Goal: Information Seeking & Learning: Learn about a topic

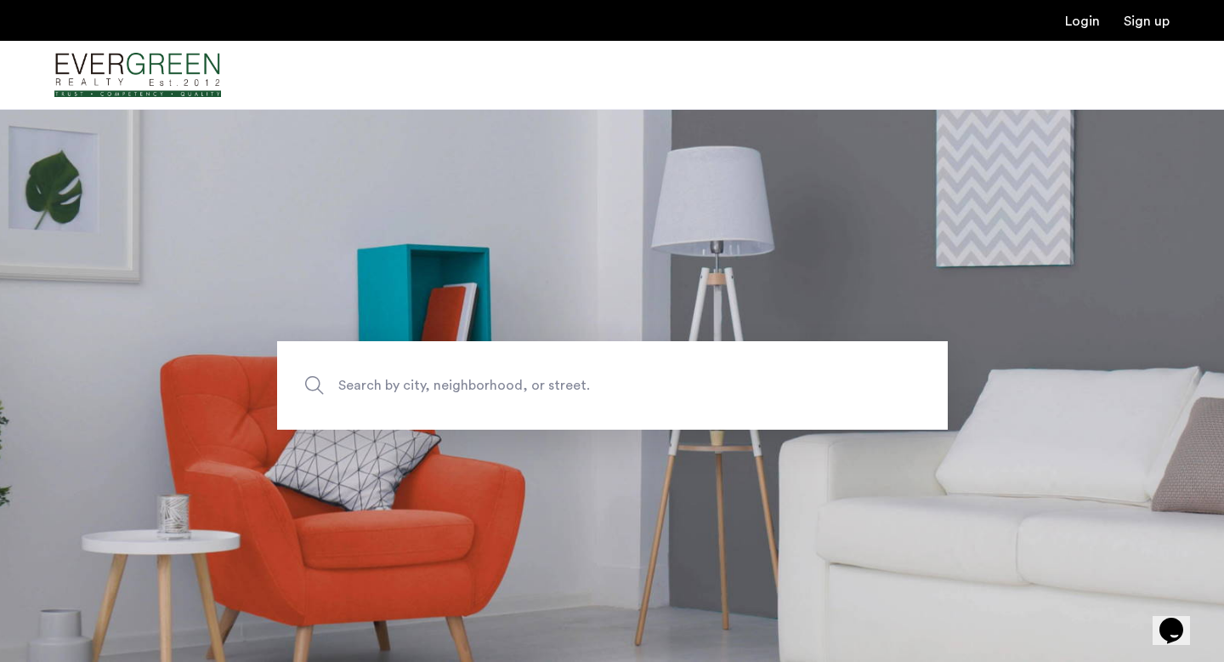
click at [379, 388] on span "Search by city, neighborhood, or street." at bounding box center [572, 385] width 469 height 23
click at [379, 388] on input "Search by city, neighborhood, or street." at bounding box center [612, 385] width 671 height 88
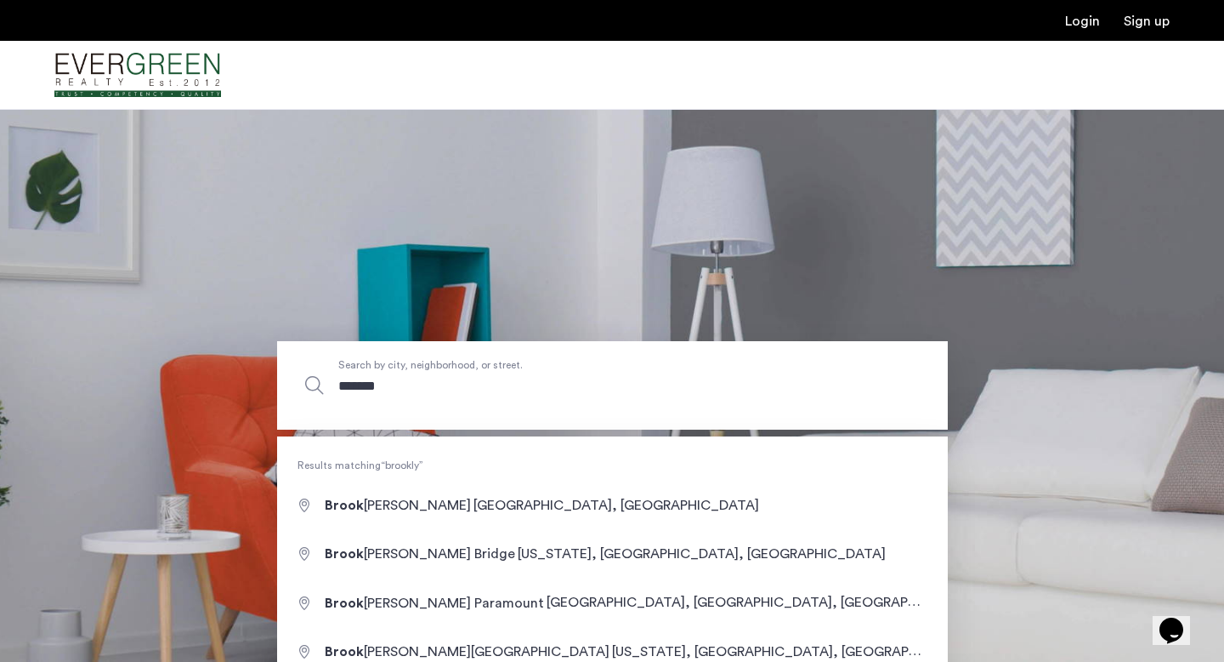
type input "********"
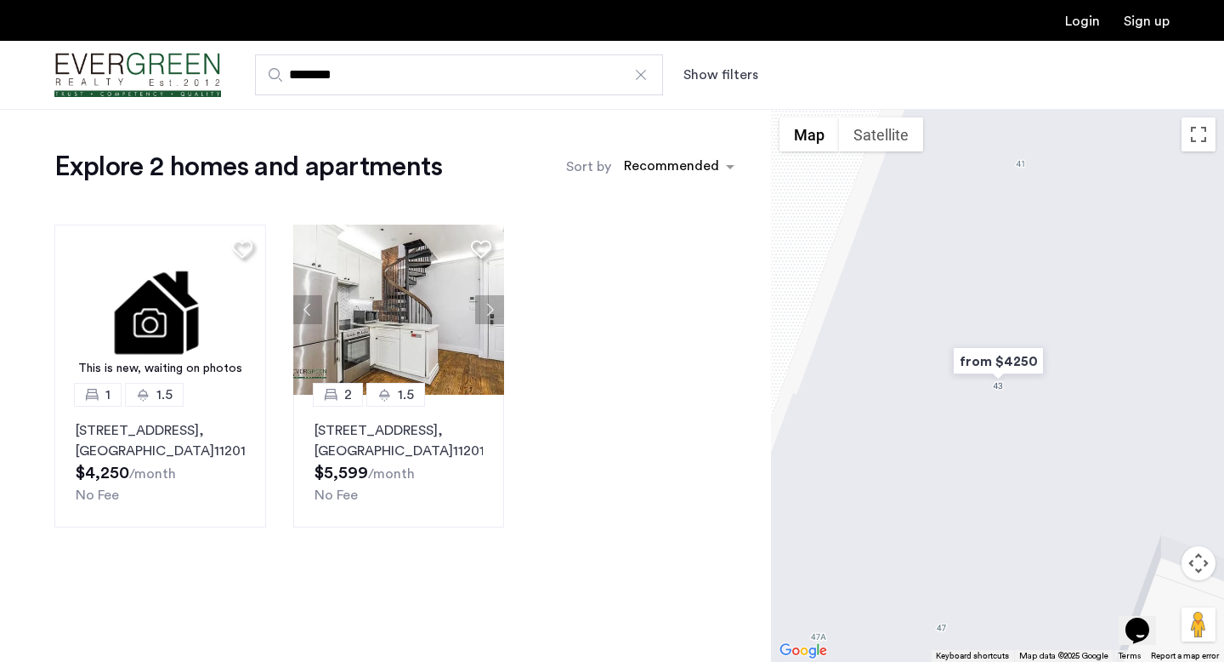
click at [384, 75] on input "********" at bounding box center [459, 74] width 408 height 41
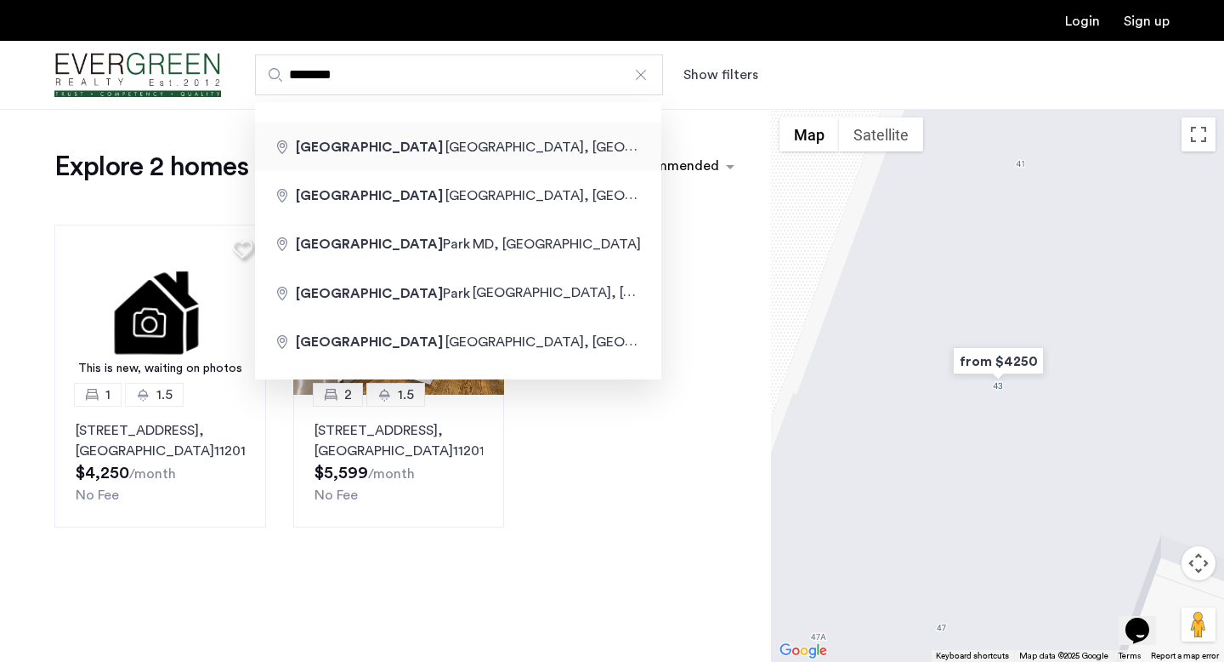
type input "**********"
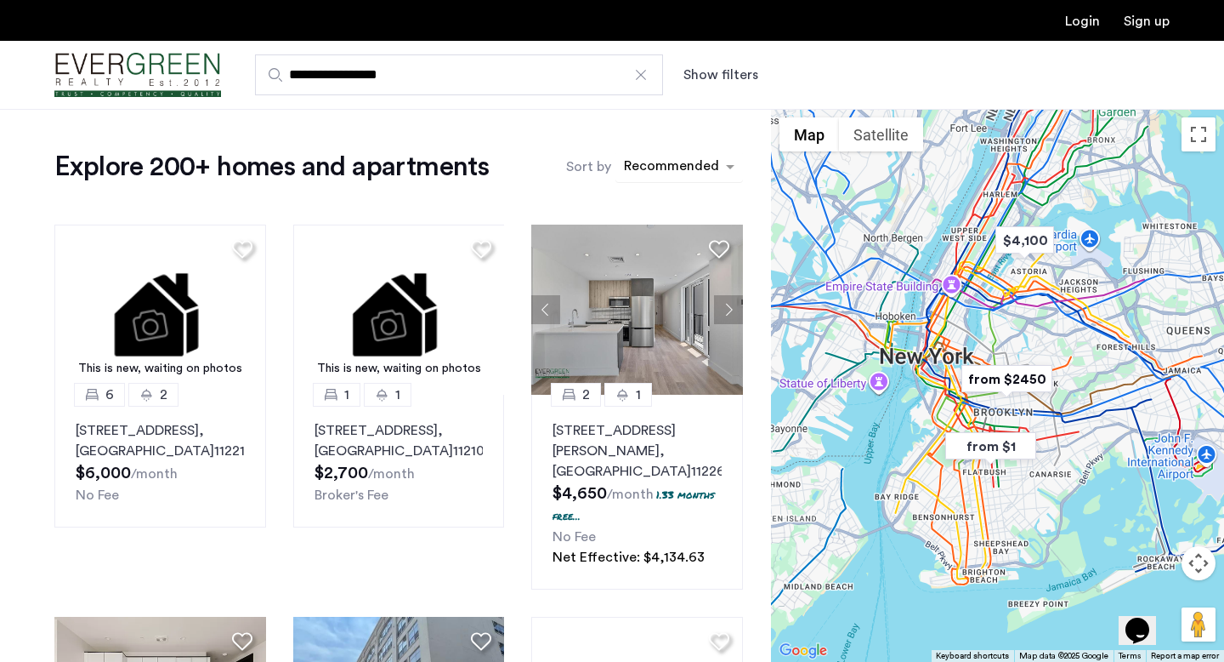
click at [659, 168] on div "sort-apartment" at bounding box center [672, 168] width 100 height 23
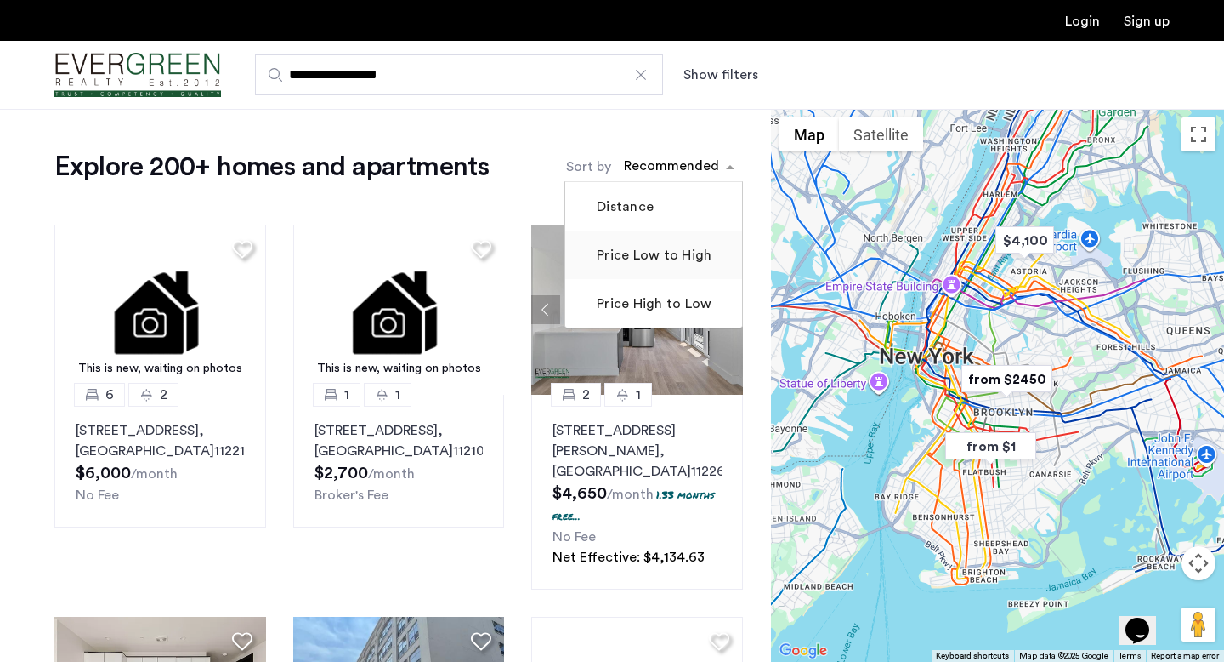
click at [634, 258] on label "Price Low to High" at bounding box center [653, 255] width 118 height 20
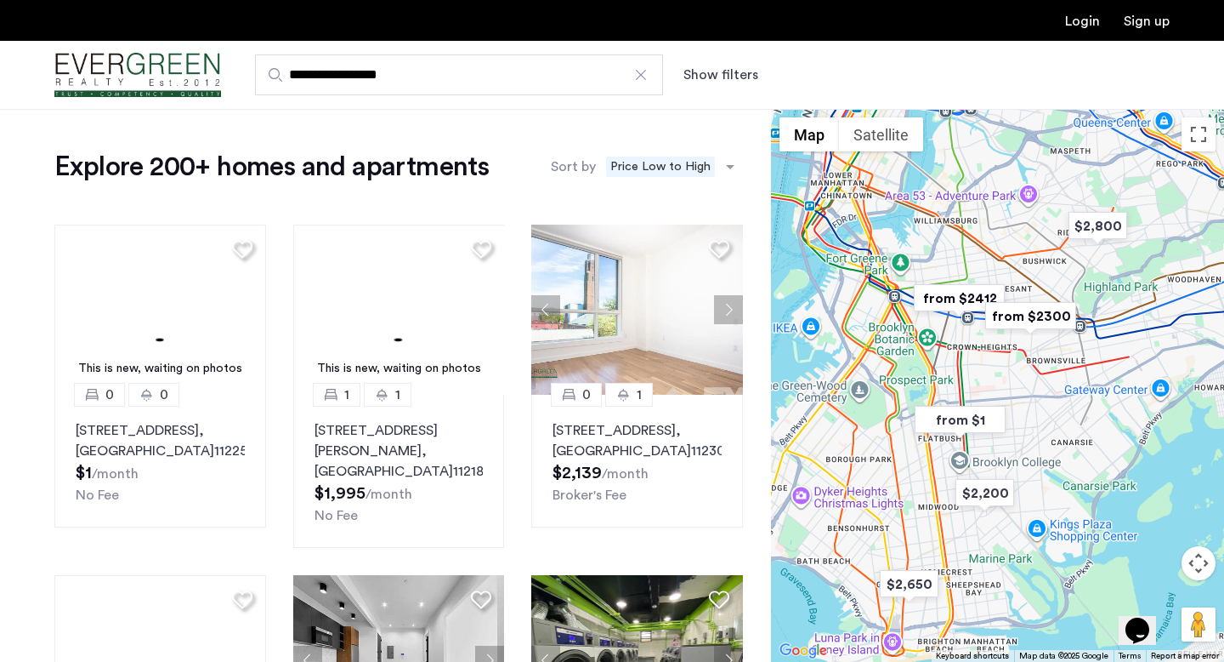
drag, startPoint x: 949, startPoint y: 321, endPoint x: 947, endPoint y: 363, distance: 41.7
click at [947, 363] on div at bounding box center [997, 385] width 453 height 553
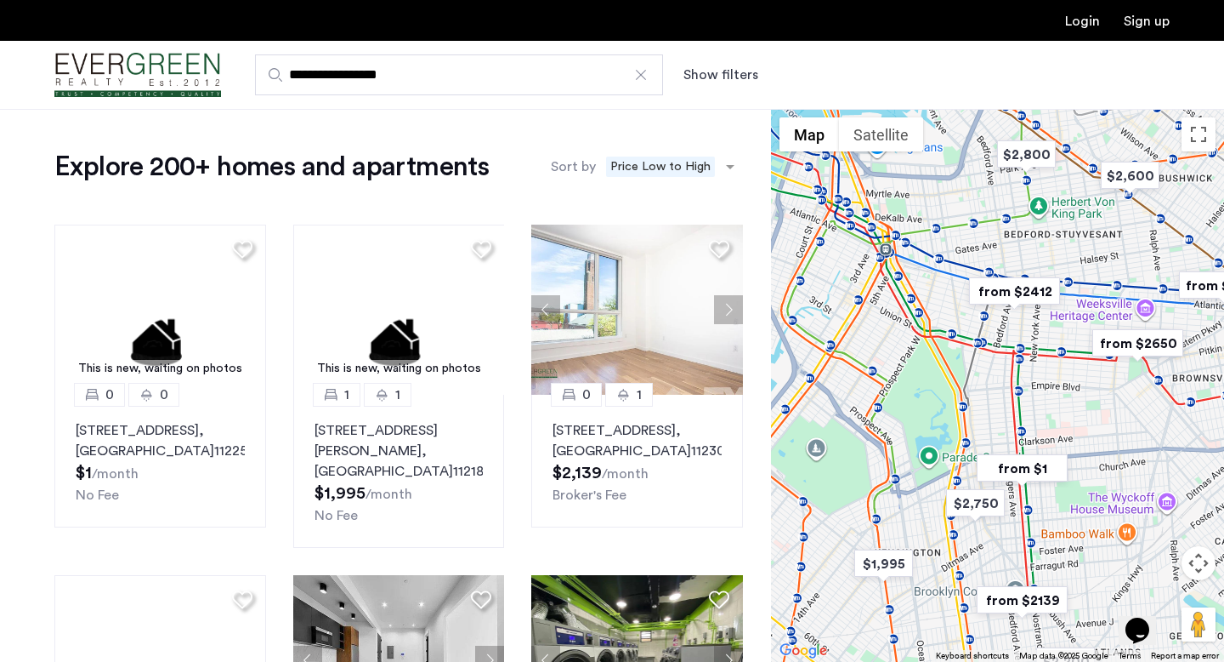
drag, startPoint x: 920, startPoint y: 374, endPoint x: 966, endPoint y: 393, distance: 49.6
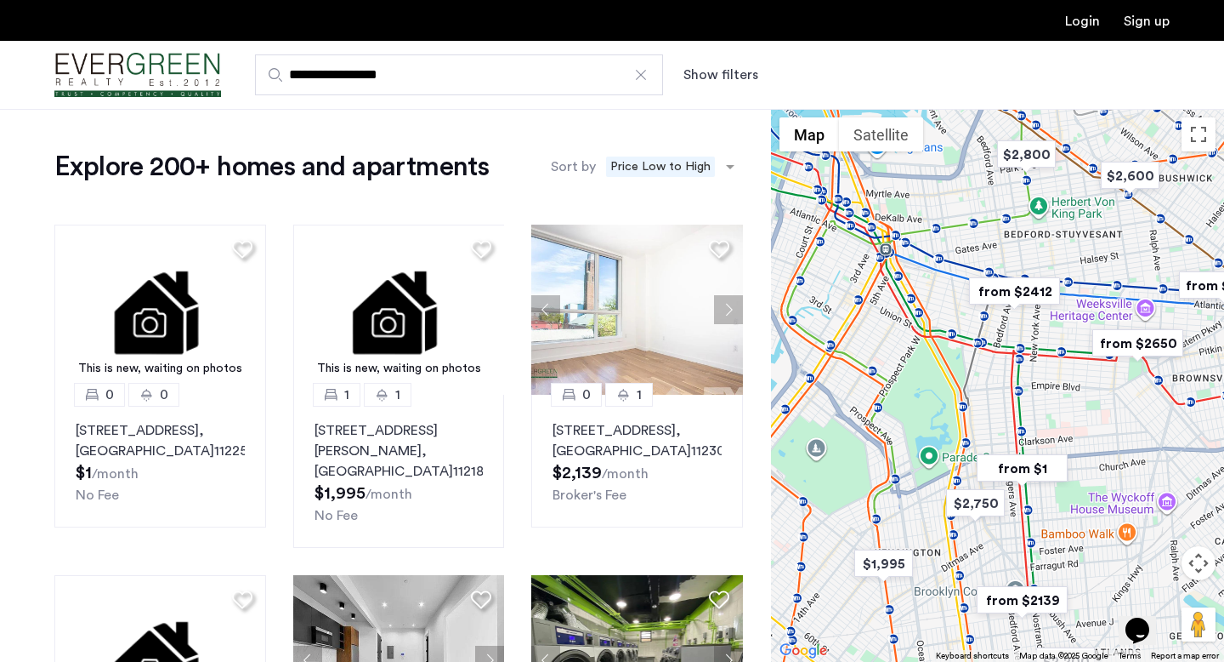
click at [966, 393] on div at bounding box center [997, 385] width 453 height 553
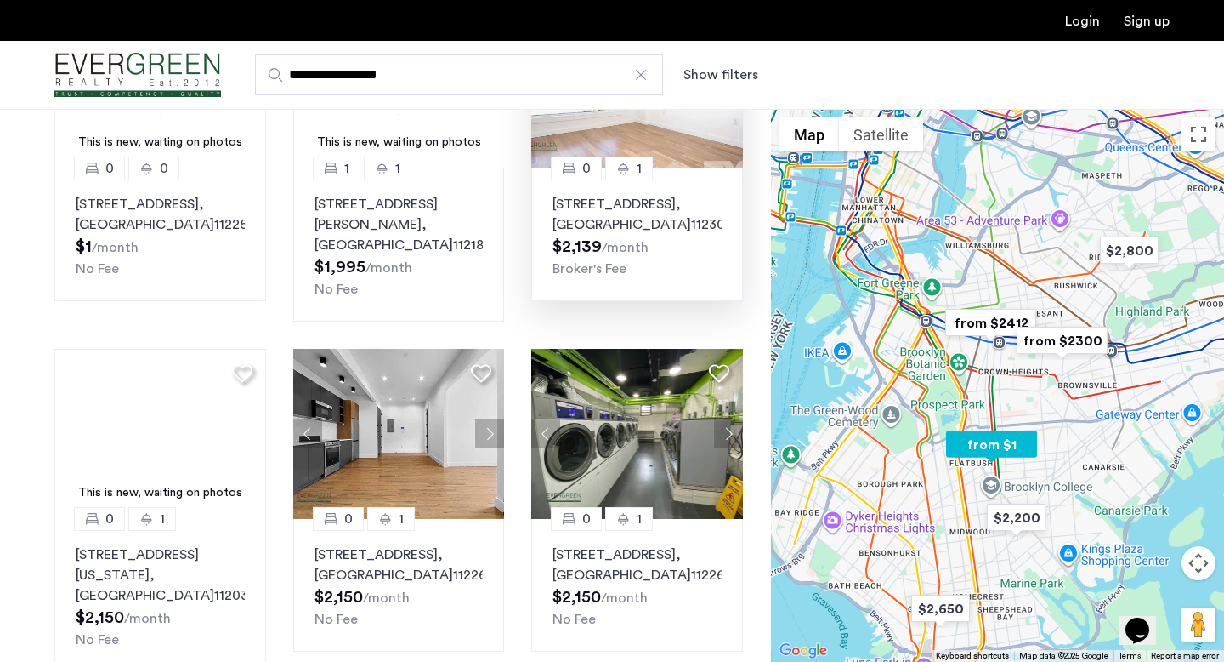
scroll to position [229, 0]
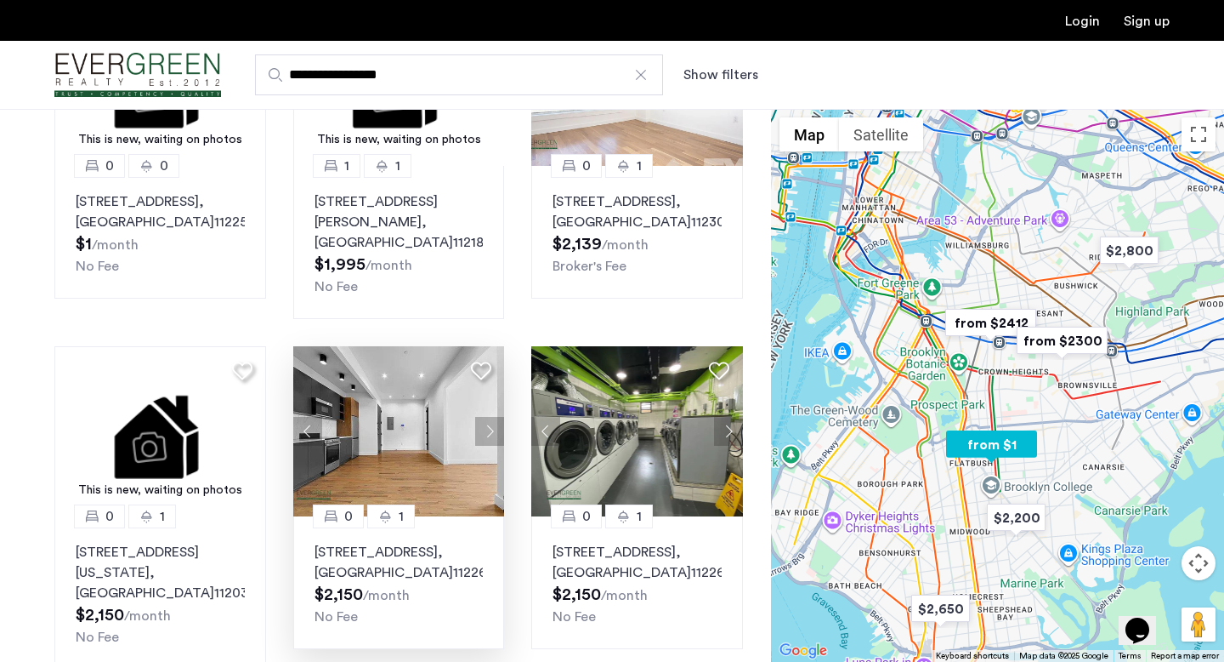
click at [431, 476] on img at bounding box center [399, 431] width 212 height 170
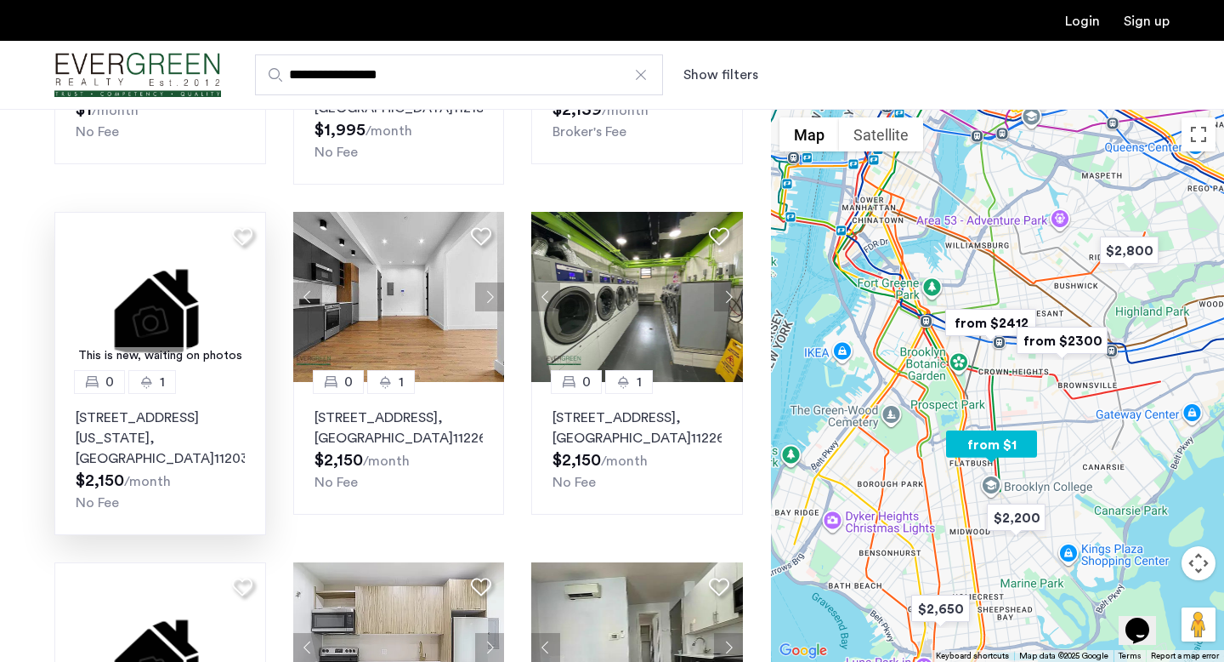
scroll to position [366, 0]
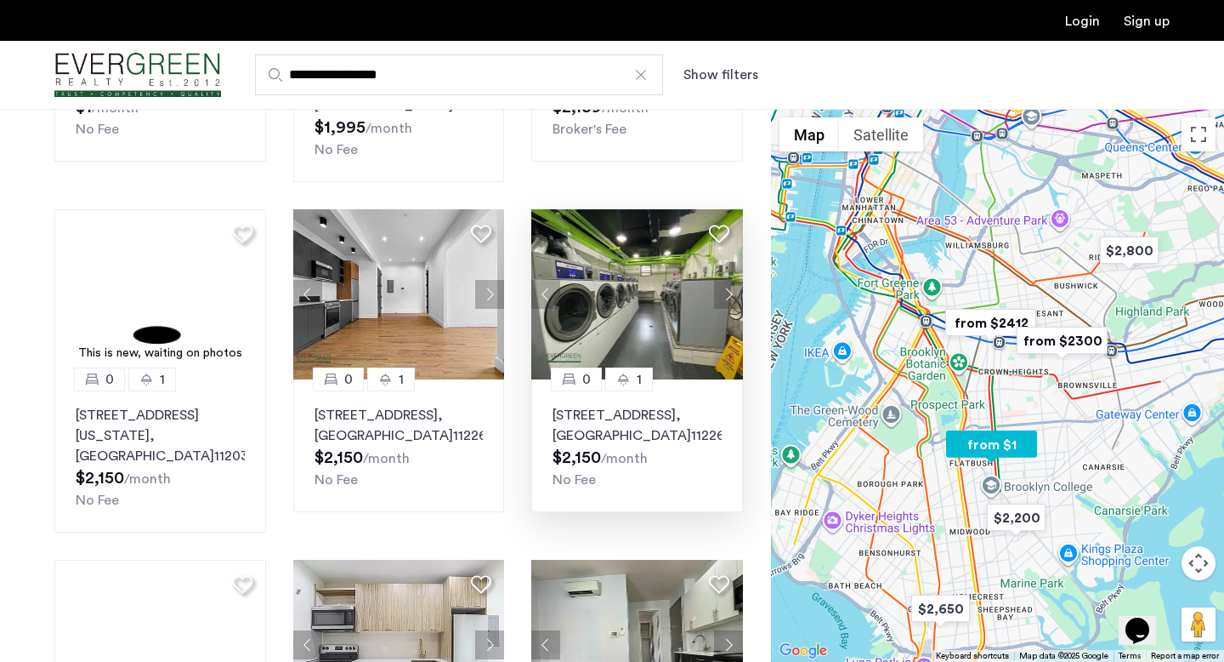
click at [729, 280] on button "Next apartment" at bounding box center [728, 294] width 29 height 29
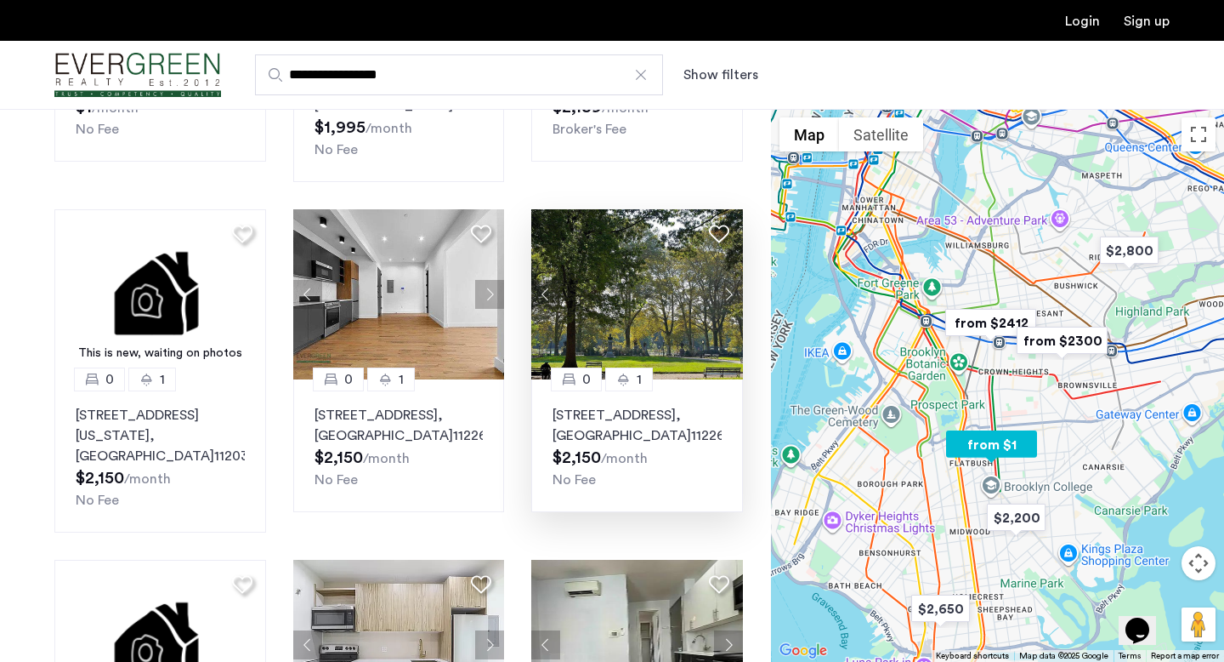
click at [727, 280] on button "Next apartment" at bounding box center [728, 294] width 29 height 29
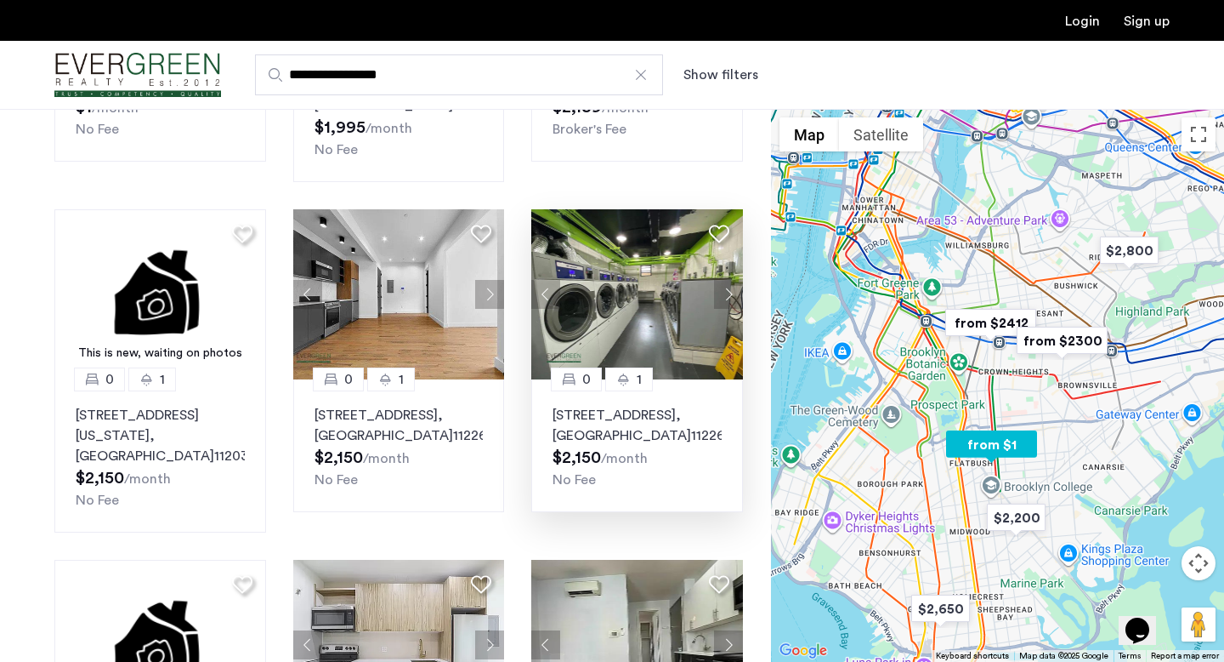
click at [727, 280] on button "Next apartment" at bounding box center [728, 294] width 29 height 29
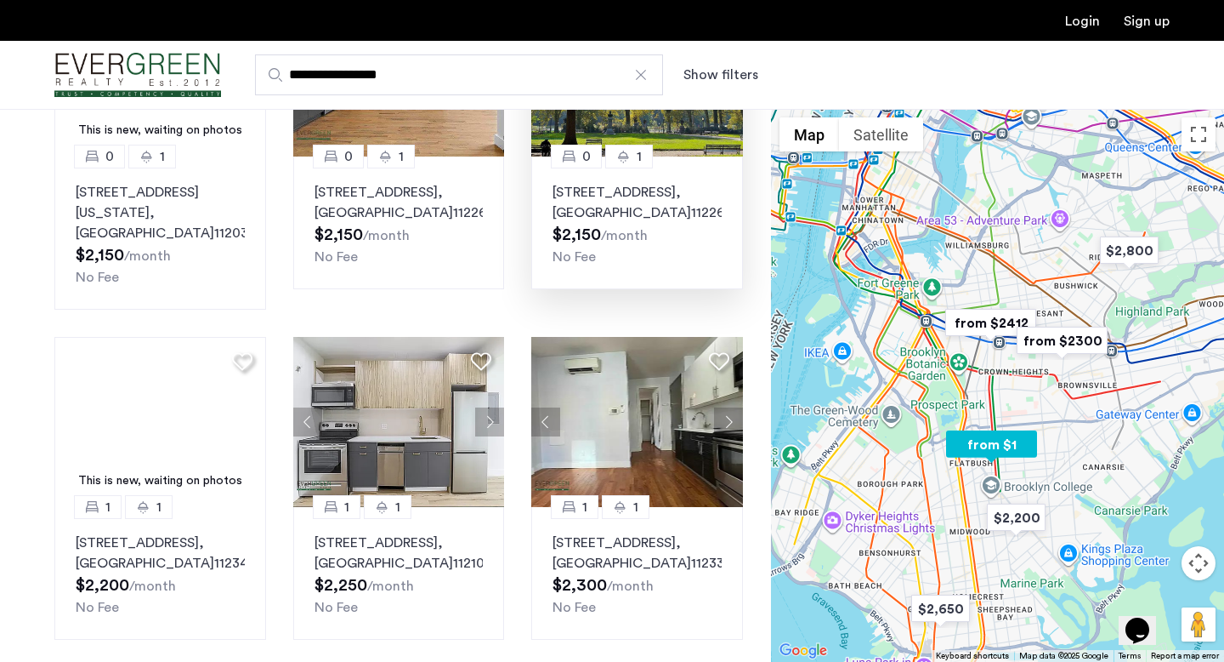
scroll to position [612, 0]
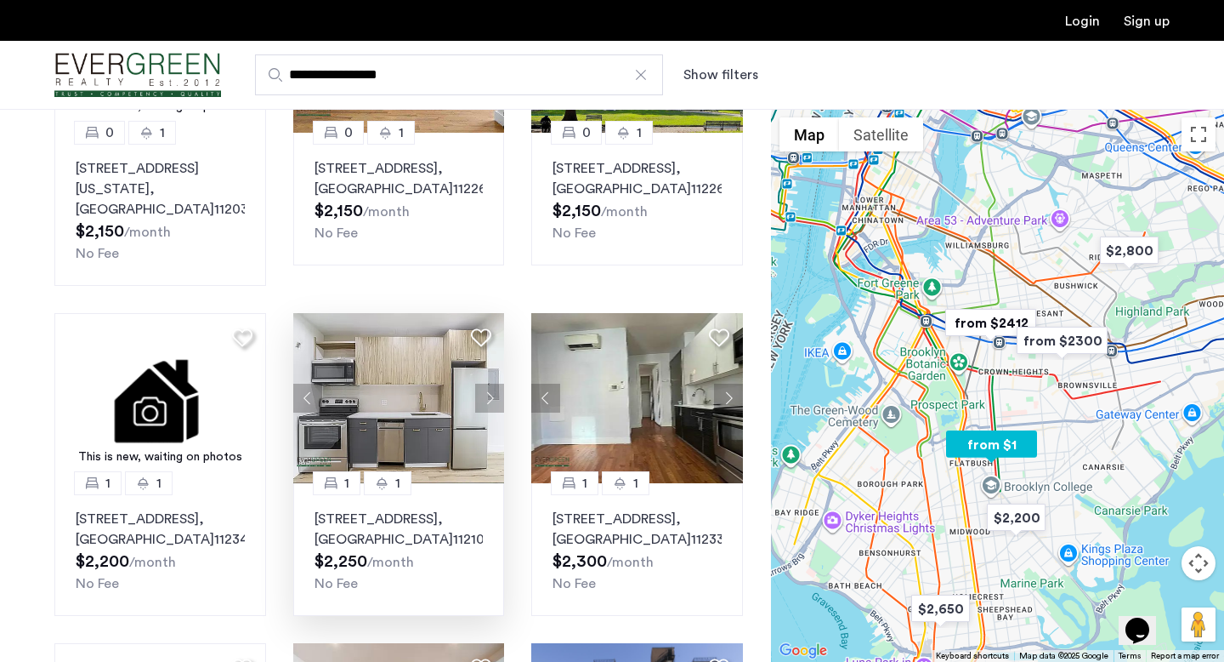
click at [491, 384] on button "Next apartment" at bounding box center [489, 398] width 29 height 29
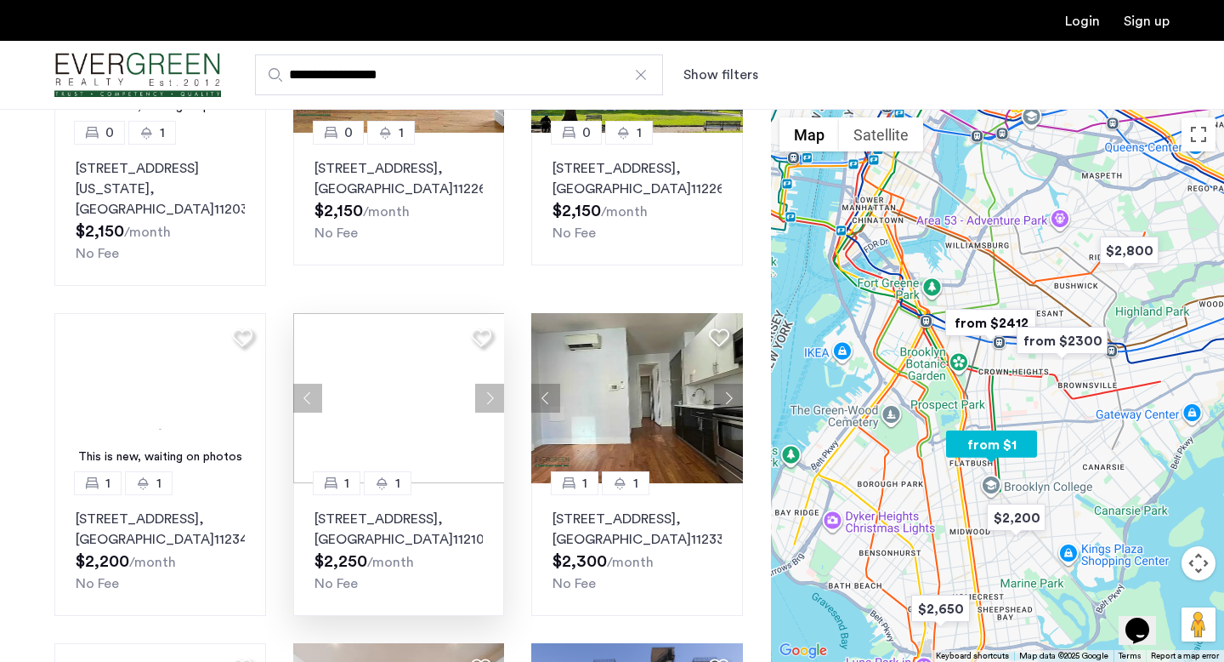
click at [491, 353] on div at bounding box center [399, 398] width 212 height 170
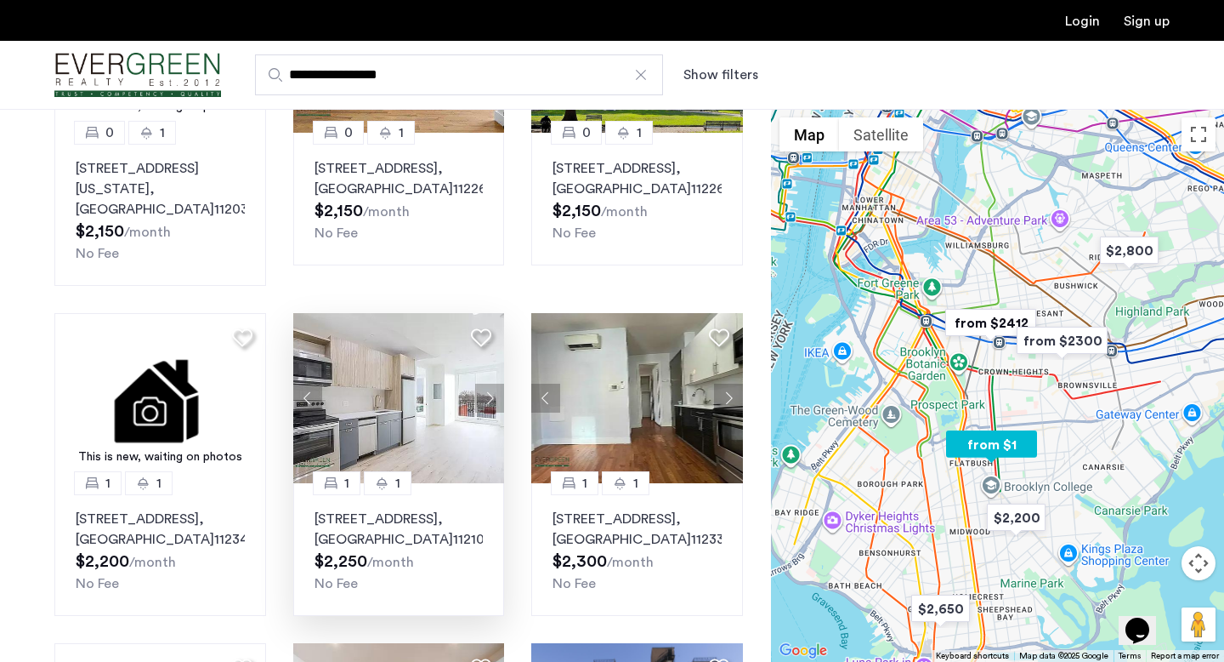
click at [491, 384] on button "Next apartment" at bounding box center [489, 398] width 29 height 29
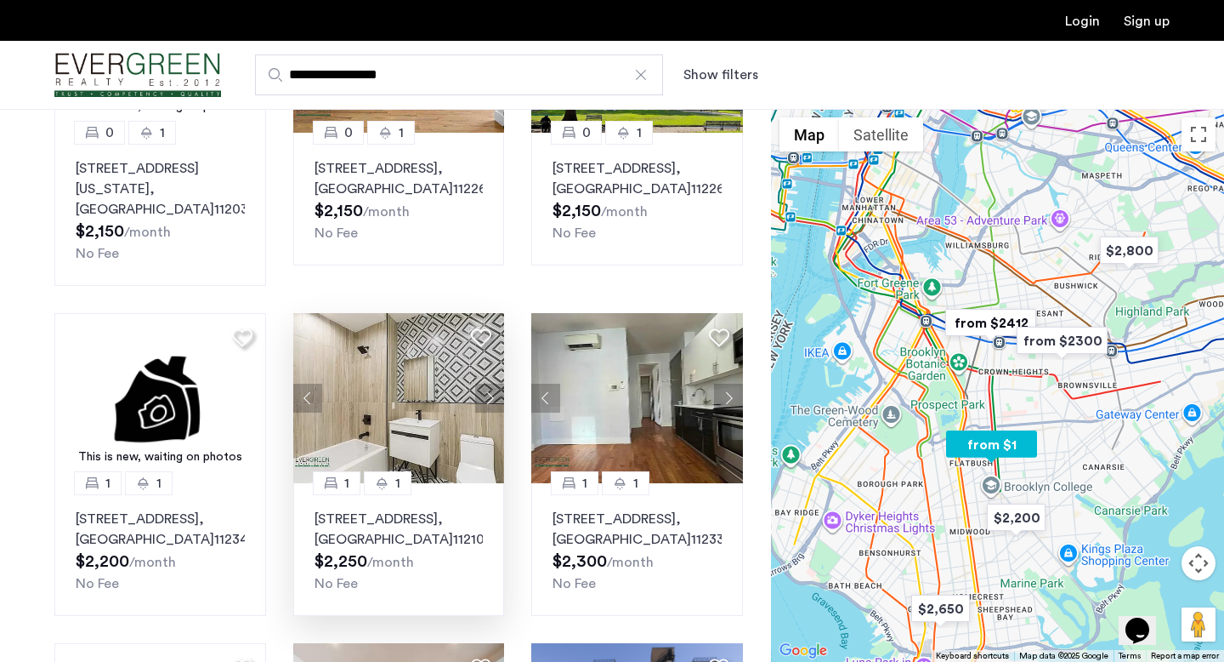
click at [491, 384] on button "Next apartment" at bounding box center [489, 398] width 29 height 29
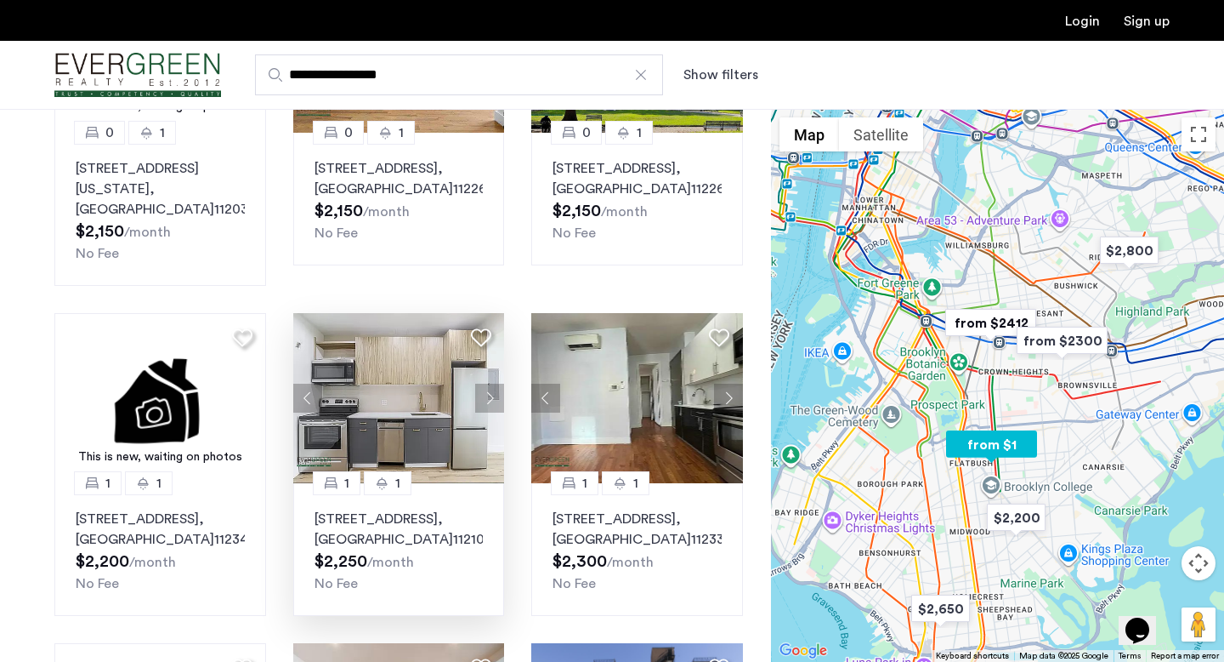
click at [491, 384] on button "Next apartment" at bounding box center [489, 398] width 29 height 29
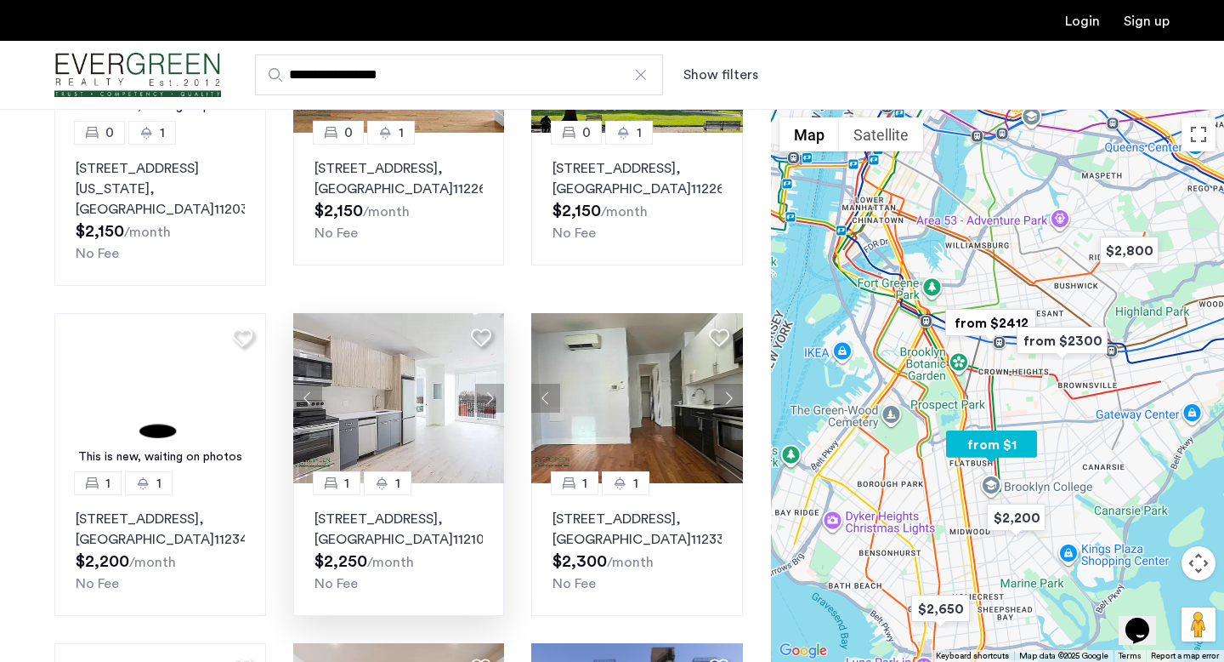
click at [491, 384] on button "Next apartment" at bounding box center [489, 398] width 29 height 29
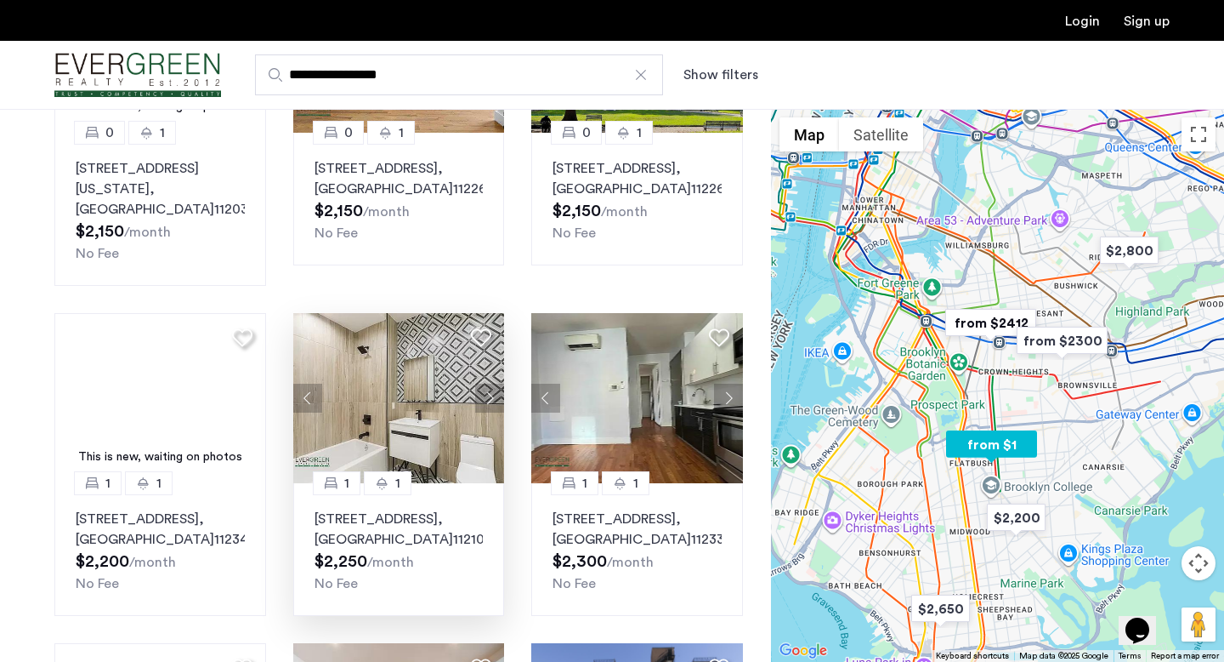
click at [491, 384] on button "Next apartment" at bounding box center [489, 398] width 29 height 29
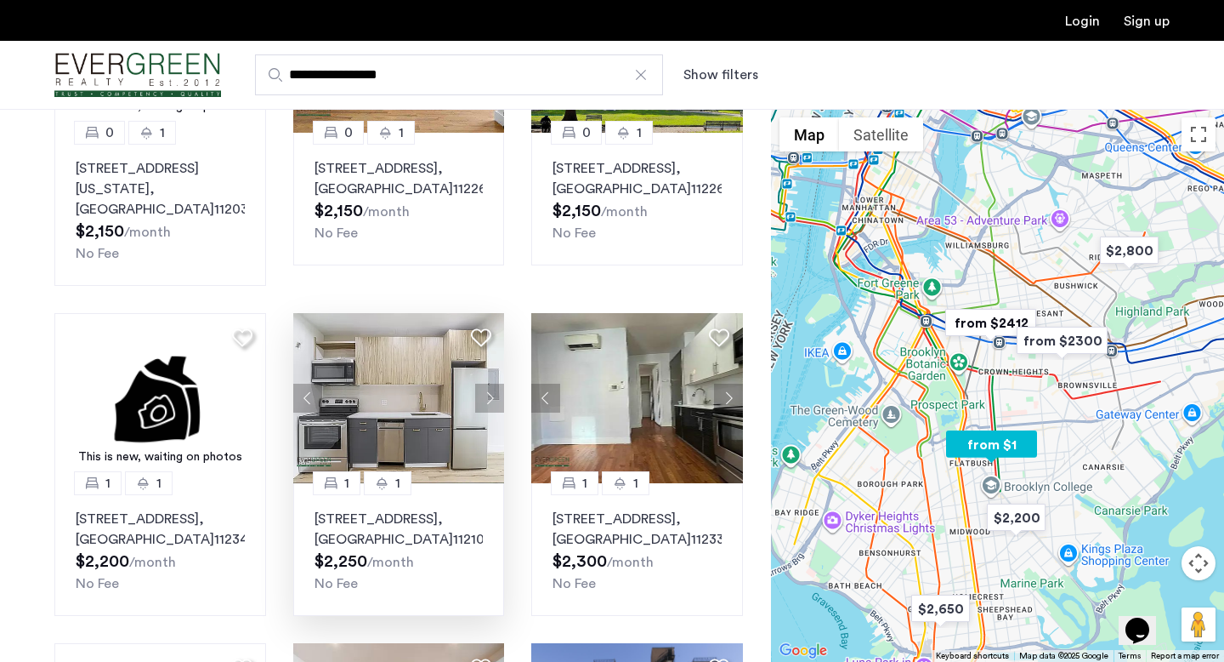
click at [491, 384] on button "Next apartment" at bounding box center [489, 398] width 29 height 29
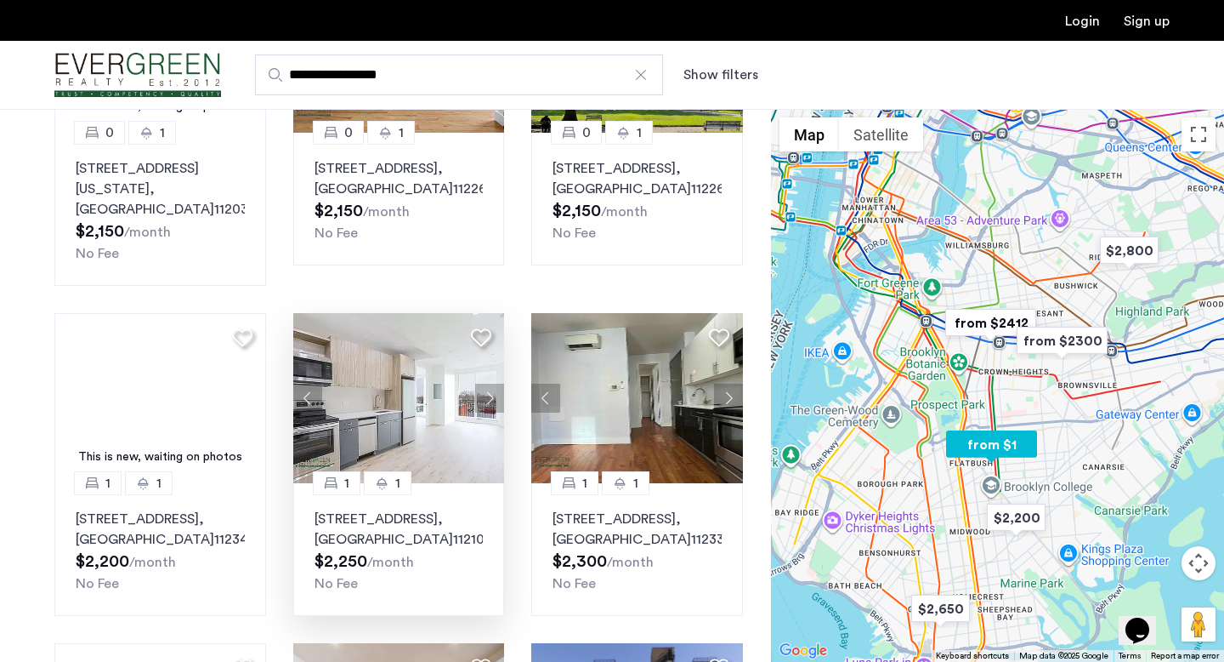
click at [430, 509] on p "3421 Glenwood Road, Unit 3B, Brooklyn , NY 11210" at bounding box center [399, 529] width 169 height 41
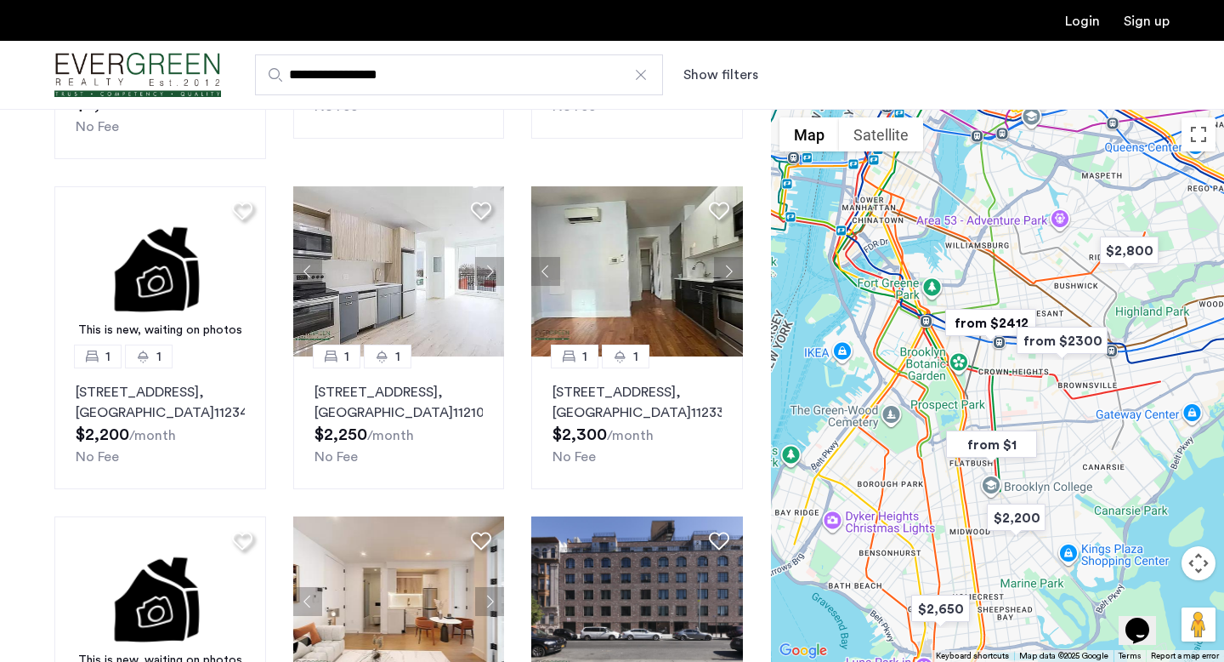
scroll to position [736, 0]
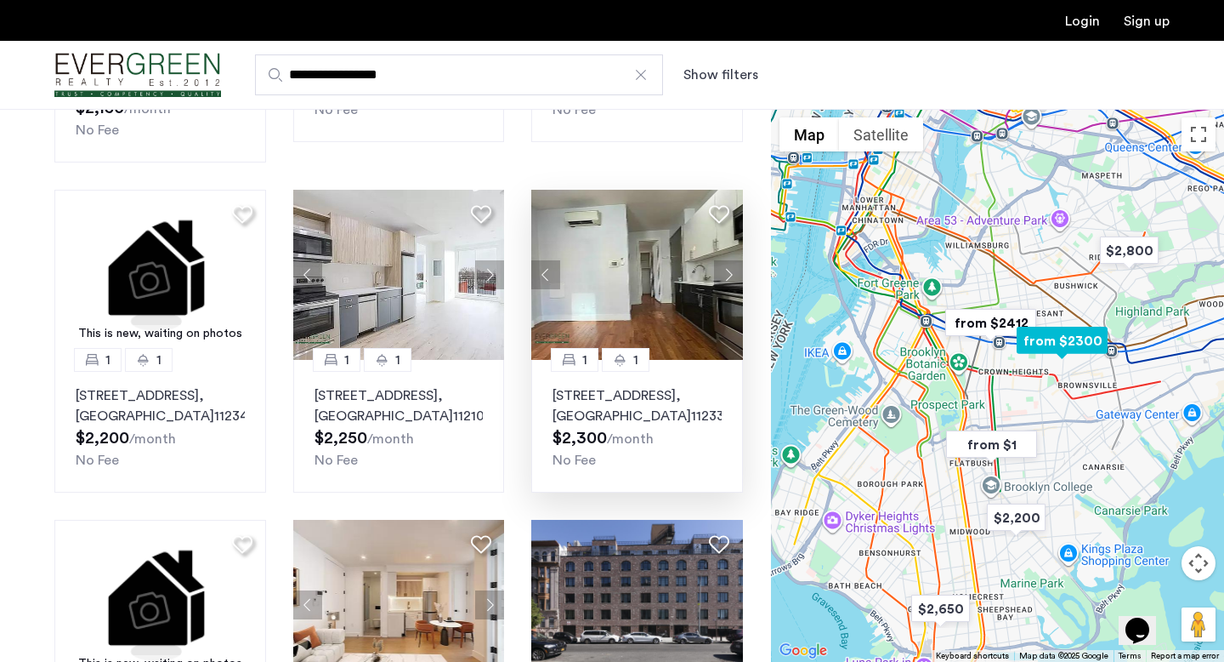
click at [547, 260] on button "Previous apartment" at bounding box center [545, 274] width 29 height 29
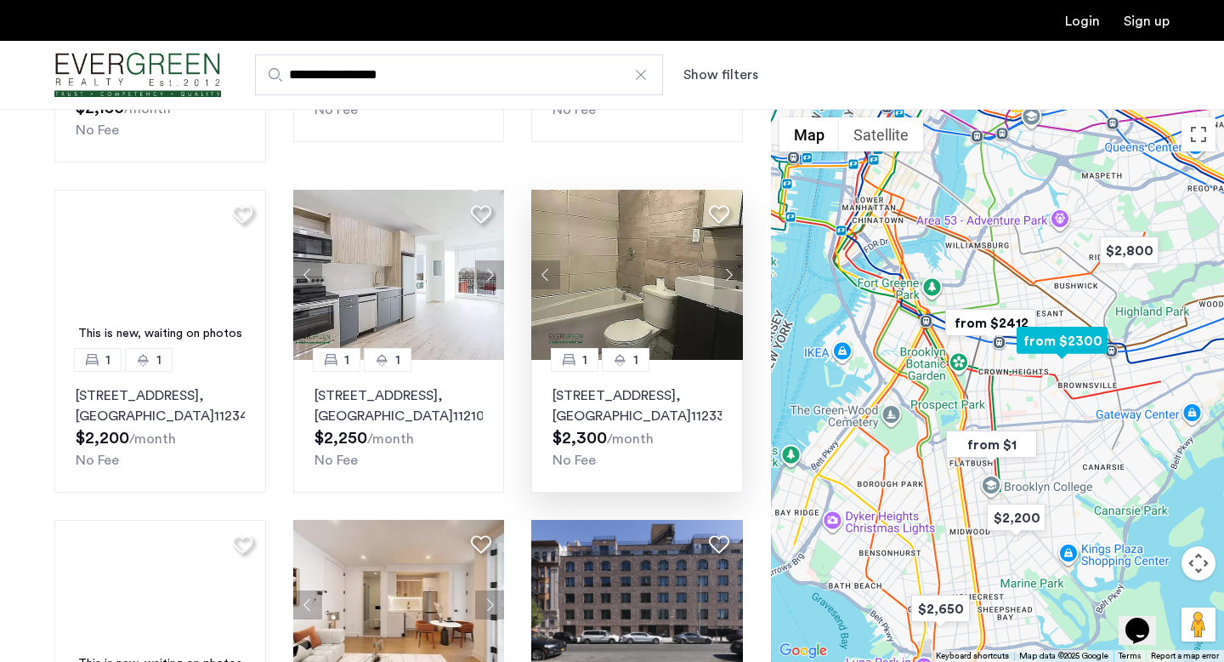
click at [547, 260] on button "Previous apartment" at bounding box center [545, 274] width 29 height 29
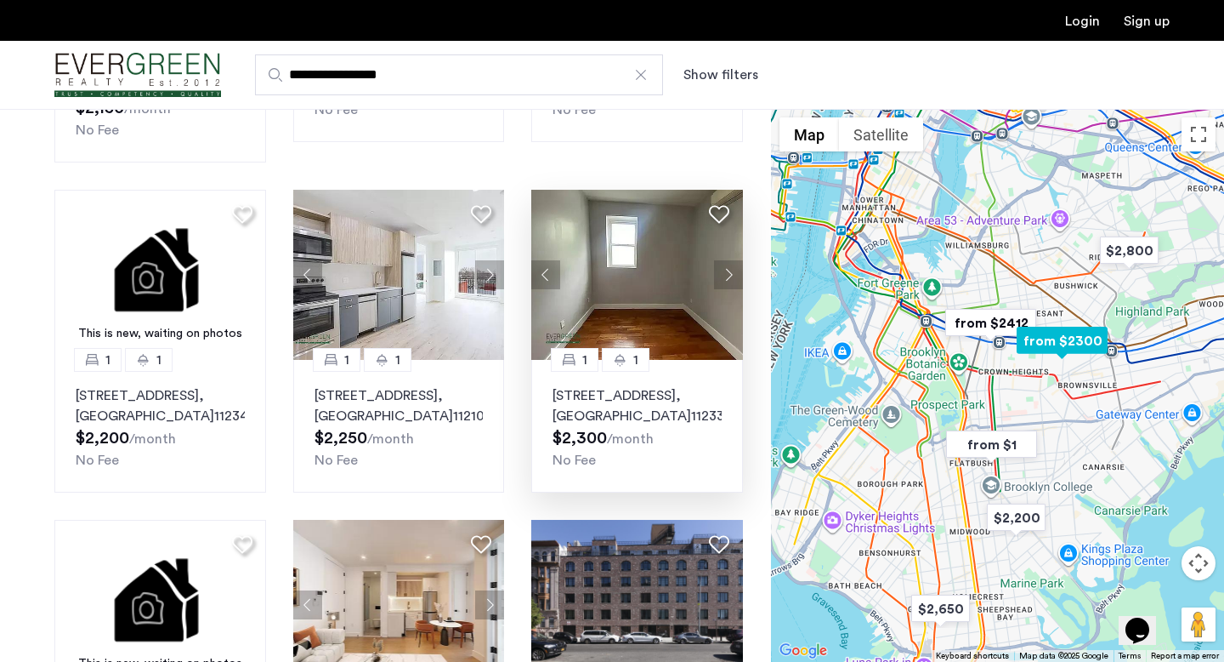
click at [547, 260] on button "Previous apartment" at bounding box center [545, 274] width 29 height 29
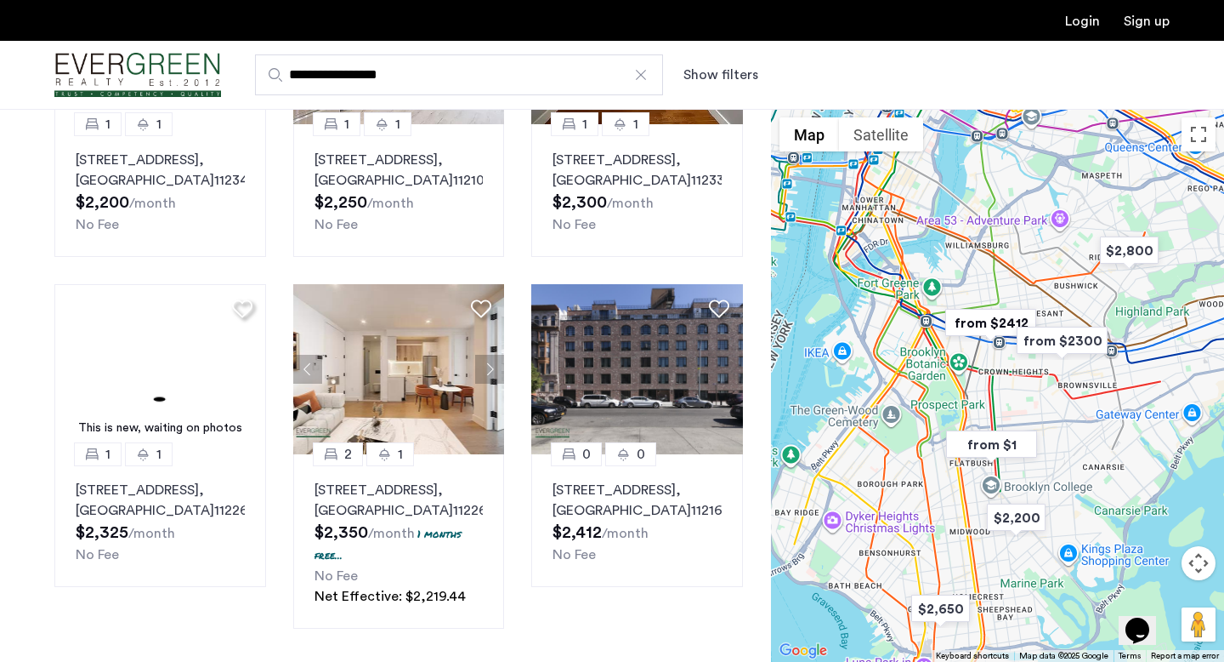
scroll to position [972, 0]
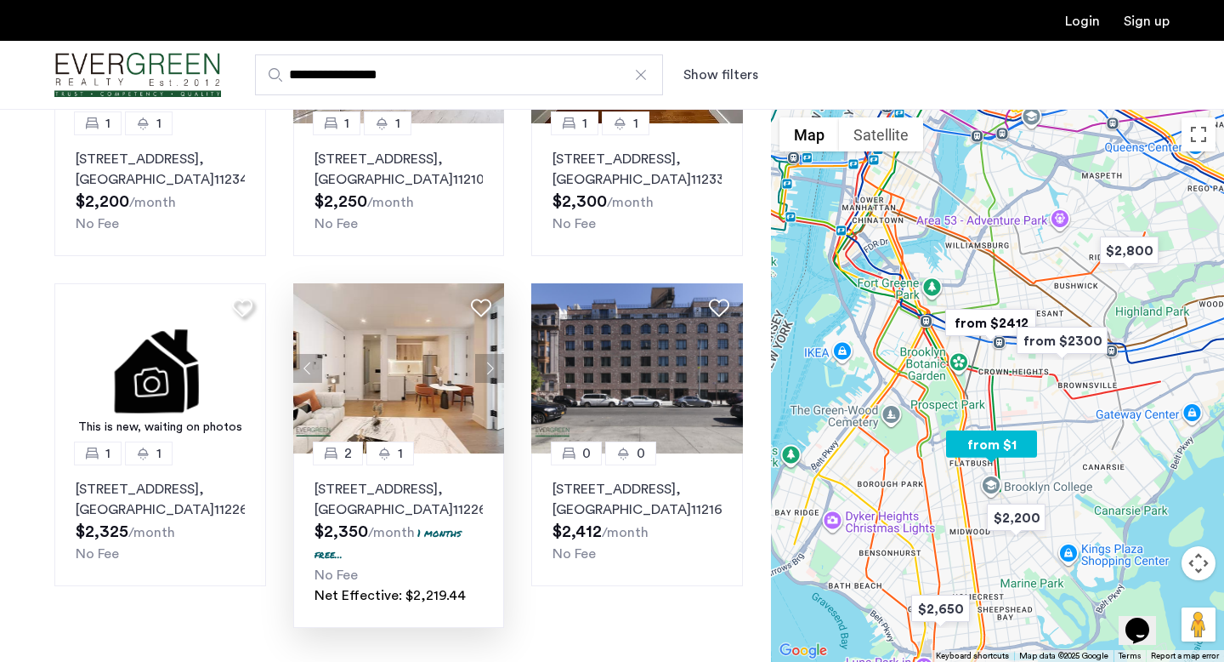
click at [490, 354] on button "Next apartment" at bounding box center [489, 368] width 29 height 29
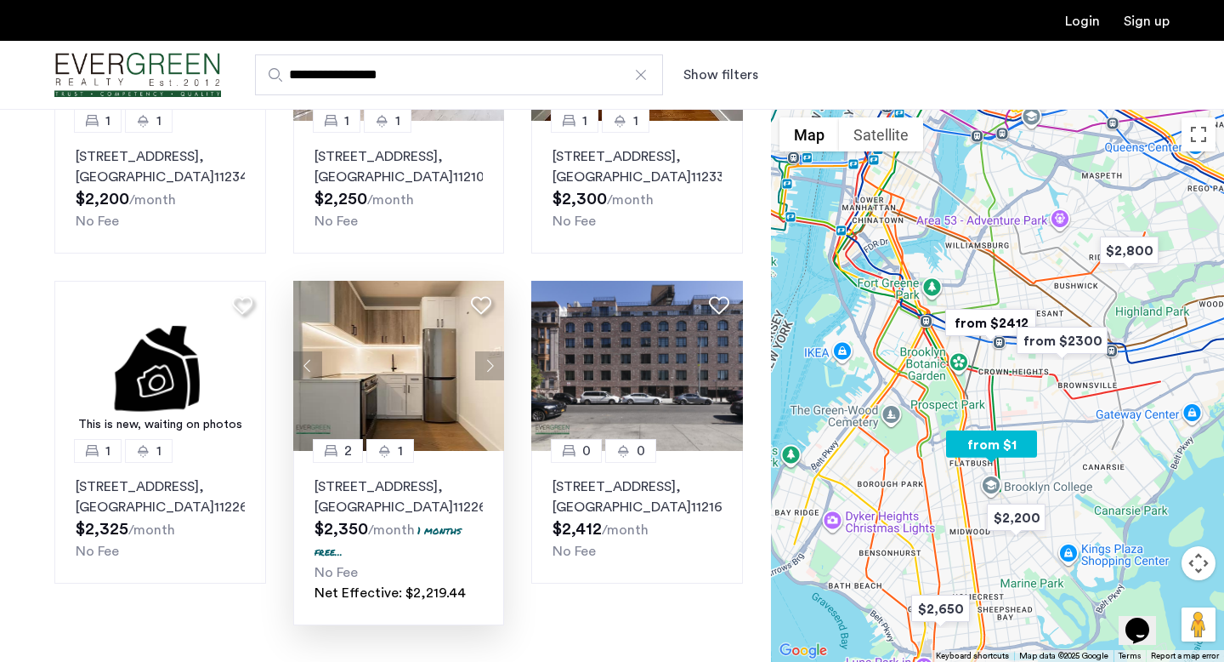
scroll to position [987, 0]
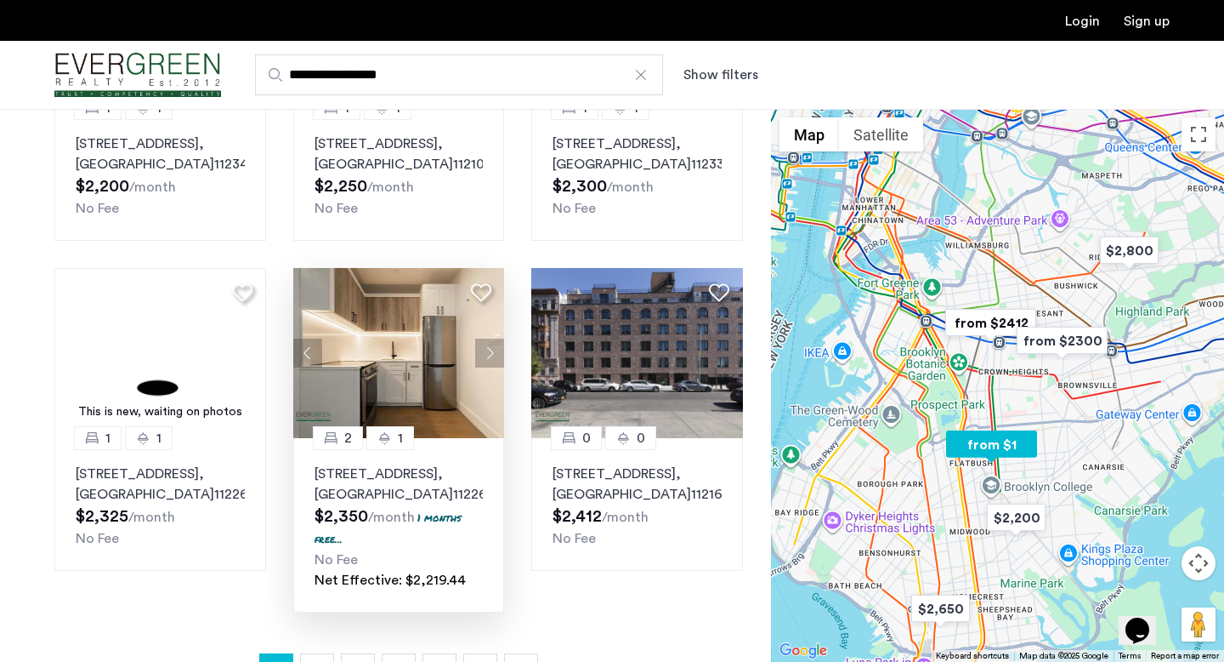
click at [488, 338] on button "Next apartment" at bounding box center [489, 352] width 29 height 29
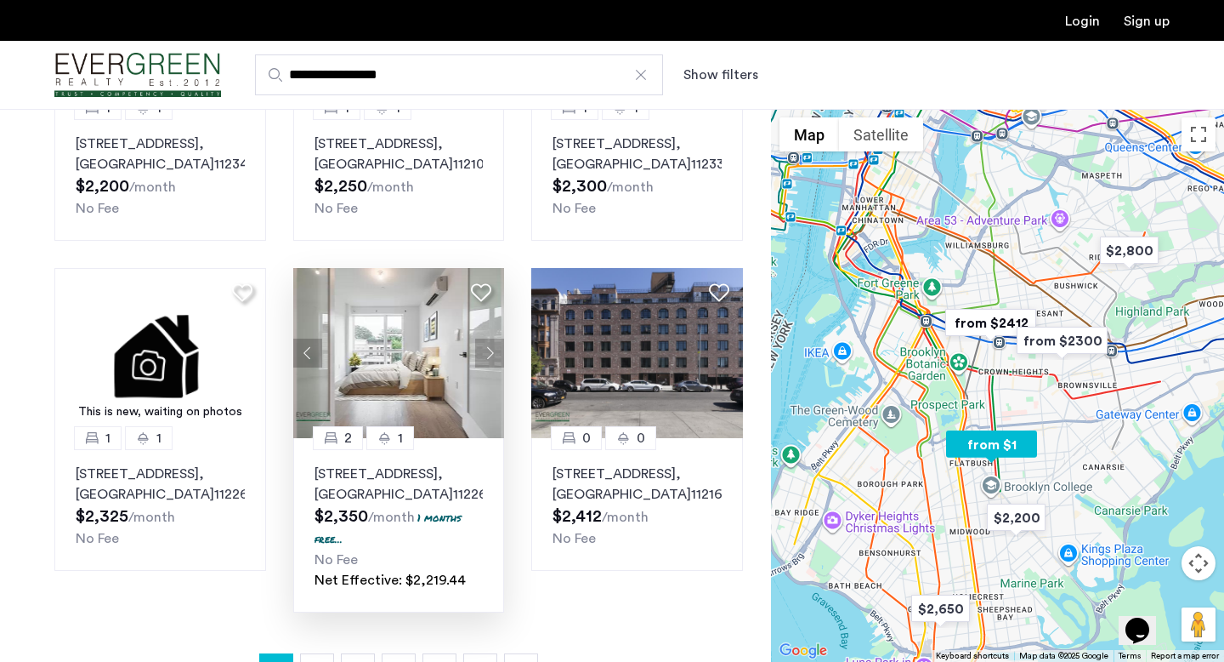
click at [488, 338] on button "Next apartment" at bounding box center [489, 352] width 29 height 29
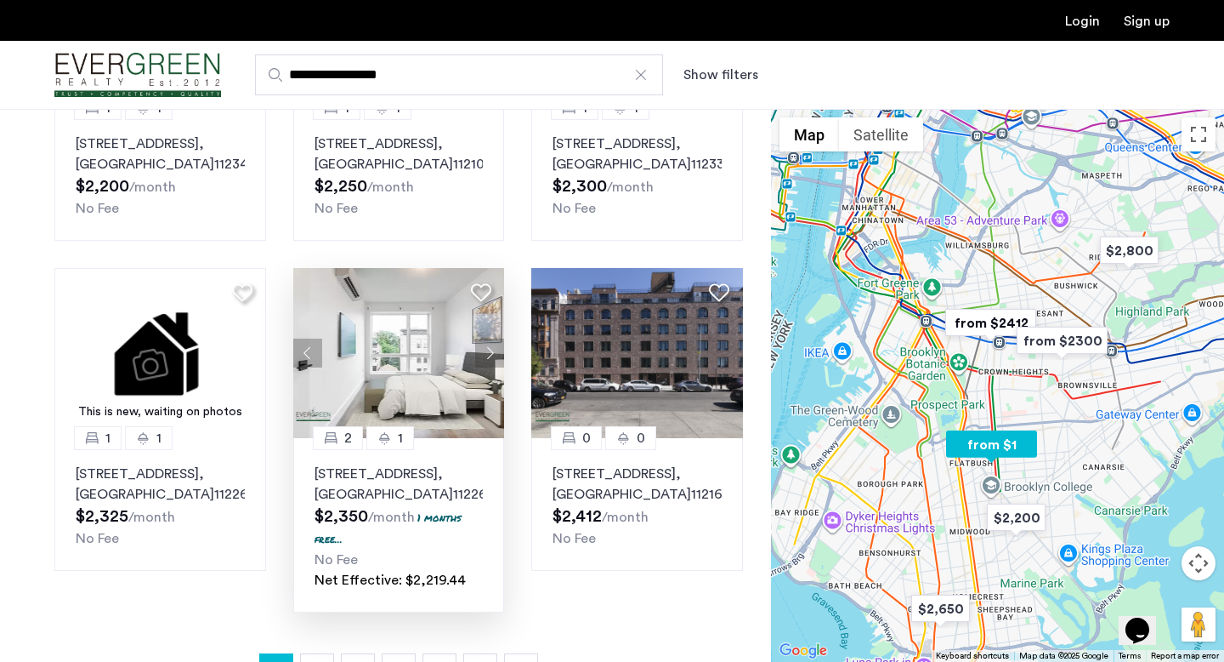
click at [488, 338] on button "Next apartment" at bounding box center [489, 352] width 29 height 29
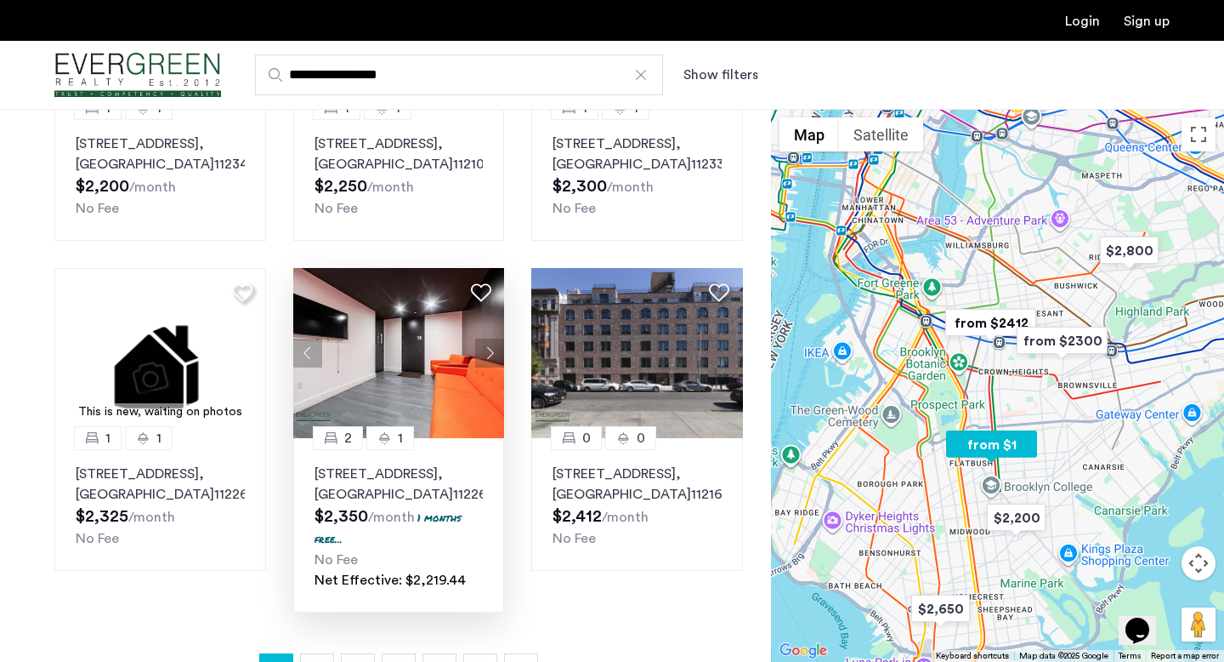
click at [488, 338] on button "Next apartment" at bounding box center [489, 352] width 29 height 29
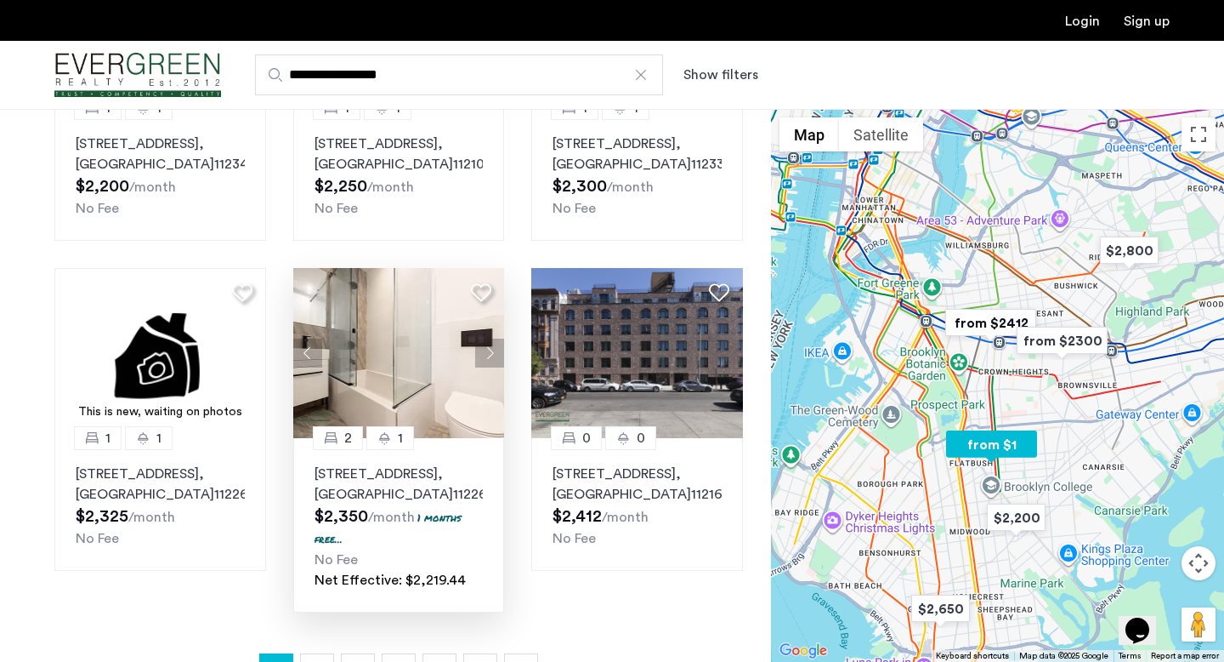
click at [488, 338] on button "Next apartment" at bounding box center [489, 352] width 29 height 29
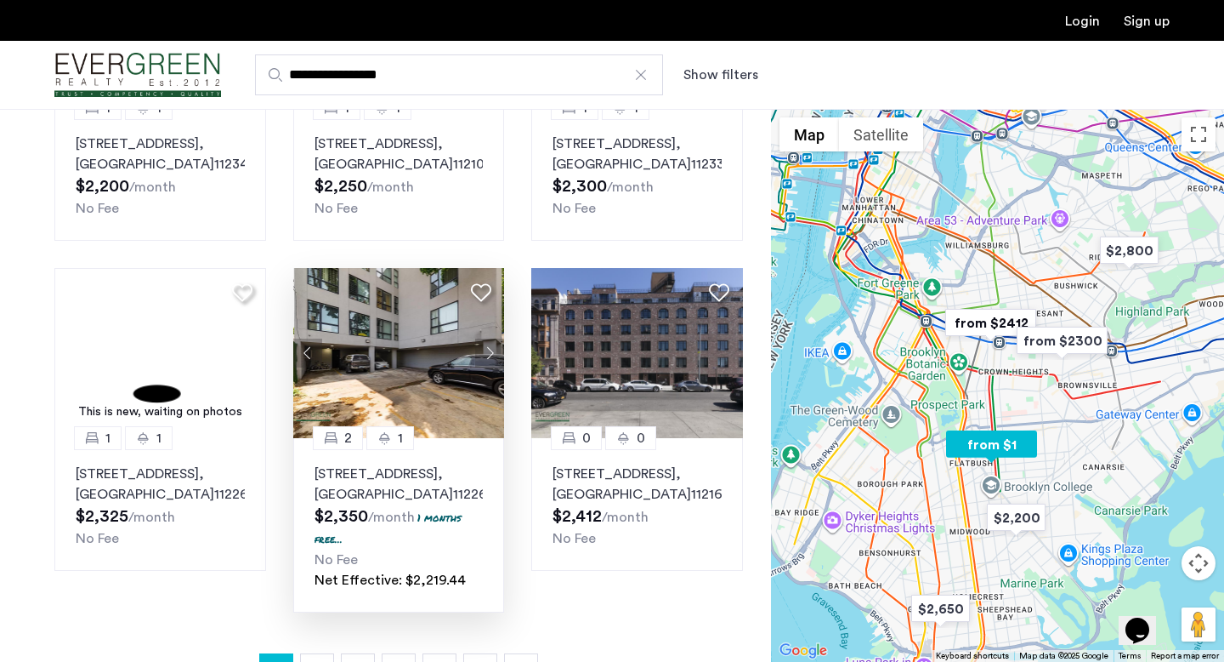
click at [488, 338] on button "Next apartment" at bounding box center [489, 352] width 29 height 29
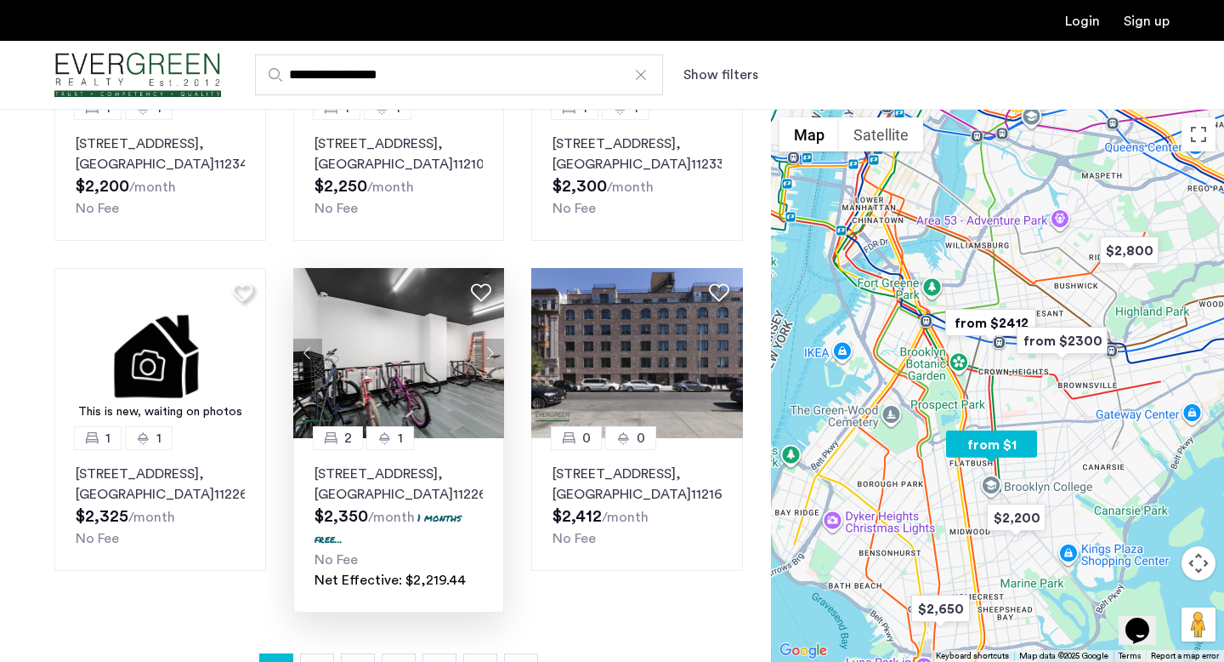
click at [488, 338] on button "Next apartment" at bounding box center [489, 352] width 29 height 29
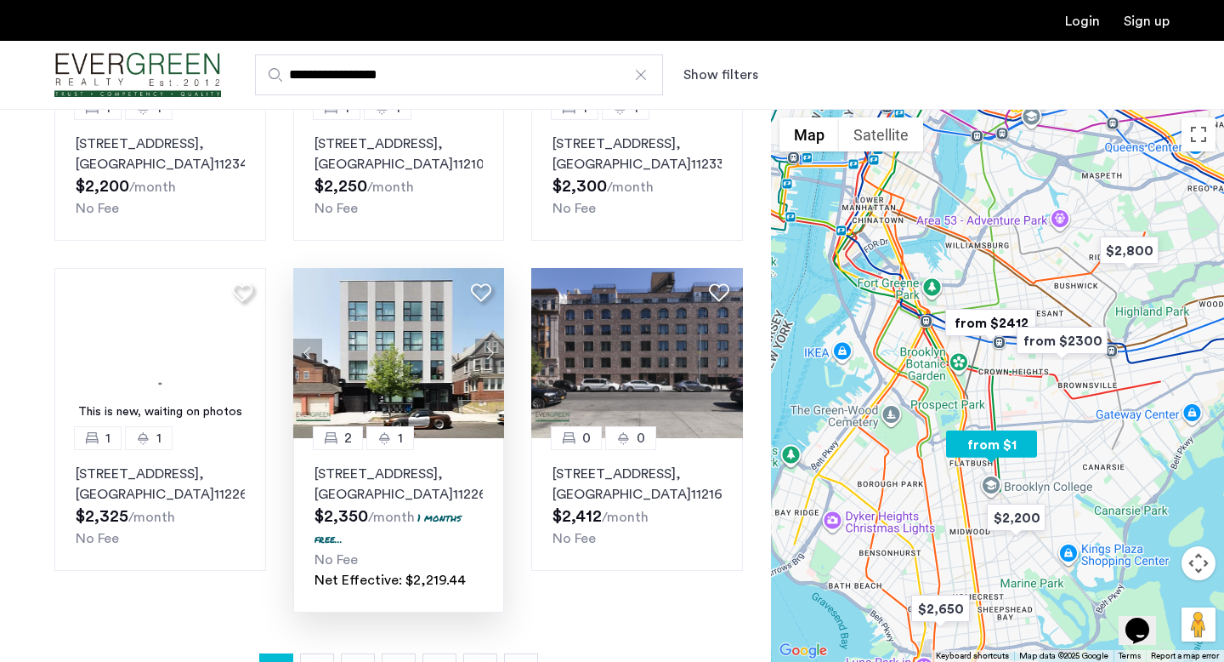
click at [488, 338] on button "Next apartment" at bounding box center [489, 352] width 29 height 29
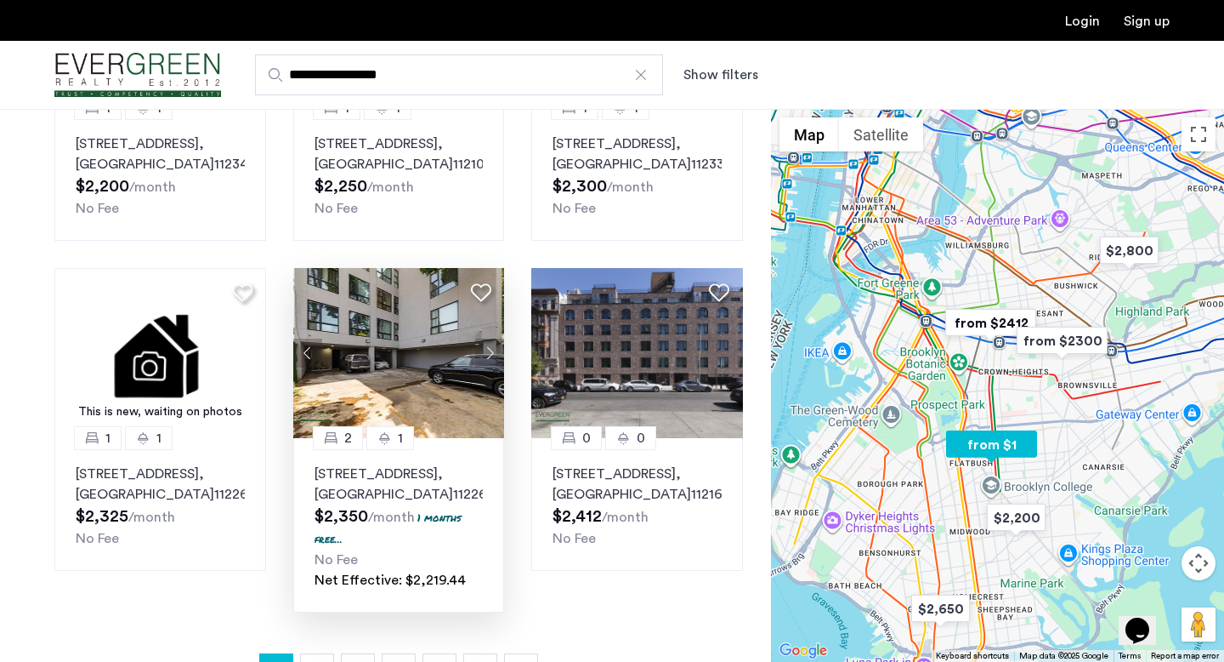
click at [450, 463] on p "282 East 32nd Street, Unit 4C, Brooklyn , NY 11226" at bounding box center [399, 483] width 169 height 41
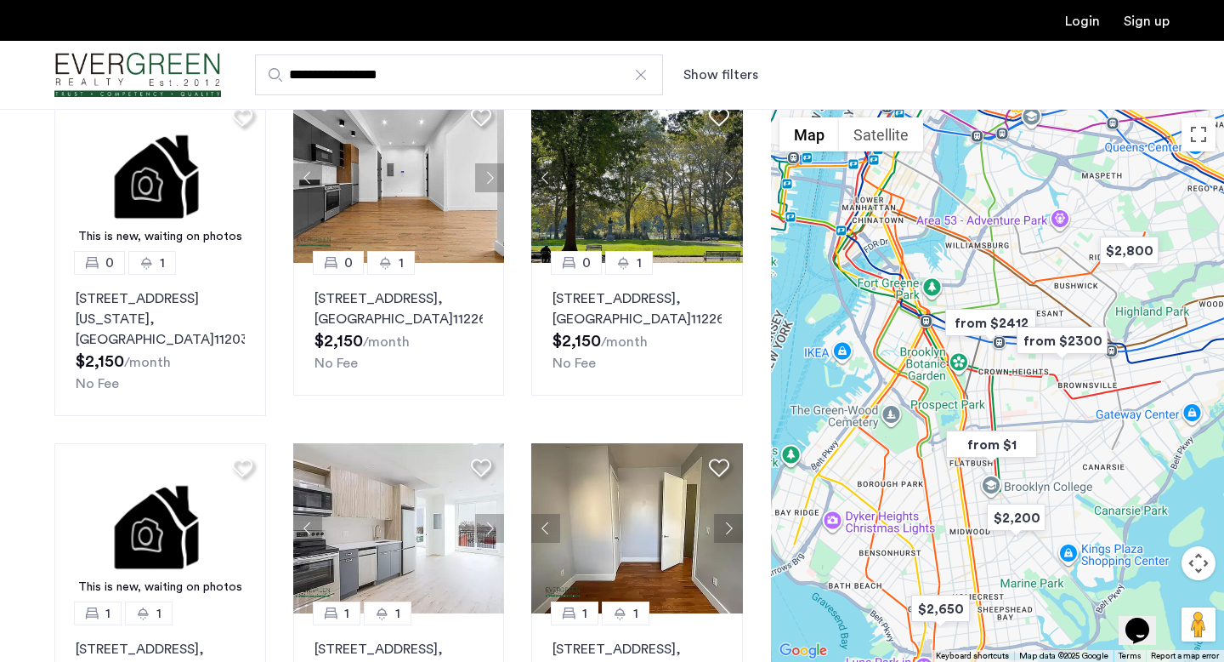
scroll to position [0, 0]
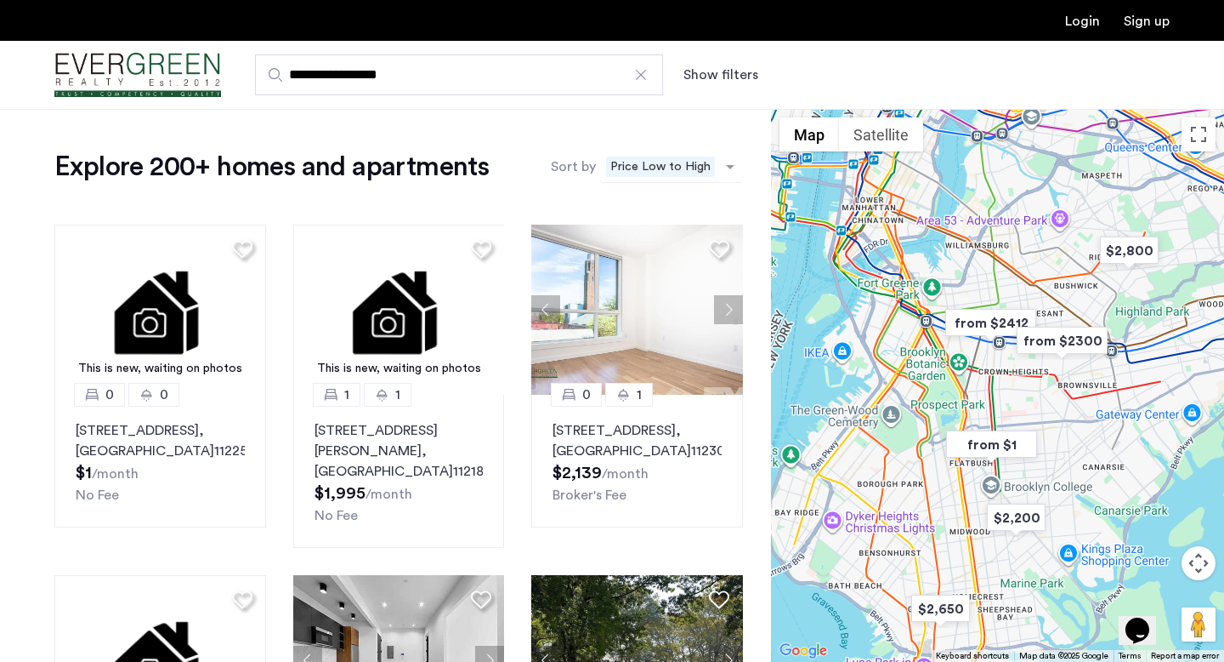
click at [653, 172] on span "Price Low to High" at bounding box center [660, 166] width 109 height 20
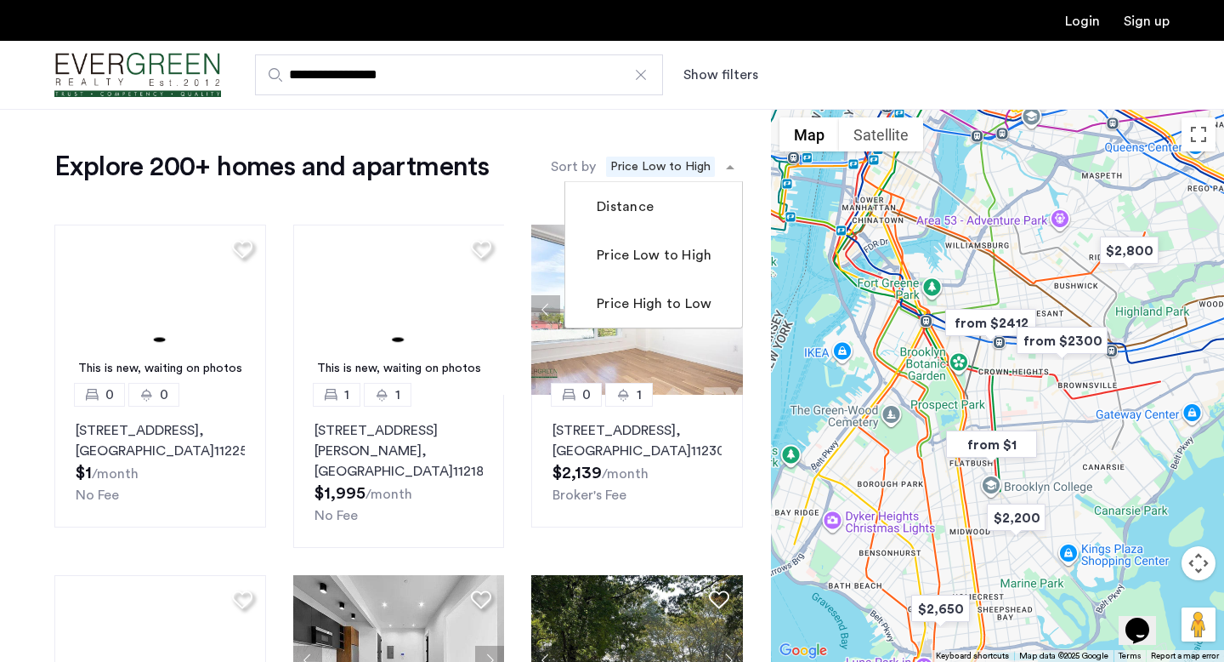
click at [653, 172] on span "Price Low to High" at bounding box center [660, 166] width 109 height 20
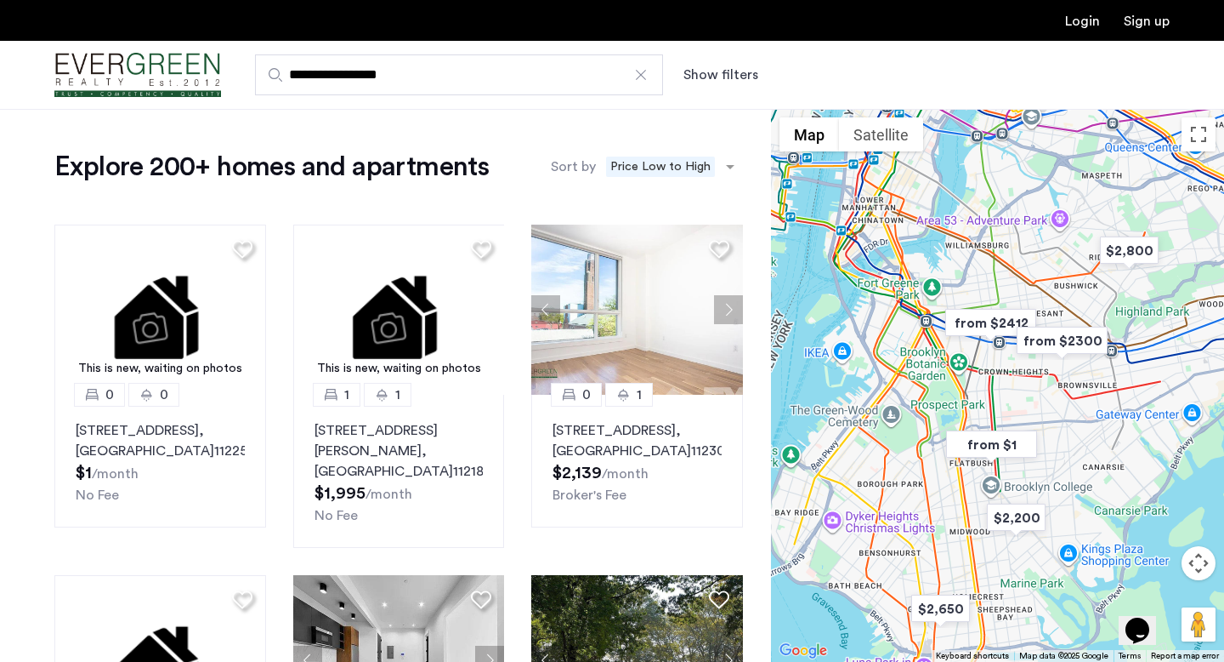
click at [706, 75] on button "Show filters" at bounding box center [721, 75] width 75 height 20
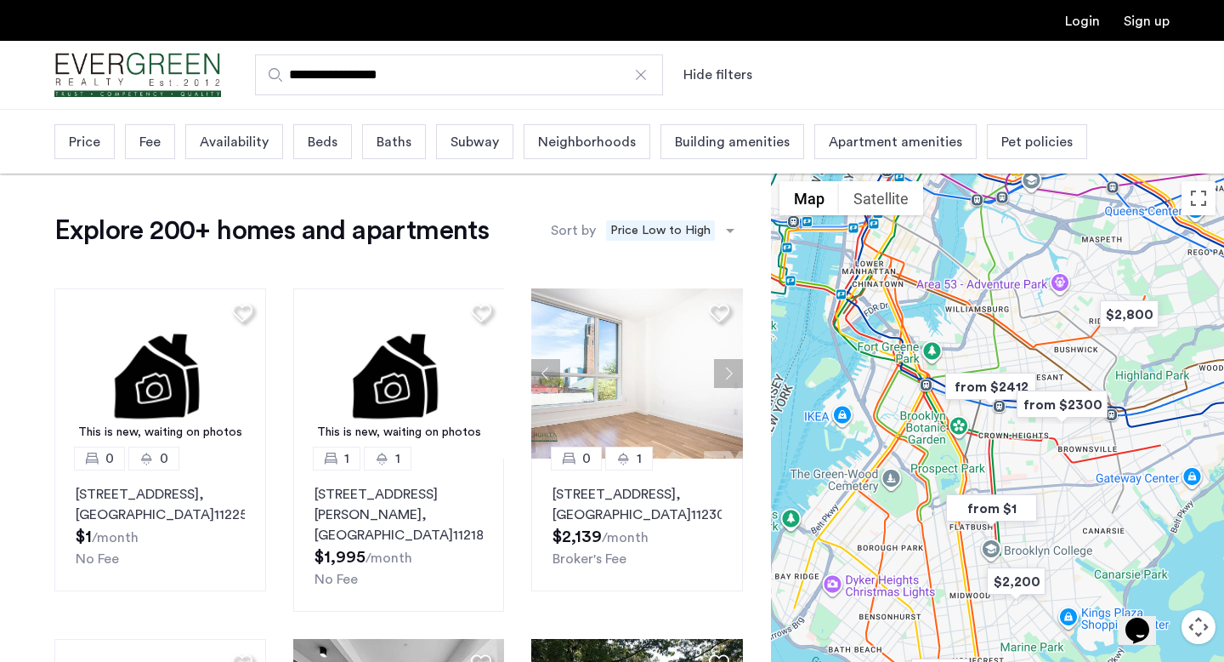
click at [914, 134] on span "Apartment amenities" at bounding box center [896, 142] width 134 height 20
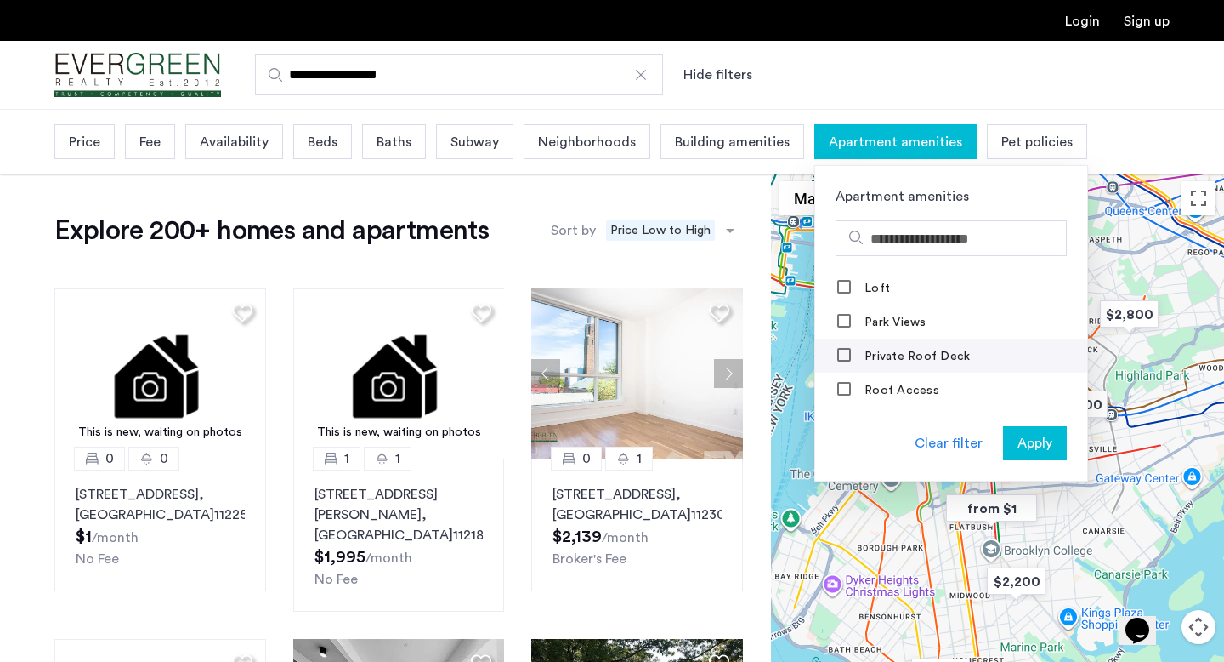
scroll to position [1269, 0]
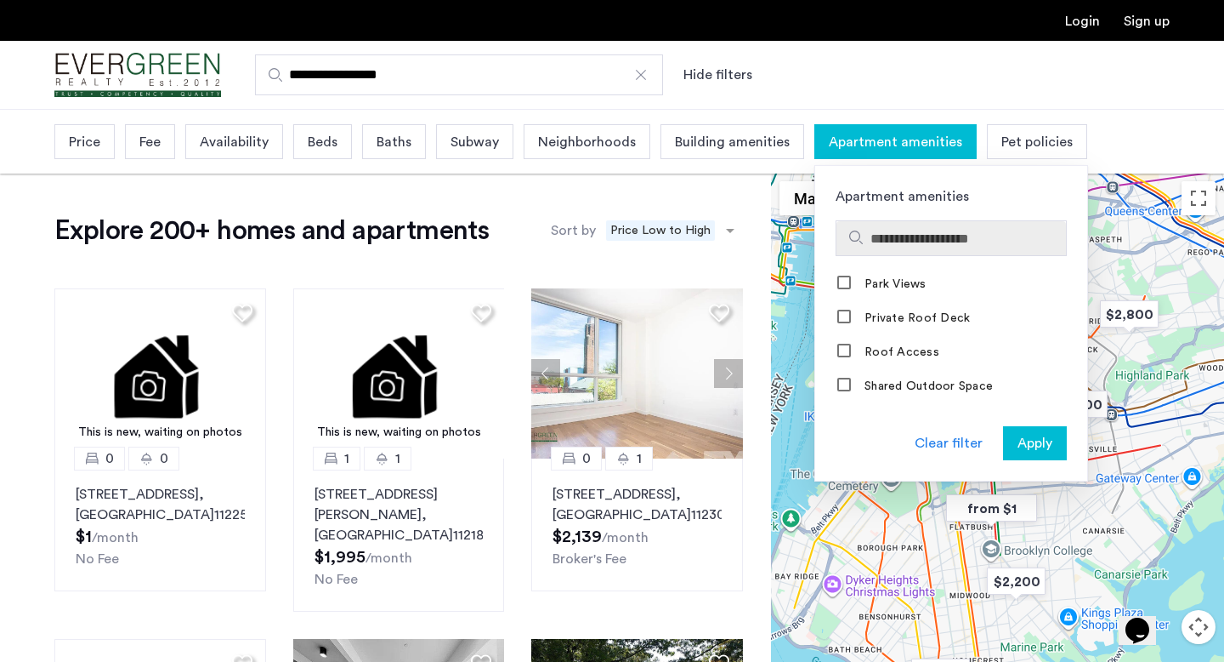
click at [909, 240] on input "Search amenities" at bounding box center [965, 239] width 189 height 20
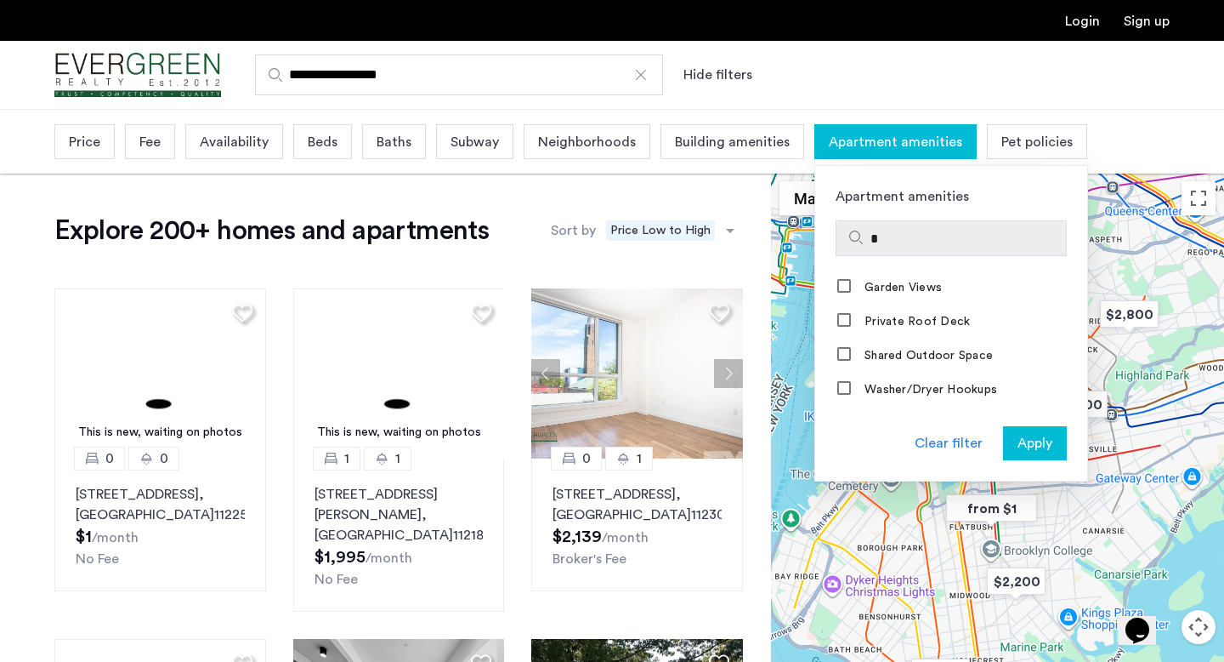
scroll to position [0, 0]
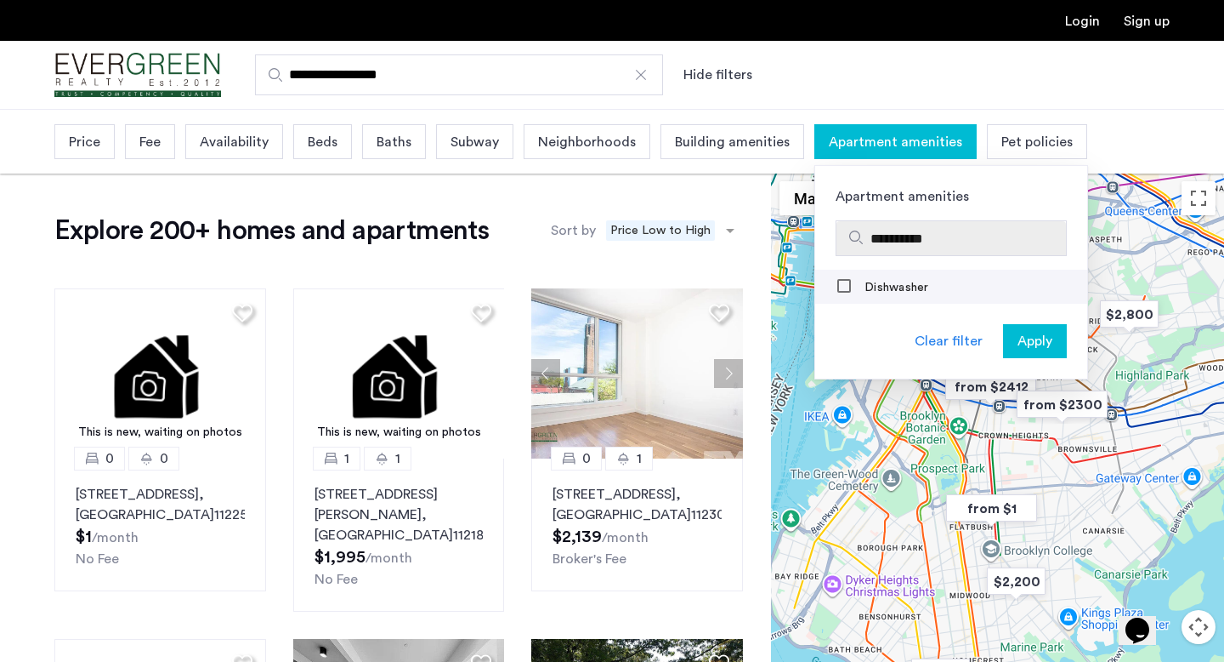
click at [912, 278] on mat-checkbox "Dishwasher" at bounding box center [951, 287] width 272 height 34
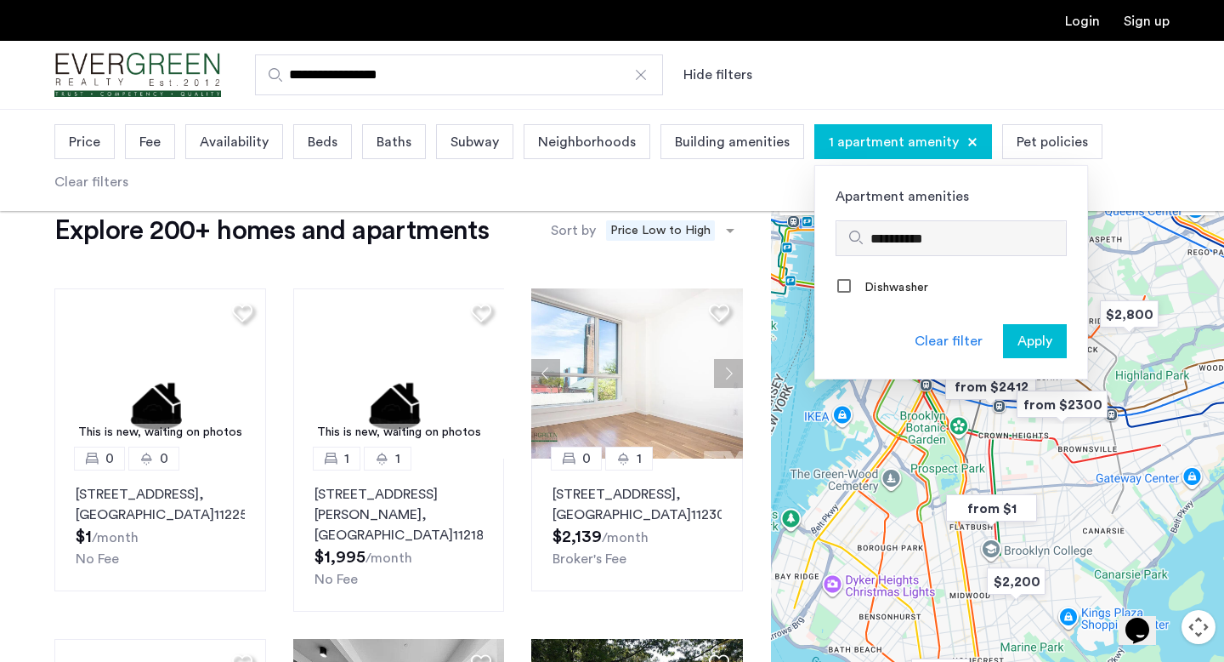
click at [888, 240] on input "**********" at bounding box center [965, 239] width 189 height 20
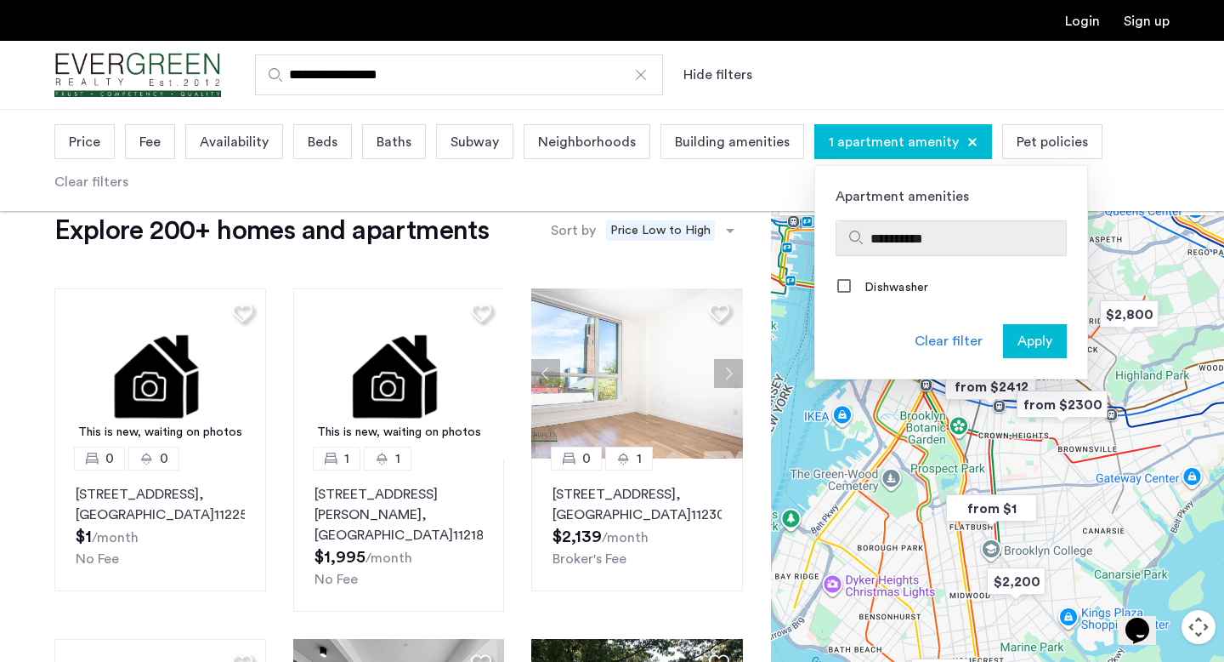
click at [888, 240] on input "**********" at bounding box center [965, 239] width 189 height 20
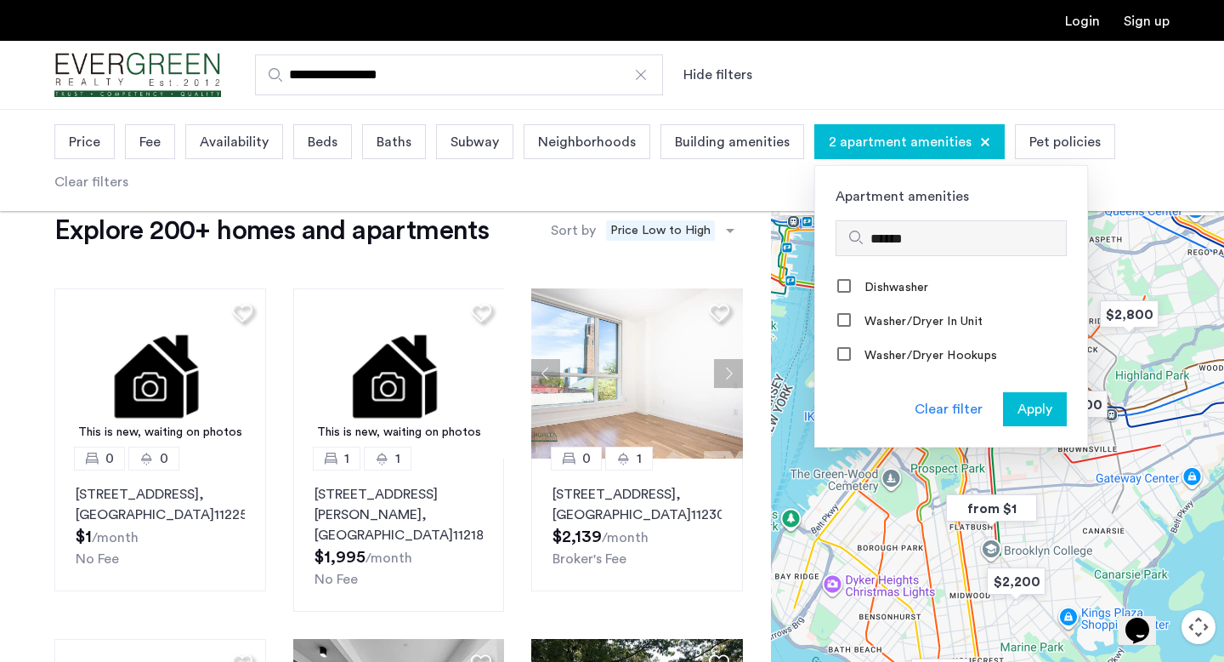
click at [906, 239] on input "******" at bounding box center [965, 239] width 189 height 20
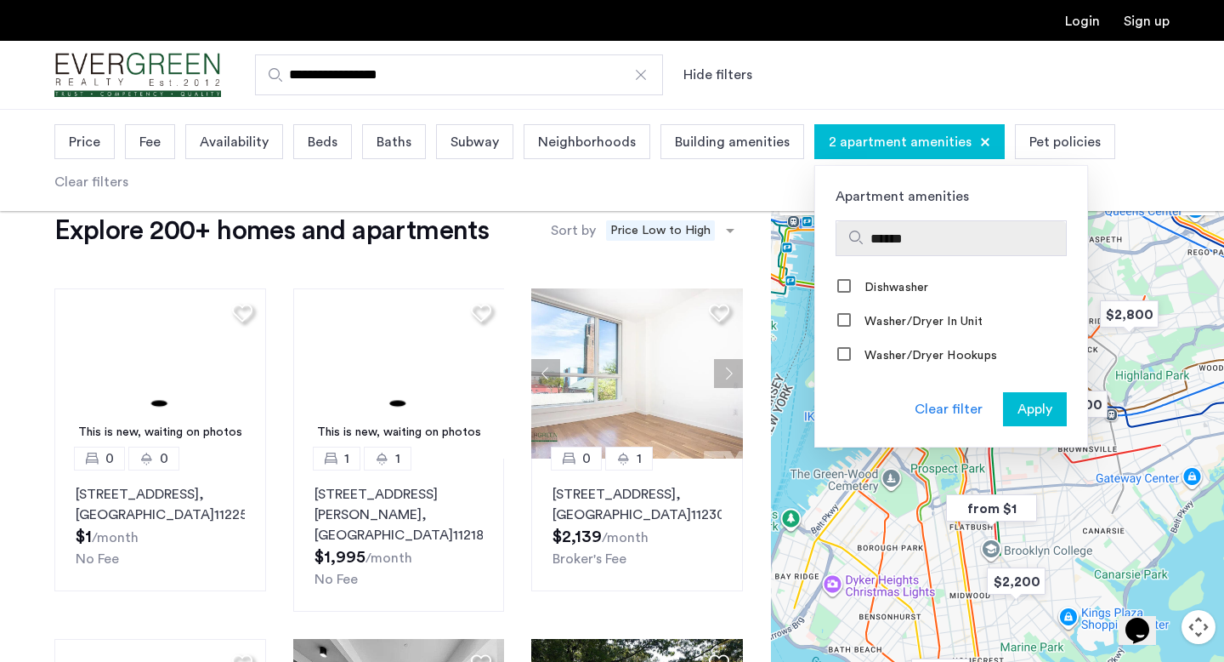
click at [906, 239] on input "******" at bounding box center [965, 239] width 189 height 20
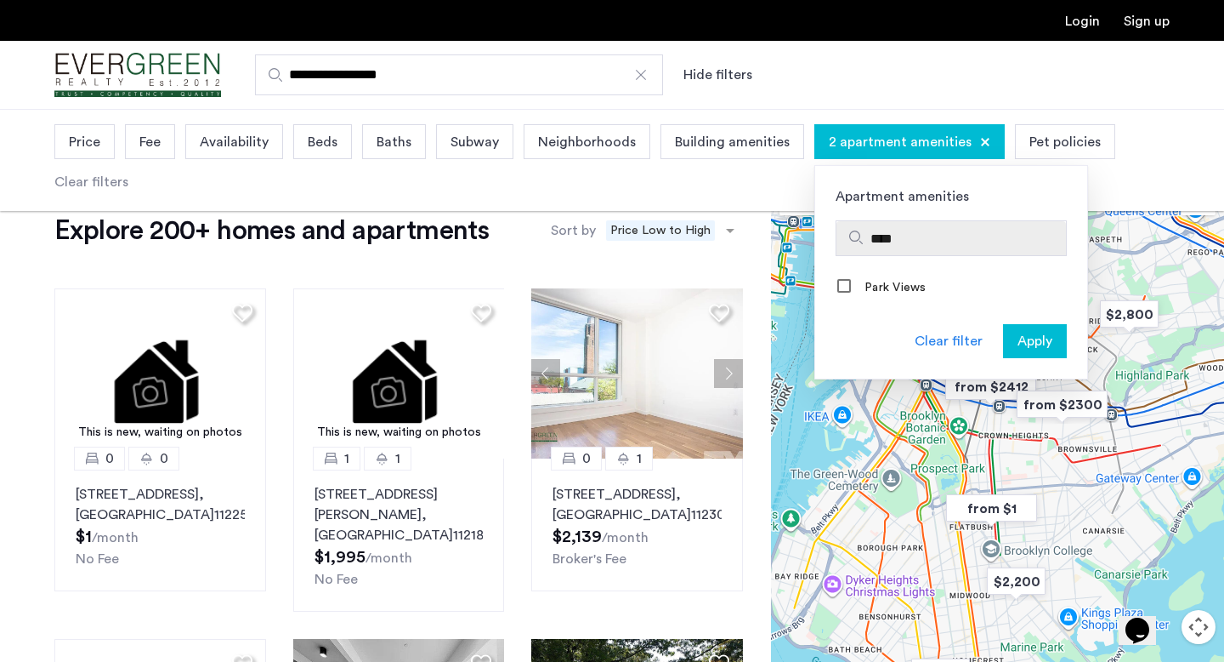
type input "****"
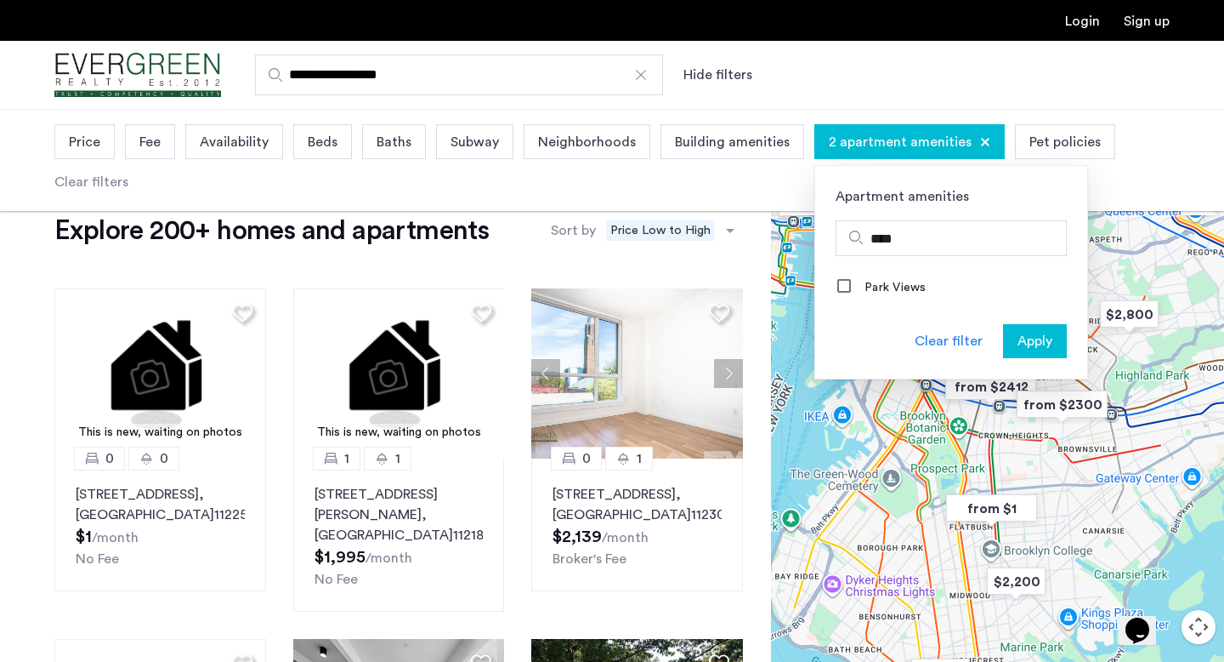
click at [1028, 339] on span "Apply" at bounding box center [1035, 341] width 35 height 20
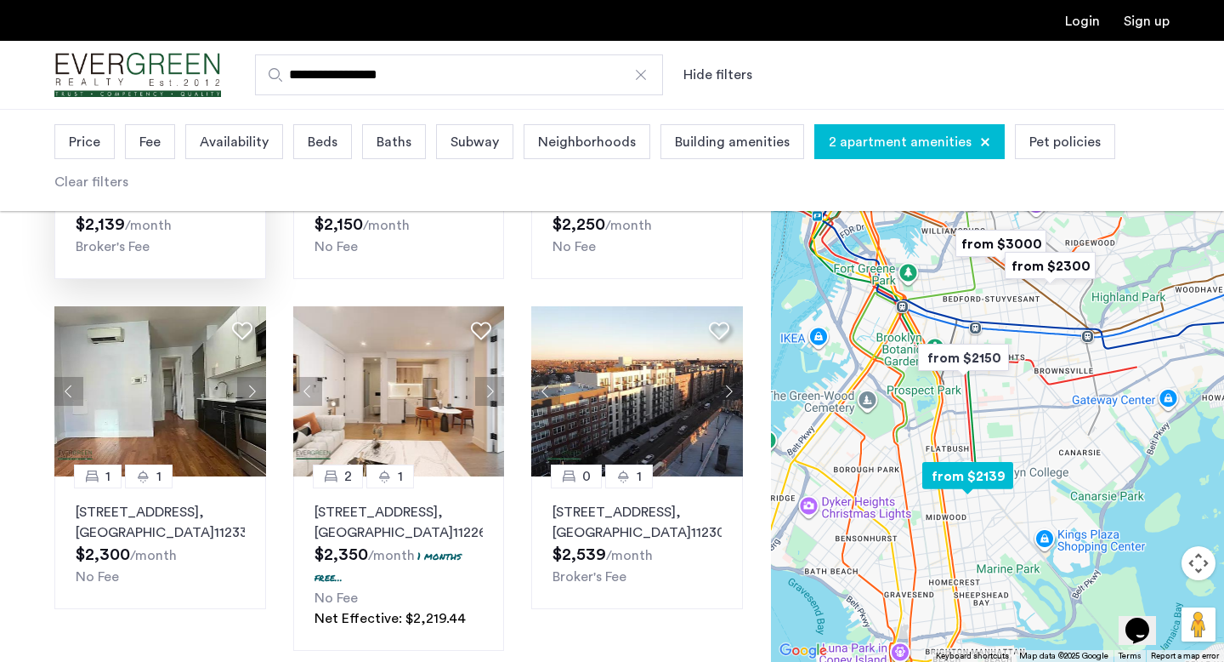
scroll to position [351, 0]
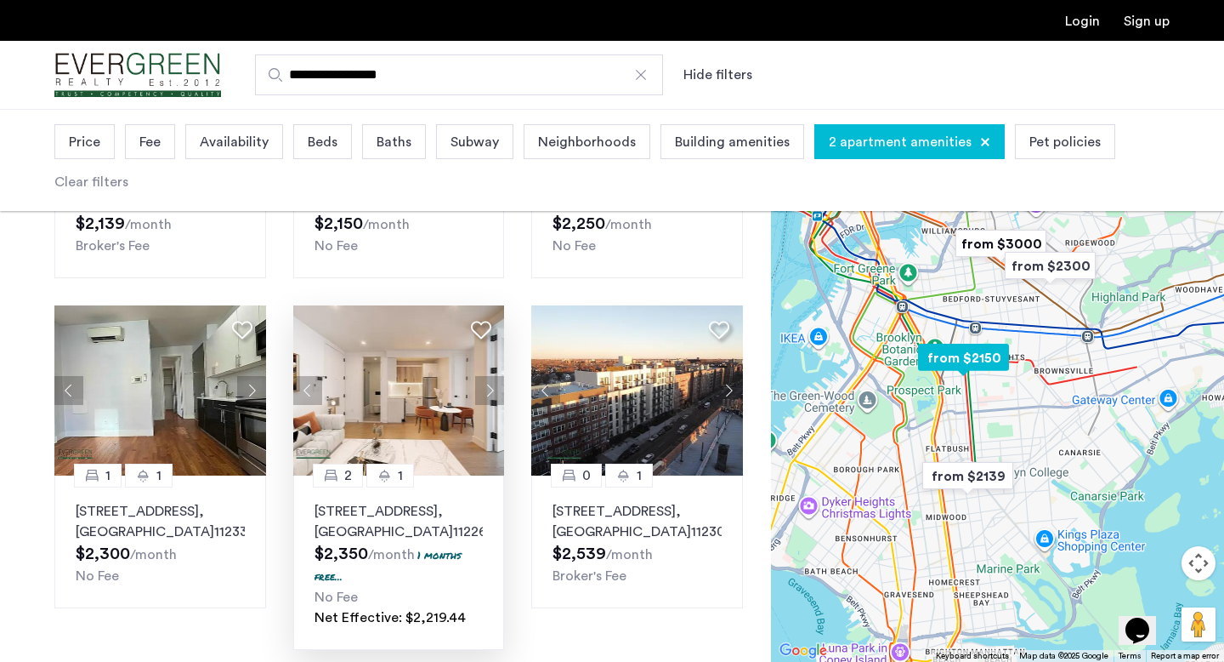
click at [496, 393] on button "Next apartment" at bounding box center [489, 390] width 29 height 29
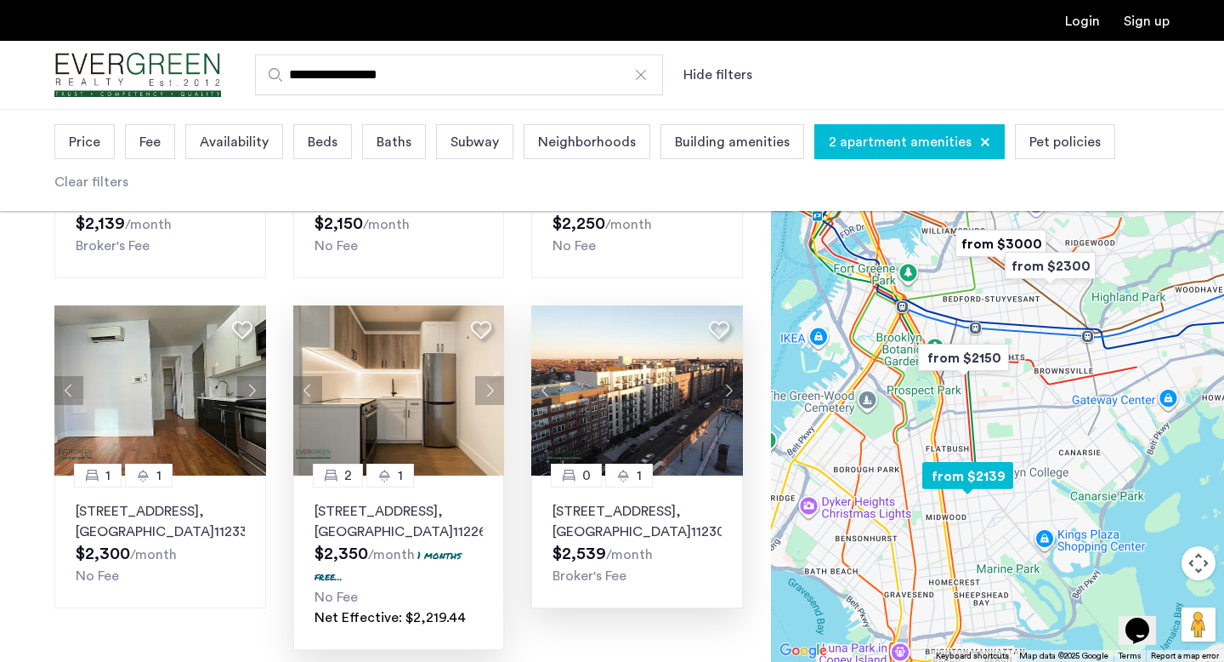
click at [724, 391] on button "Next apartment" at bounding box center [728, 390] width 29 height 29
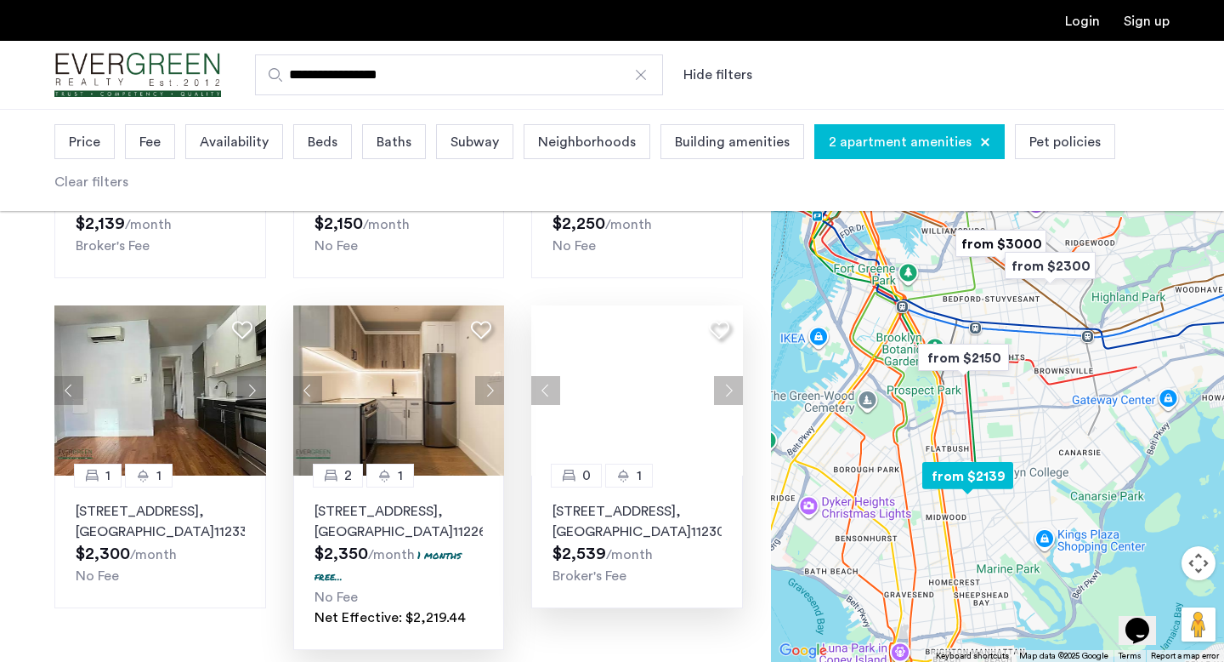
click at [724, 392] on button "Next apartment" at bounding box center [728, 390] width 29 height 29
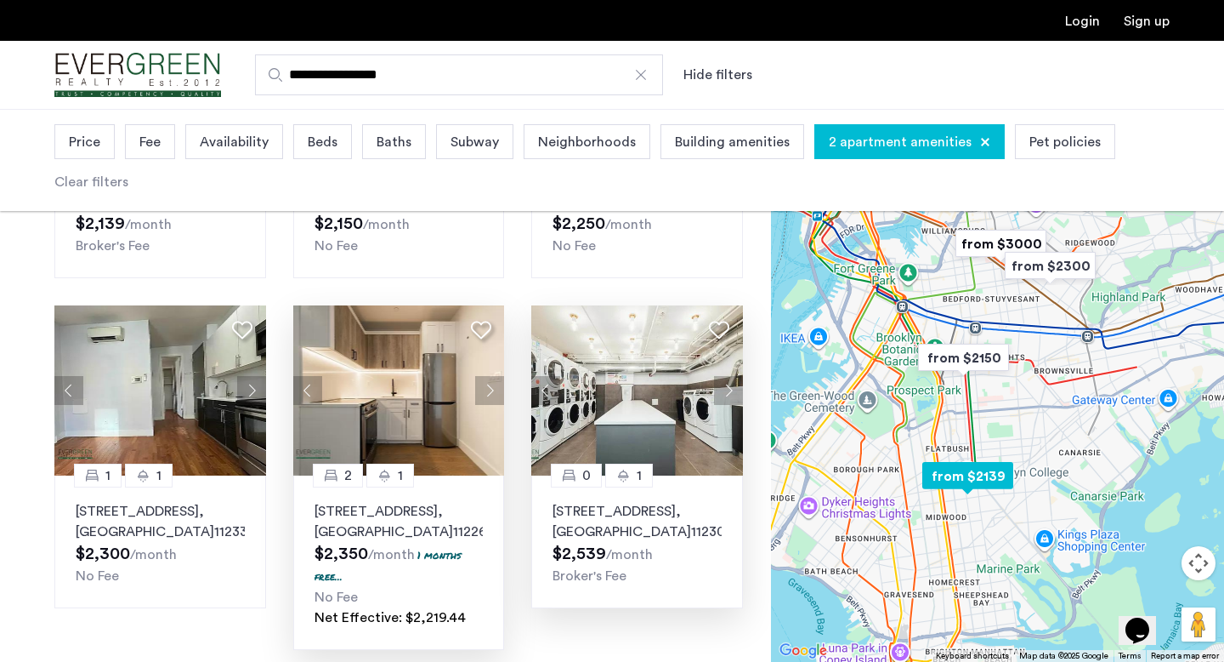
click at [724, 392] on button "Next apartment" at bounding box center [728, 390] width 29 height 29
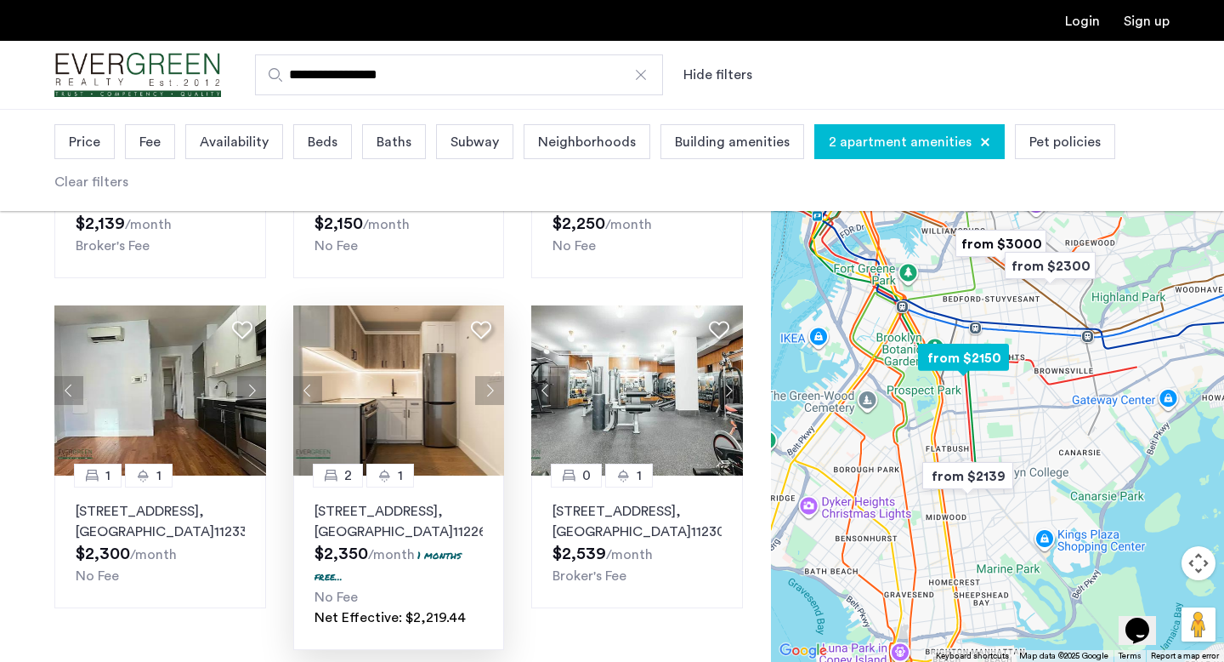
click at [491, 386] on button "Next apartment" at bounding box center [489, 390] width 29 height 29
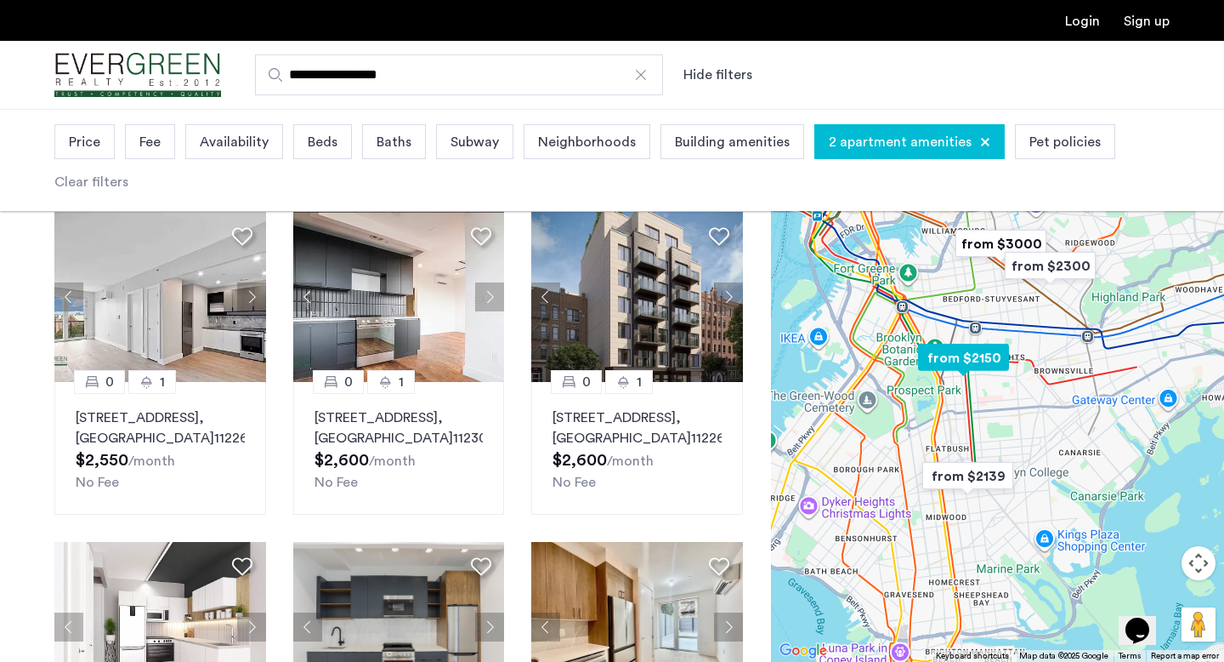
scroll to position [814, 0]
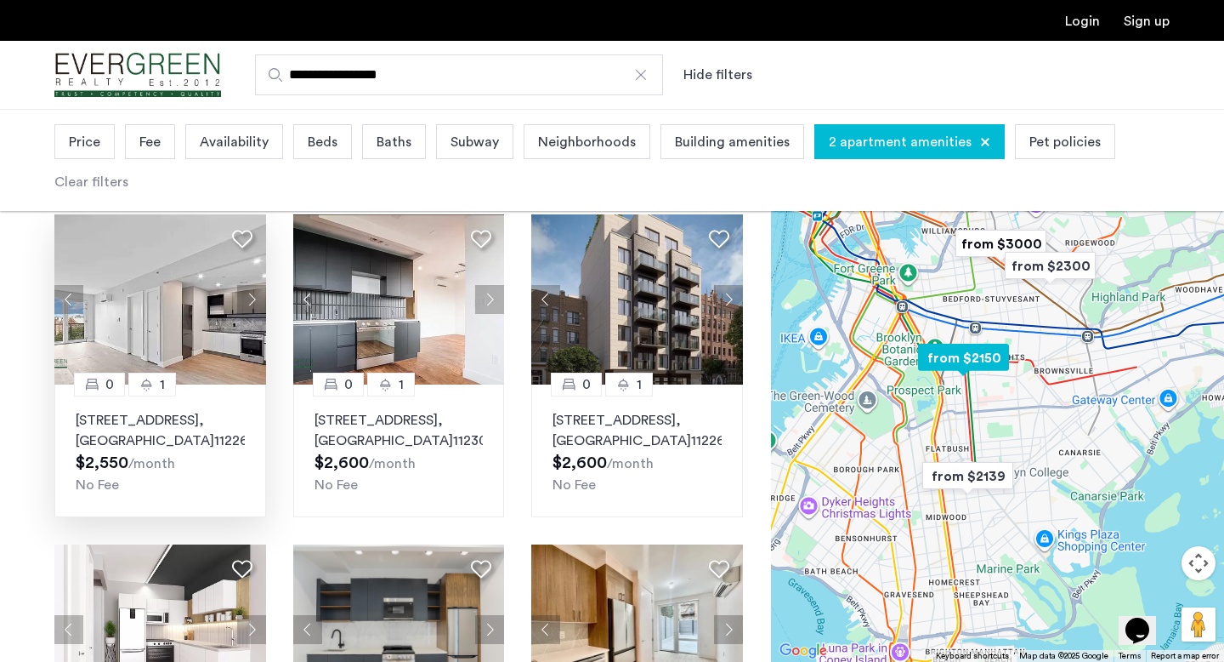
click at [247, 314] on button "Next apartment" at bounding box center [251, 299] width 29 height 29
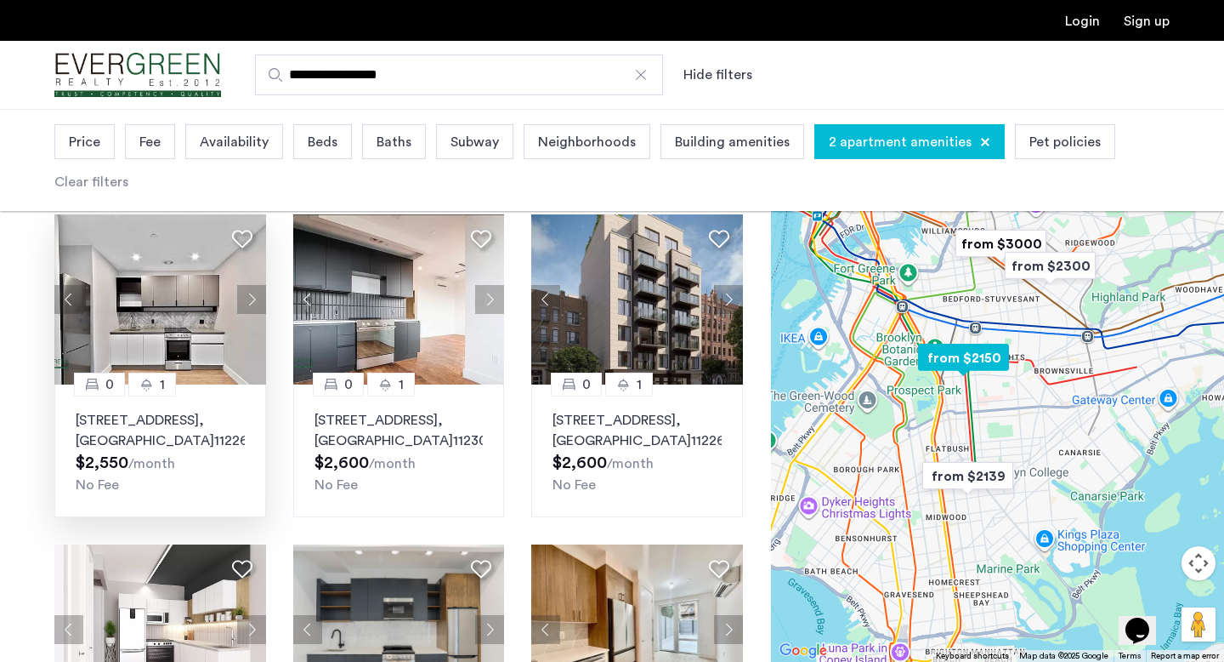
click at [247, 314] on button "Next apartment" at bounding box center [251, 299] width 29 height 29
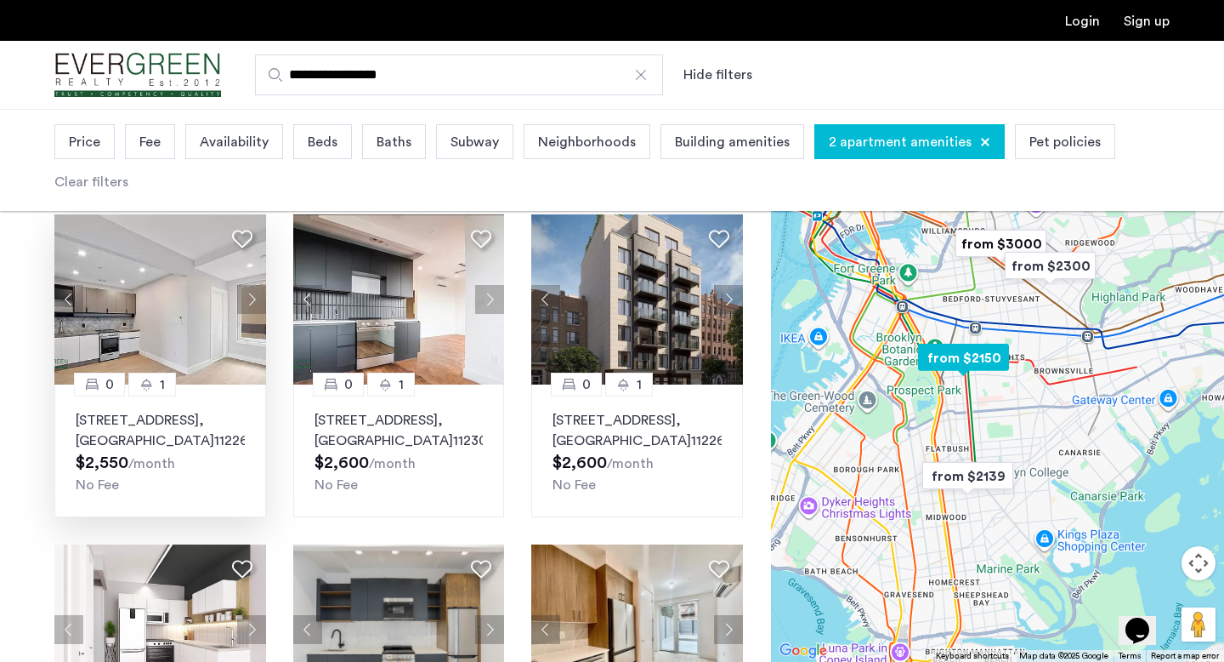
click at [247, 314] on button "Next apartment" at bounding box center [251, 299] width 29 height 29
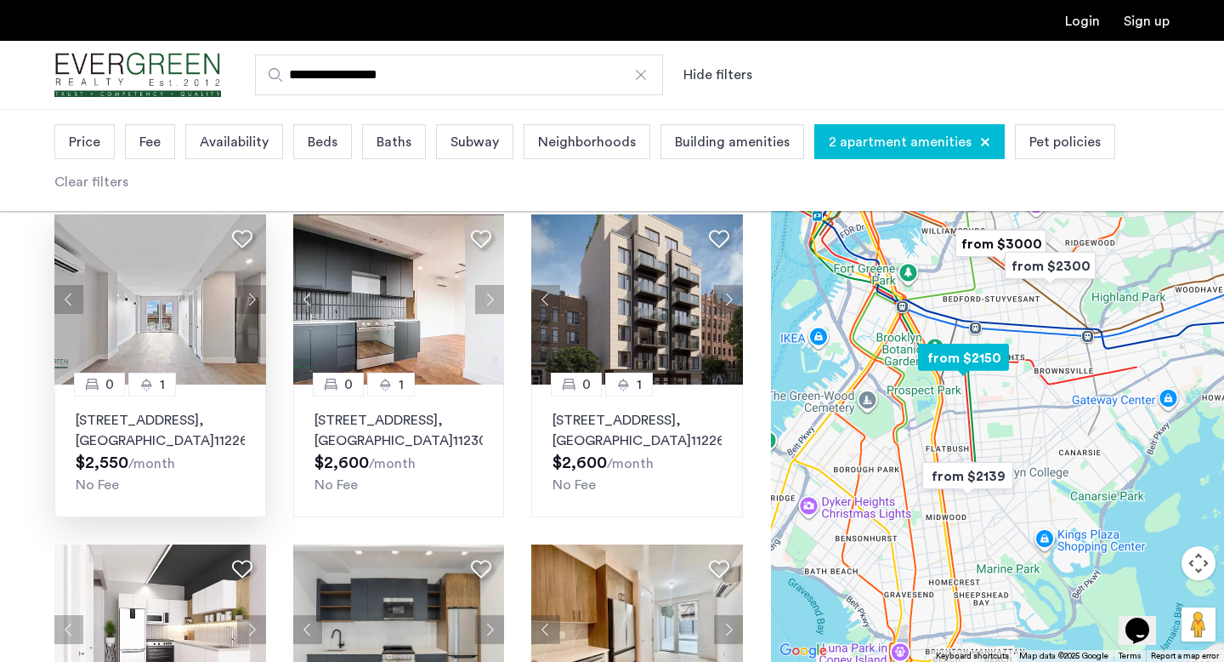
click at [247, 314] on button "Next apartment" at bounding box center [251, 299] width 29 height 29
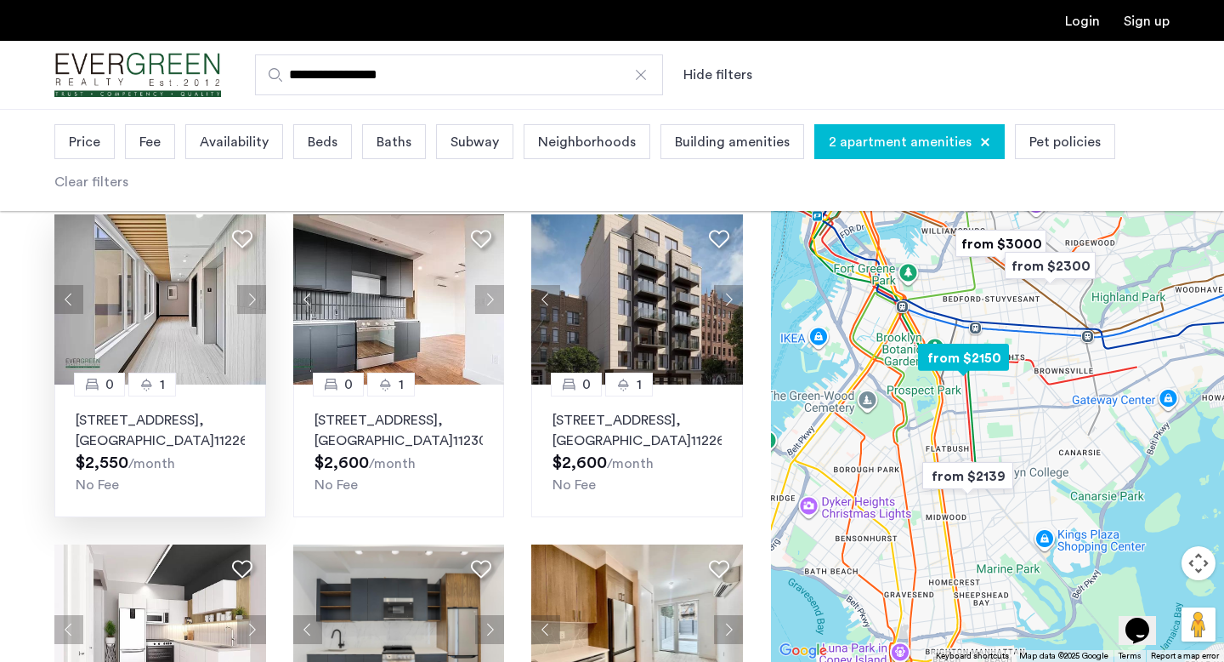
click at [247, 314] on button "Next apartment" at bounding box center [251, 299] width 29 height 29
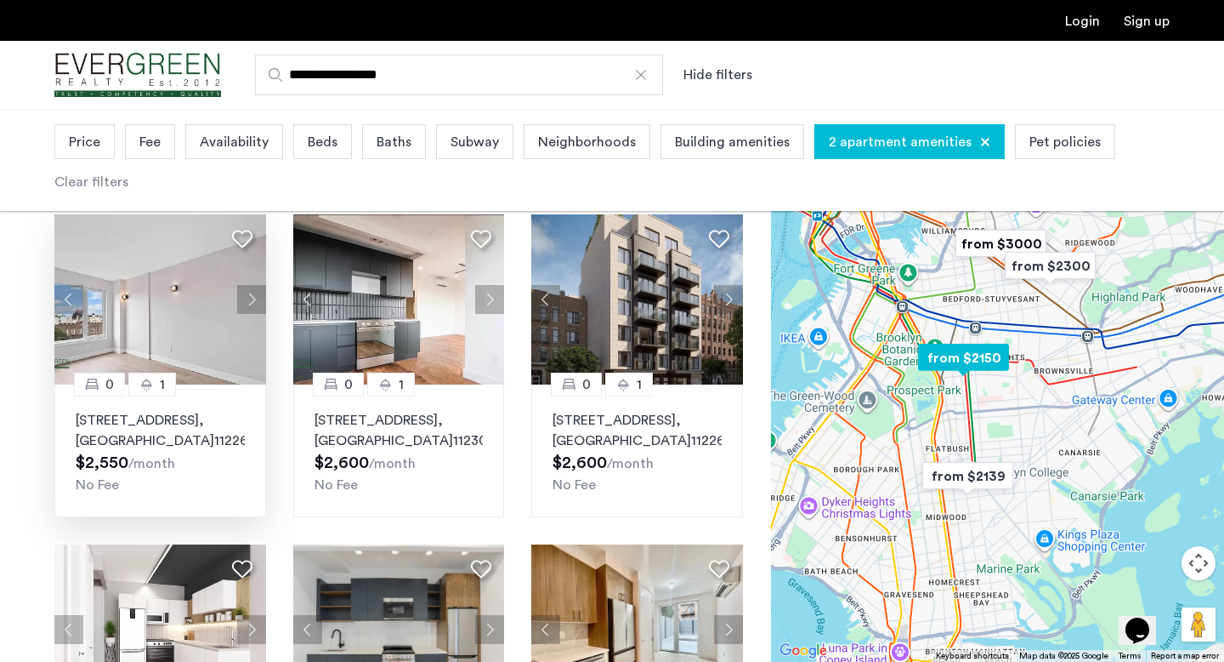
click at [247, 314] on button "Next apartment" at bounding box center [251, 299] width 29 height 29
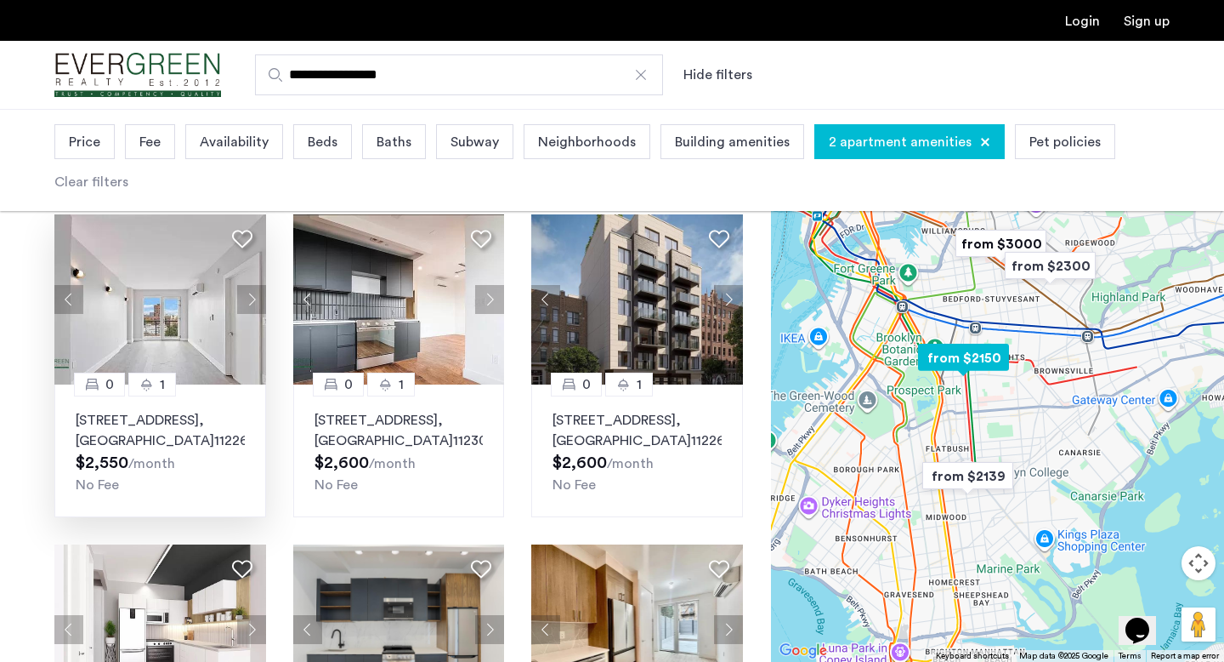
click at [247, 314] on button "Next apartment" at bounding box center [251, 299] width 29 height 29
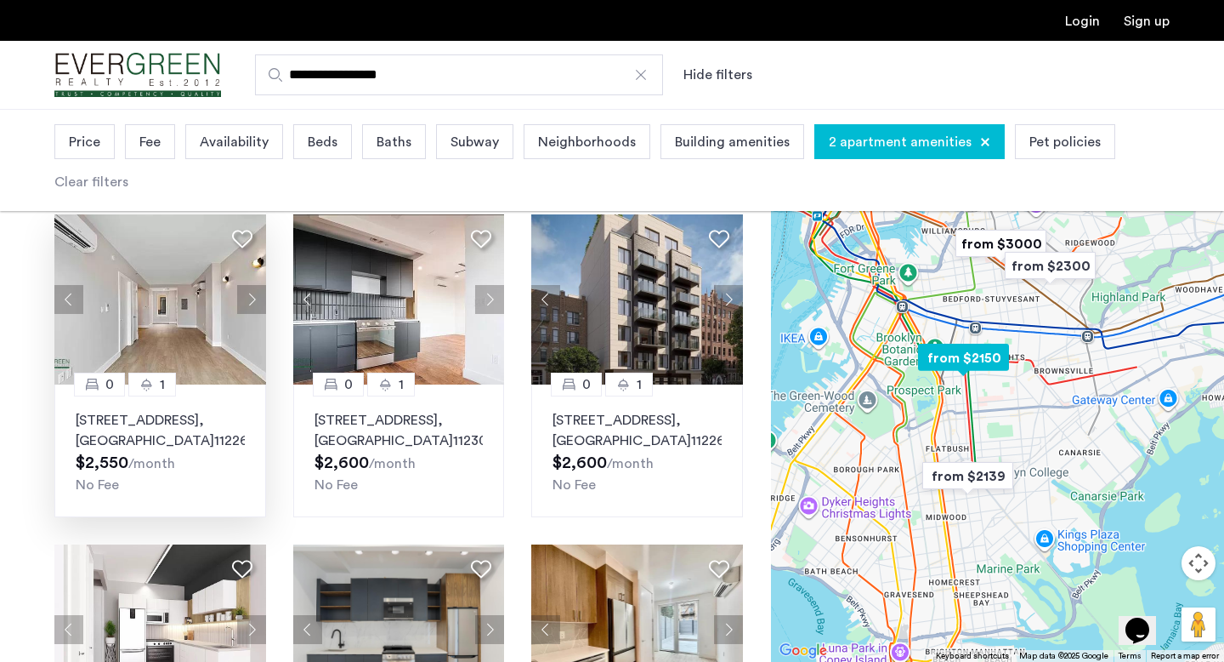
click at [247, 314] on button "Next apartment" at bounding box center [251, 299] width 29 height 29
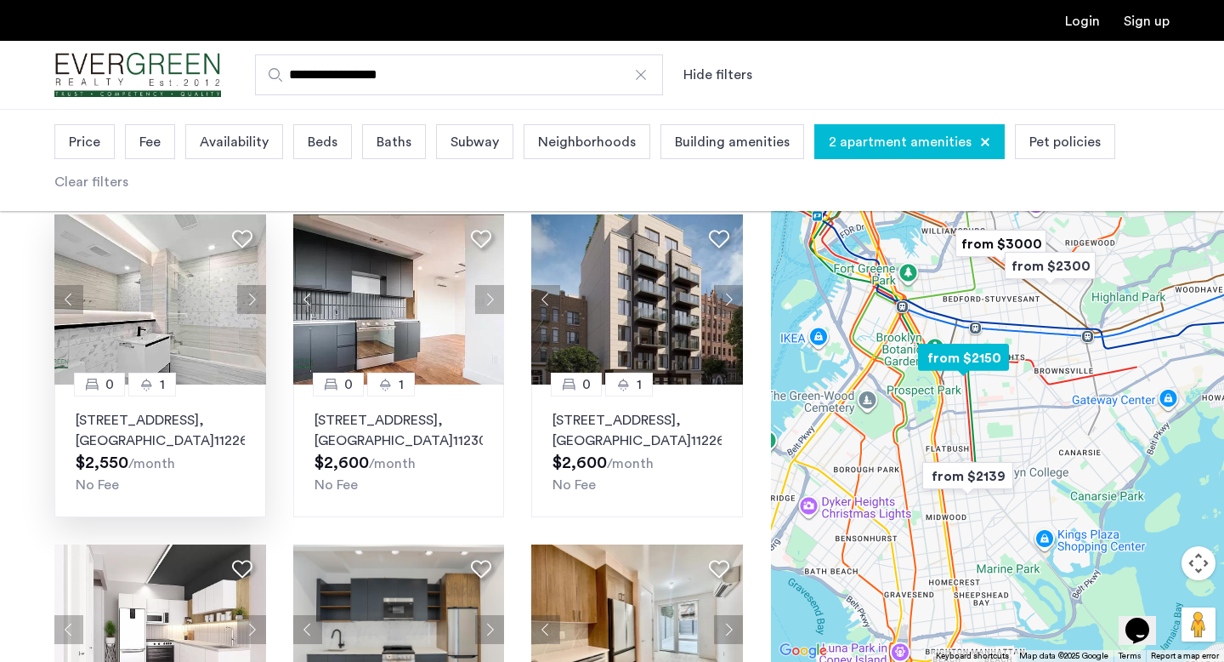
click at [247, 314] on button "Next apartment" at bounding box center [251, 299] width 29 height 29
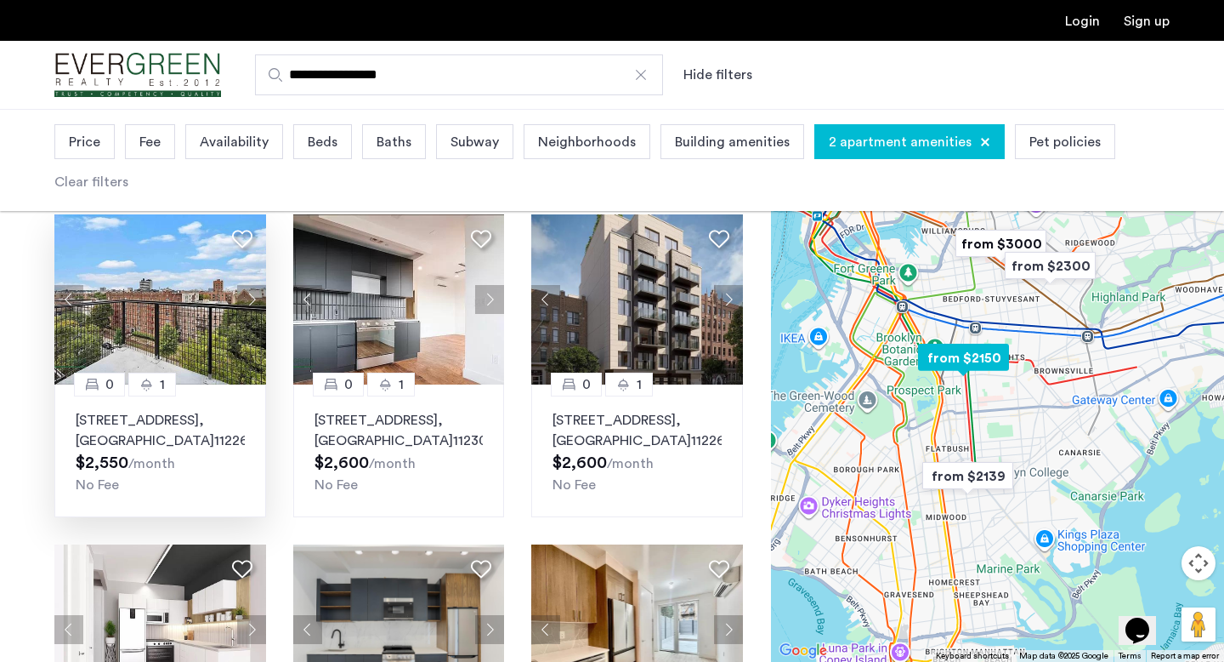
click at [247, 314] on button "Next apartment" at bounding box center [251, 299] width 29 height 29
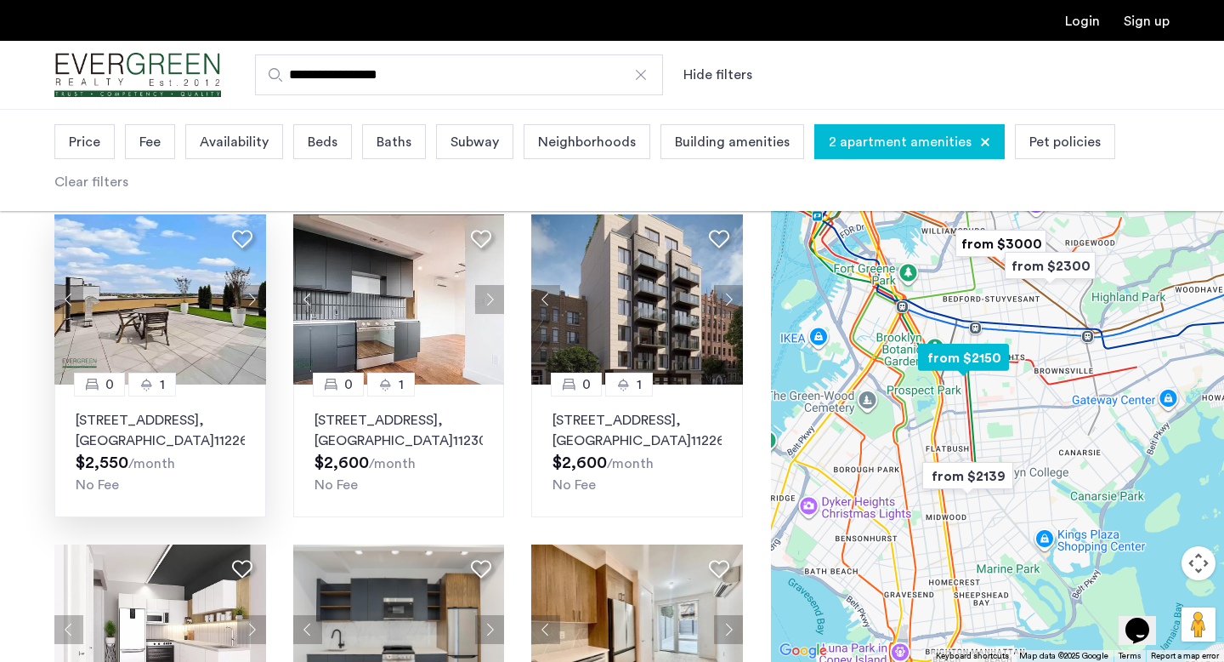
click at [247, 314] on button "Next apartment" at bounding box center [251, 299] width 29 height 29
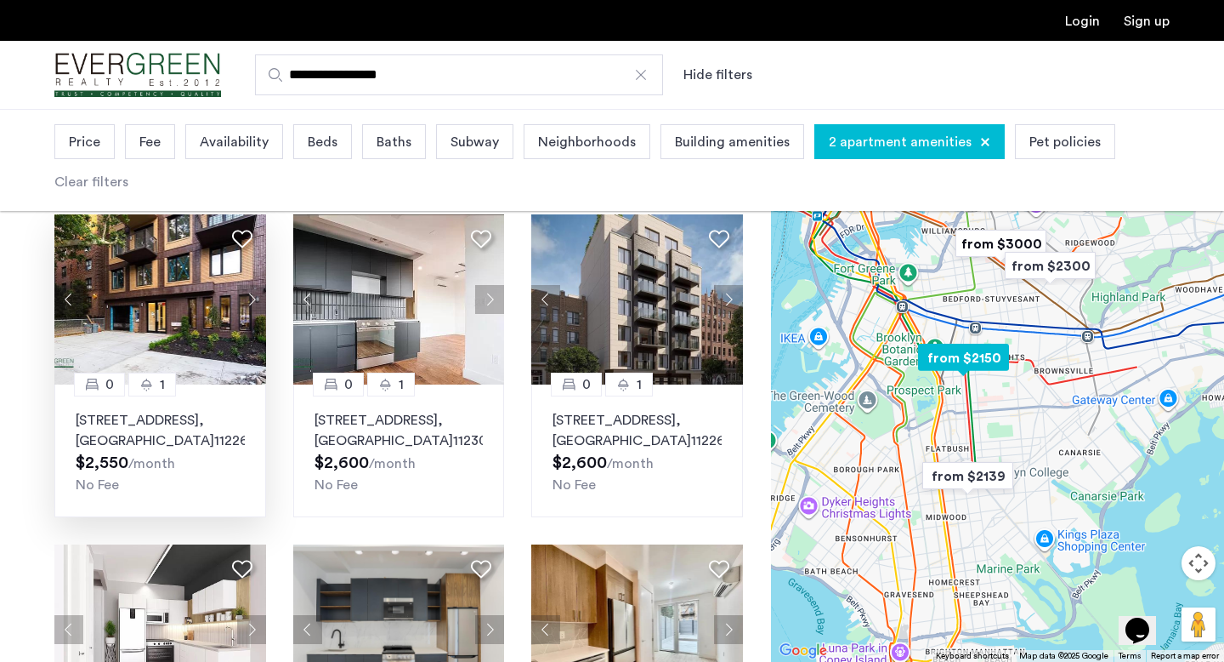
click at [247, 314] on button "Next apartment" at bounding box center [251, 299] width 29 height 29
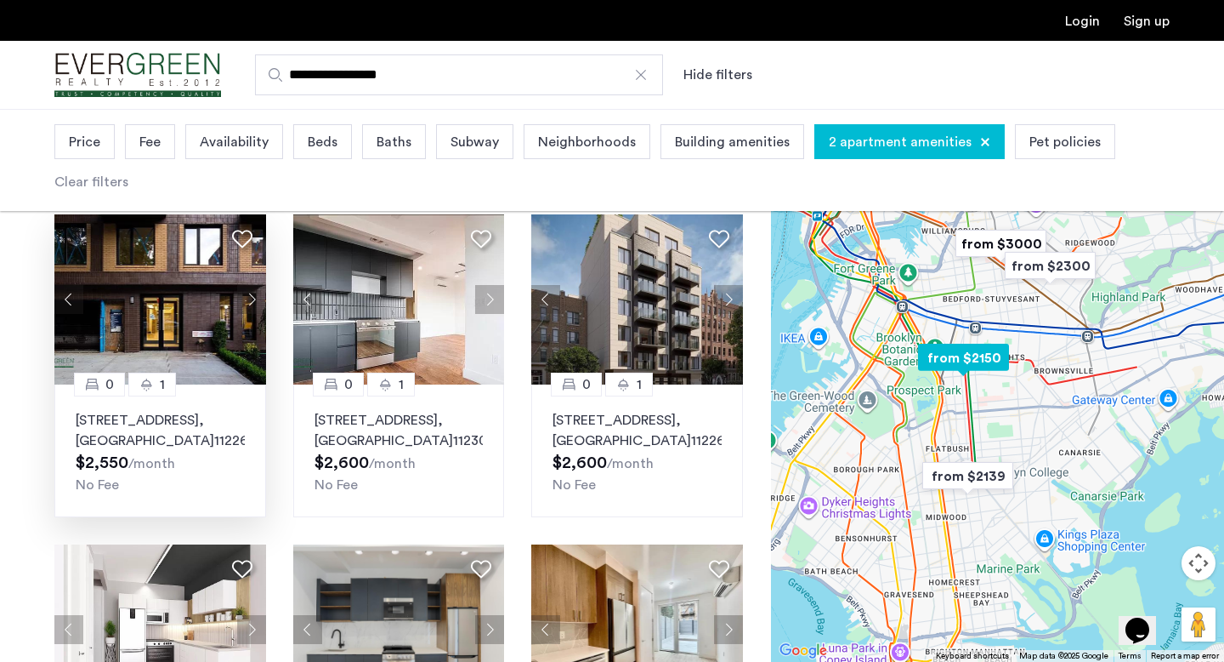
click at [247, 314] on button "Next apartment" at bounding box center [251, 299] width 29 height 29
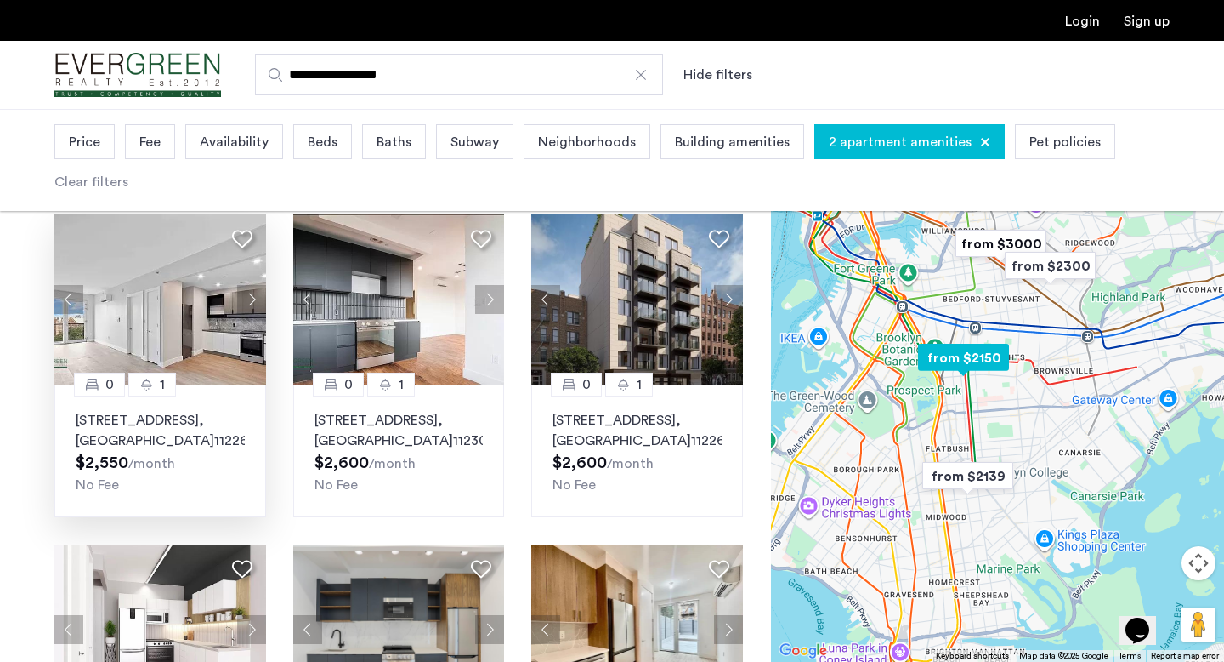
click at [202, 435] on p "290 Linden Boulevard, Unit 4E, Brooklyn , NY 11226" at bounding box center [160, 430] width 169 height 41
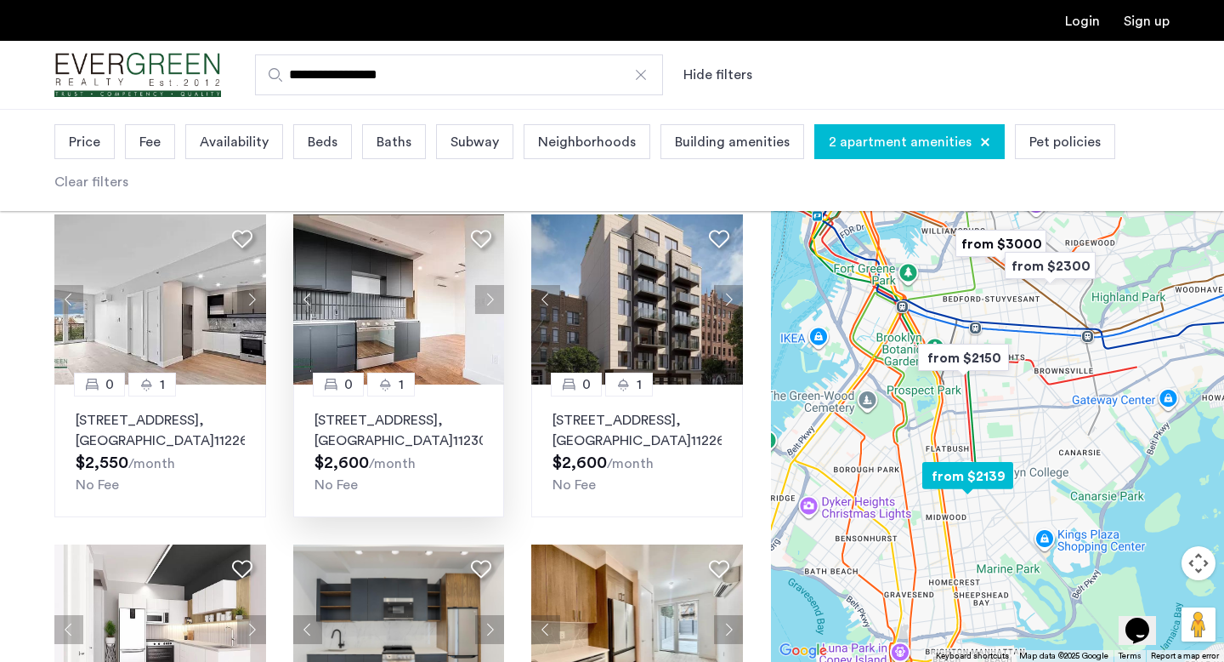
click at [489, 314] on button "Next apartment" at bounding box center [489, 299] width 29 height 29
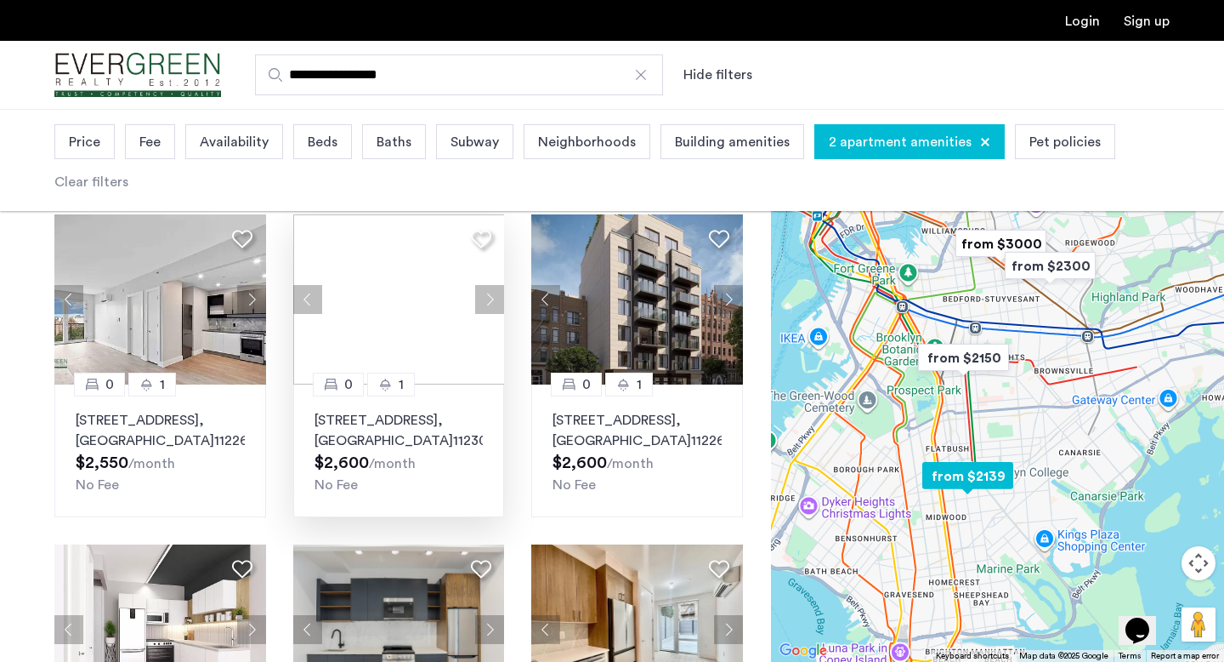
click at [489, 319] on div at bounding box center [399, 299] width 212 height 170
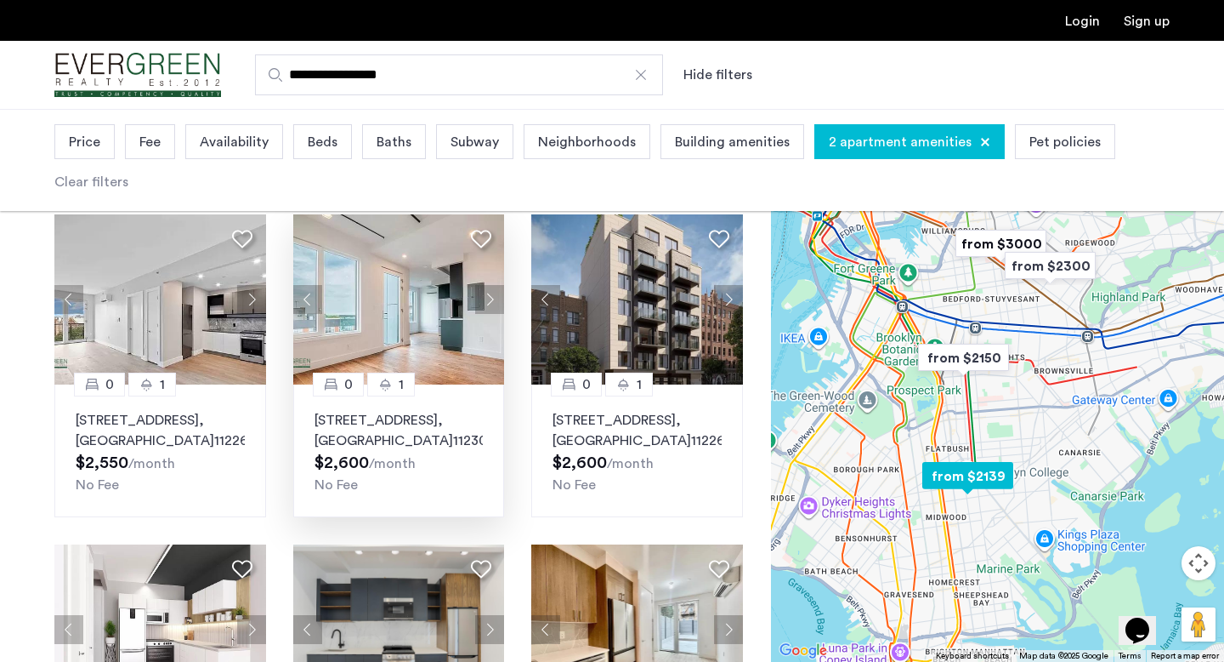
click at [489, 314] on button "Next apartment" at bounding box center [489, 299] width 29 height 29
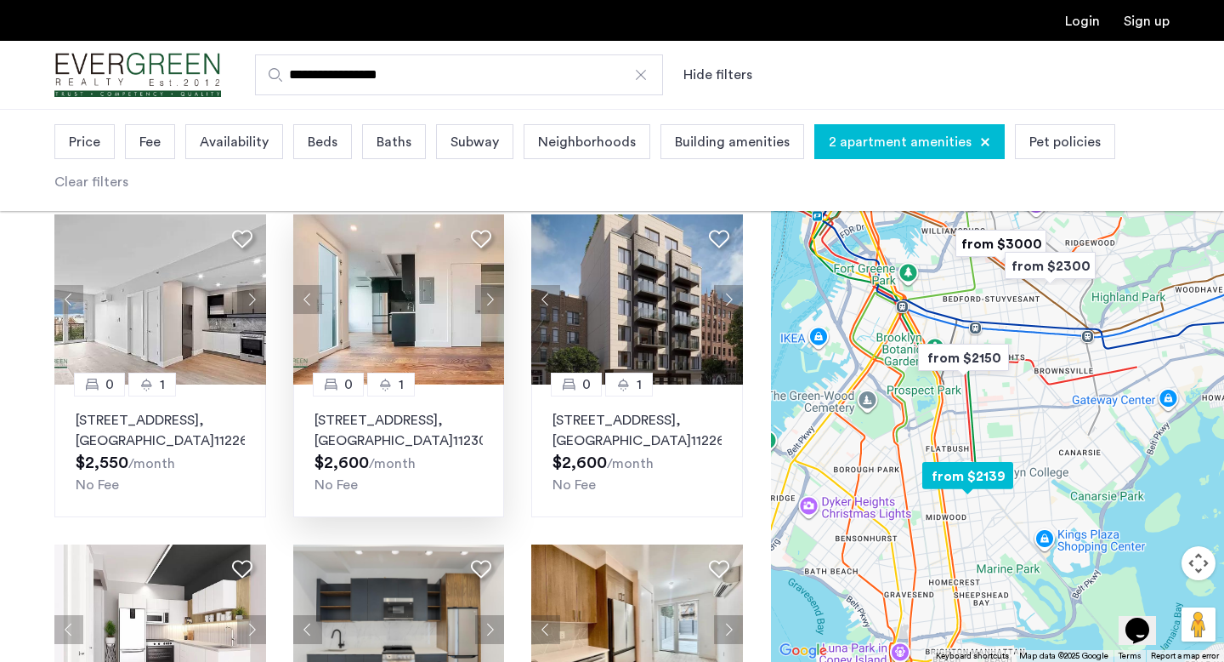
click at [489, 314] on button "Next apartment" at bounding box center [489, 299] width 29 height 29
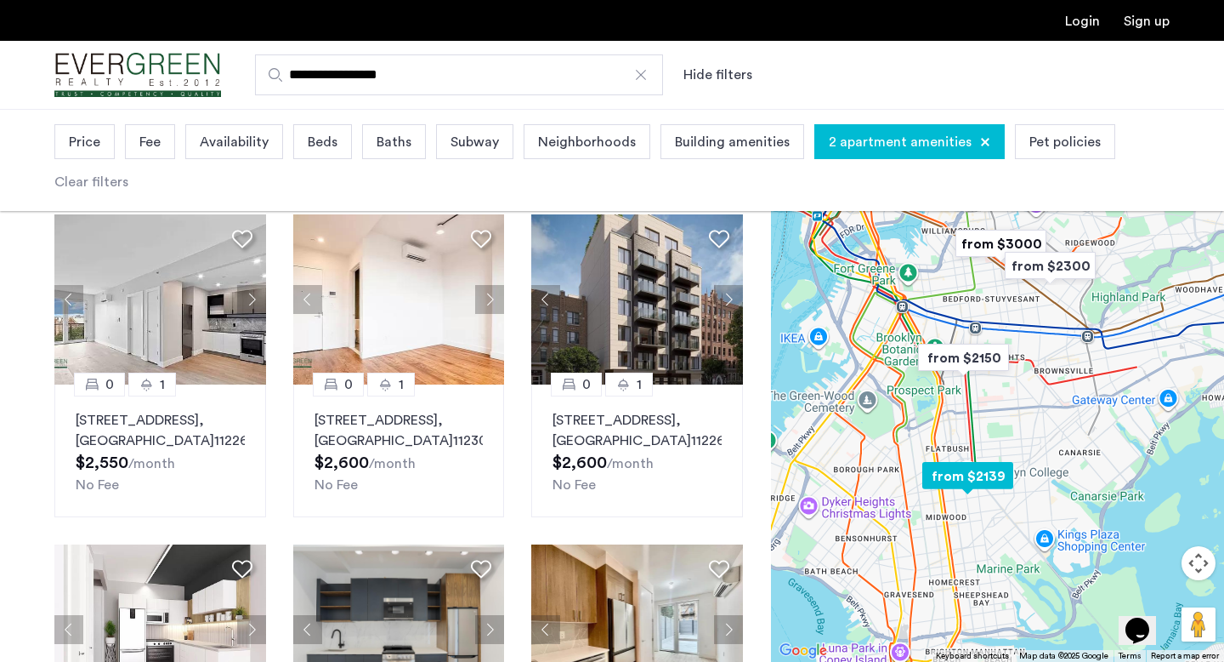
click at [489, 314] on button "Next apartment" at bounding box center [489, 299] width 29 height 29
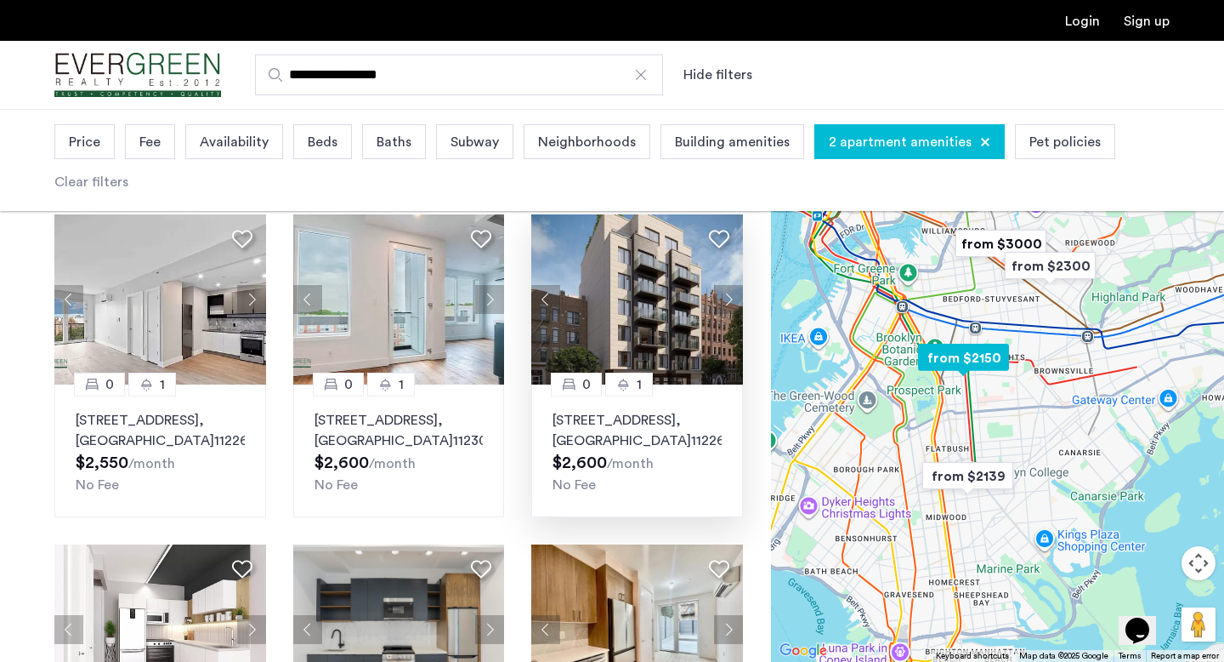
click at [727, 314] on button "Next apartment" at bounding box center [728, 299] width 29 height 29
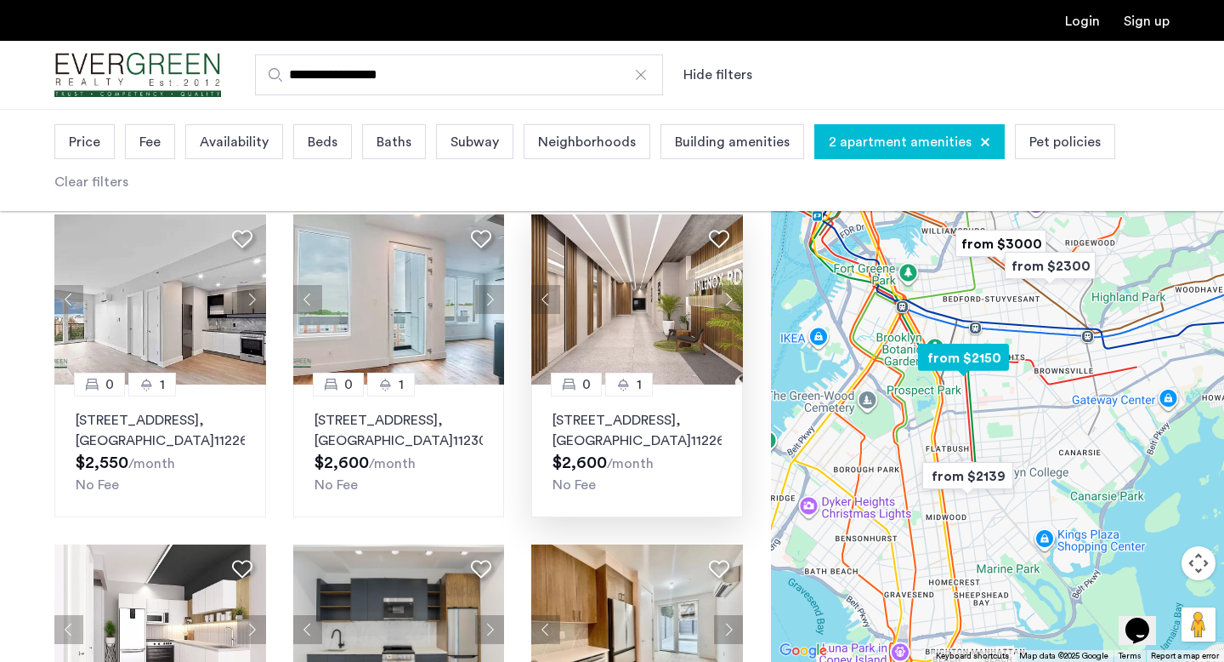
click at [727, 314] on button "Next apartment" at bounding box center [728, 299] width 29 height 29
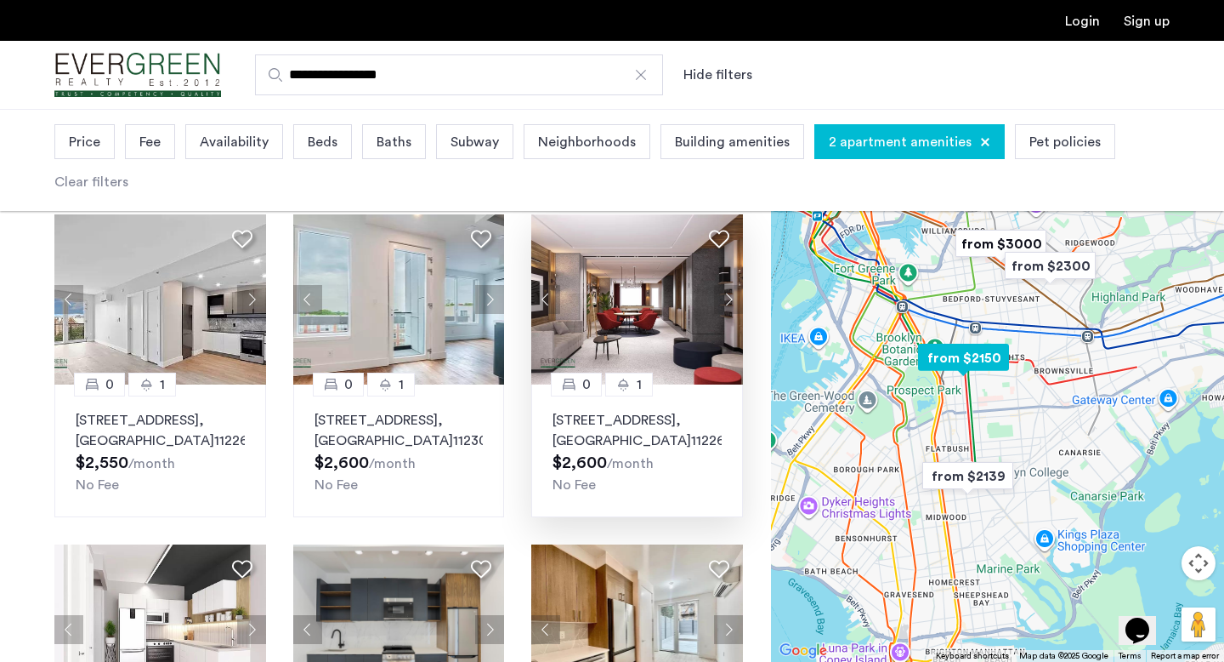
click at [727, 314] on button "Next apartment" at bounding box center [728, 299] width 29 height 29
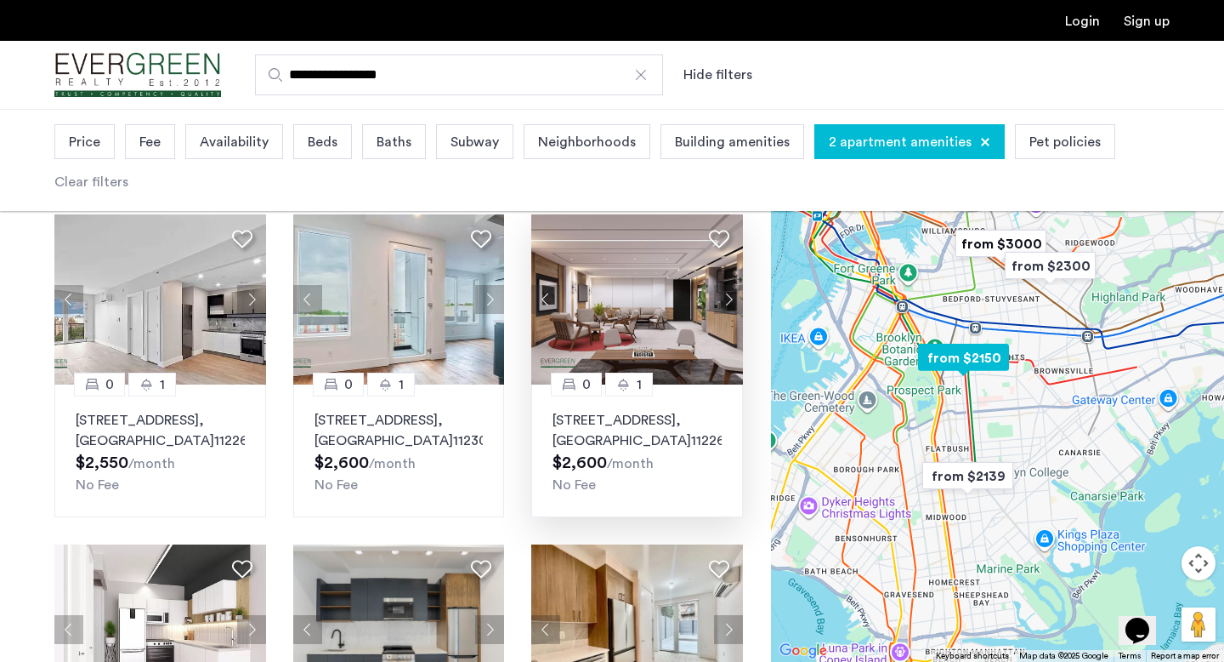
click at [727, 314] on button "Next apartment" at bounding box center [728, 299] width 29 height 29
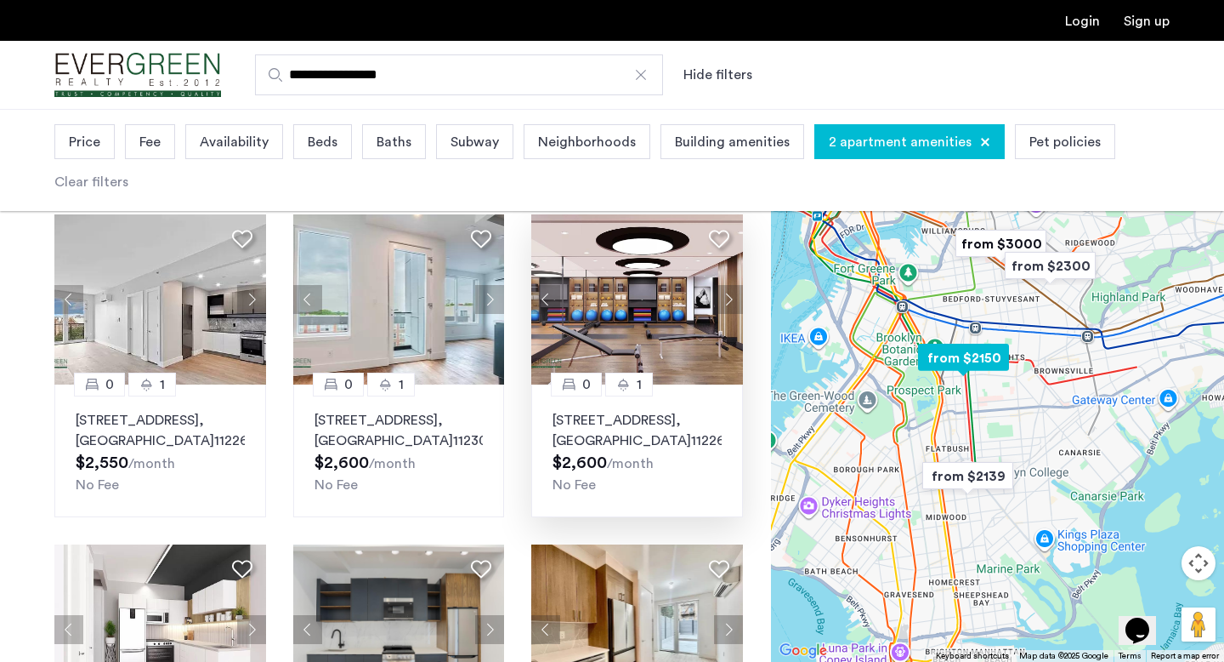
click at [727, 314] on button "Next apartment" at bounding box center [728, 299] width 29 height 29
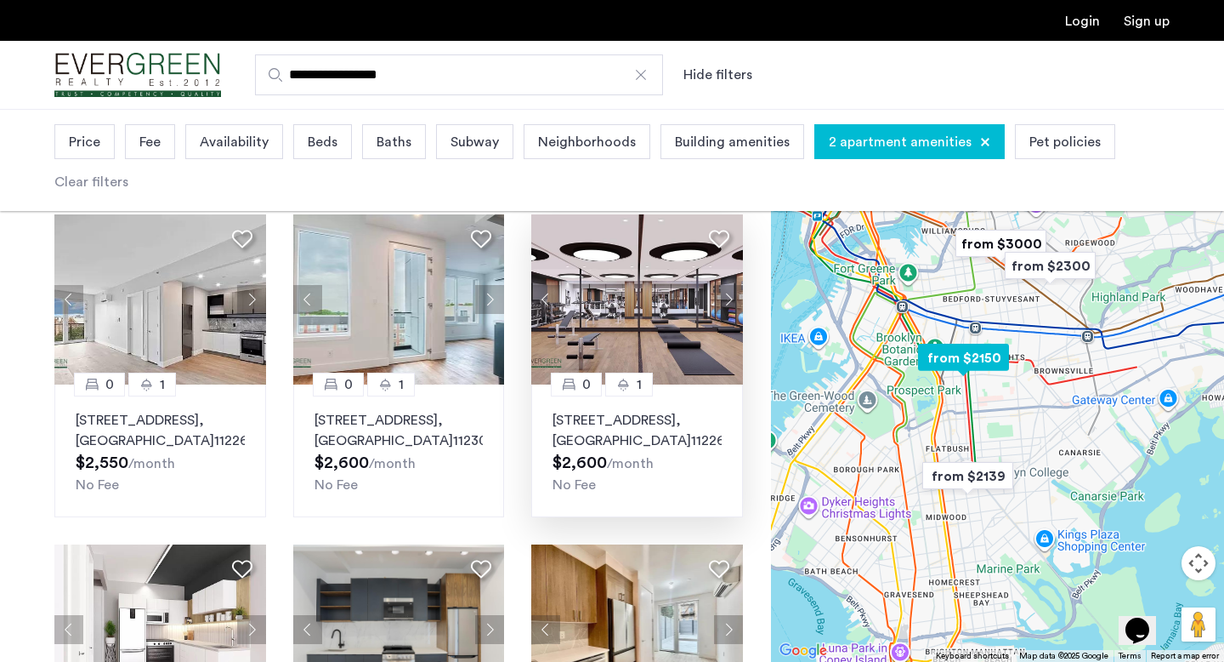
click at [727, 314] on button "Next apartment" at bounding box center [728, 299] width 29 height 29
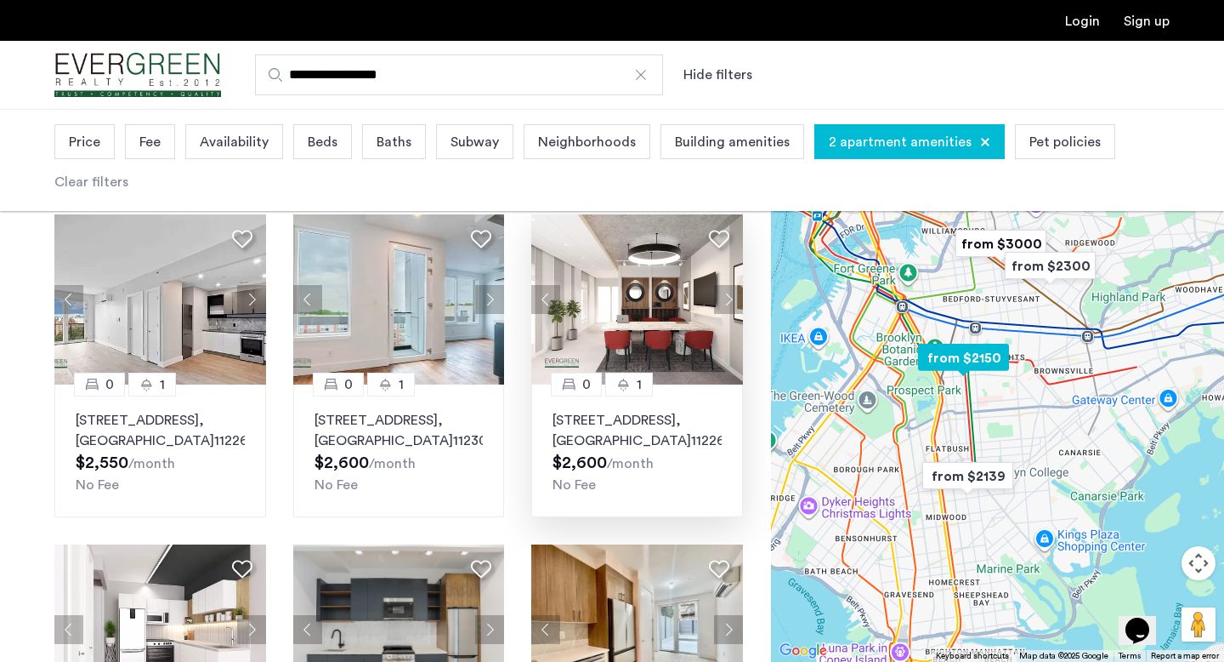
click at [727, 314] on button "Next apartment" at bounding box center [728, 299] width 29 height 29
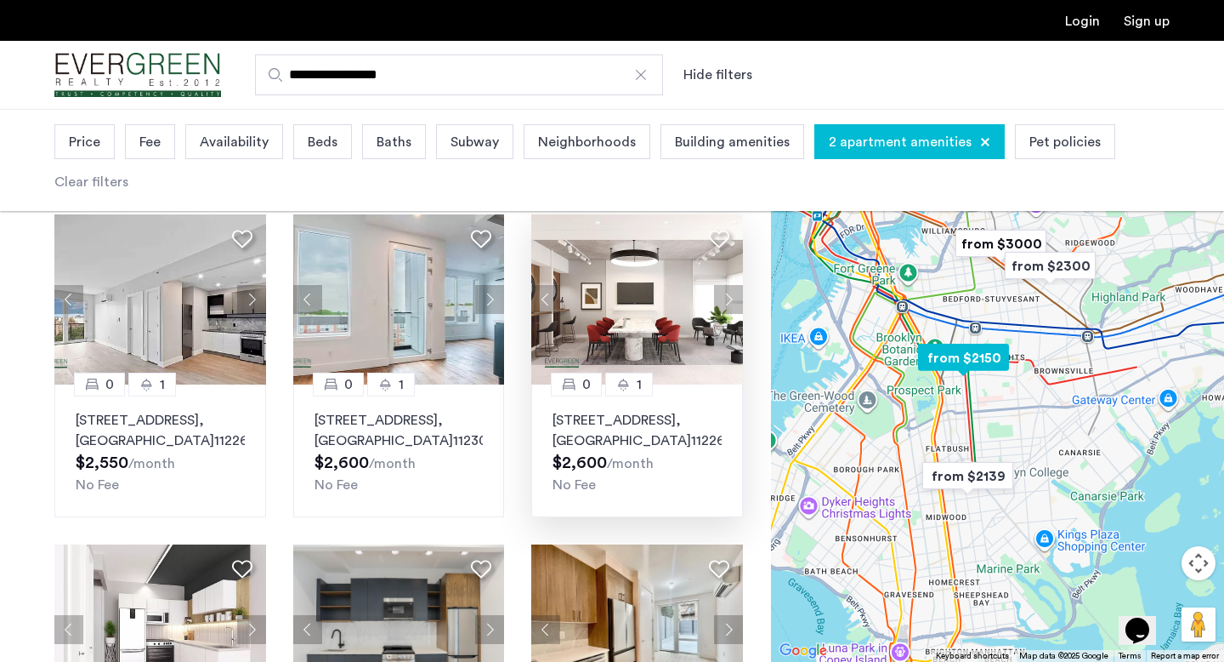
click at [727, 314] on button "Next apartment" at bounding box center [728, 299] width 29 height 29
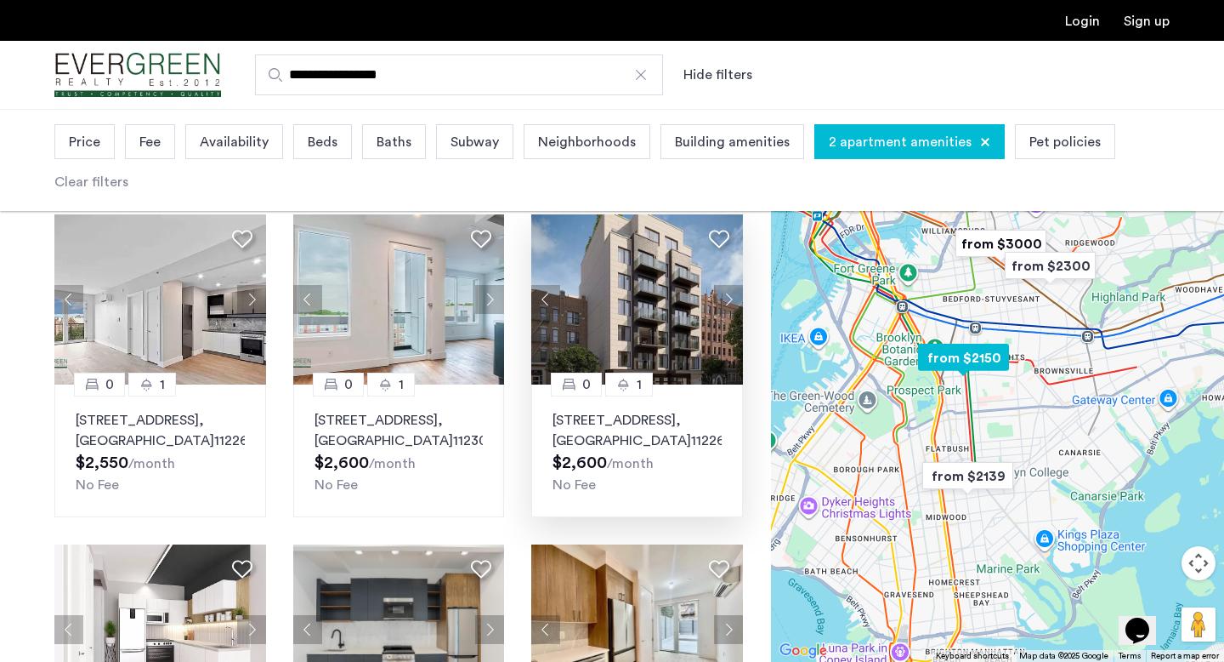
click at [727, 314] on button "Next apartment" at bounding box center [728, 299] width 29 height 29
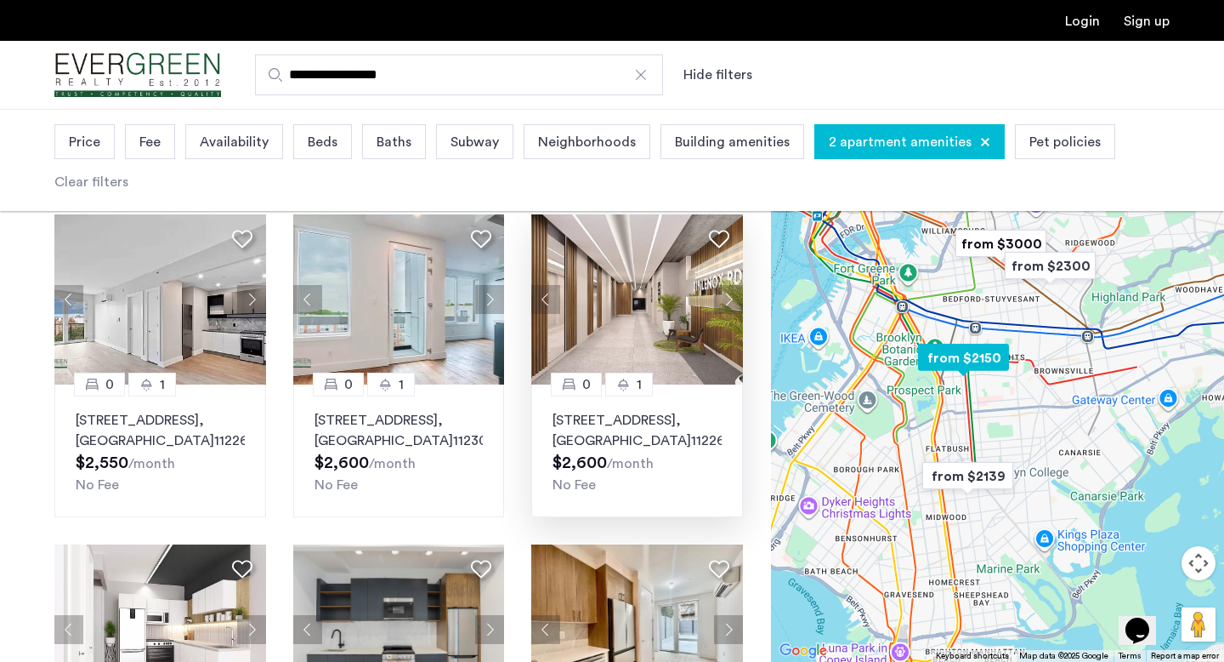
click at [727, 314] on button "Next apartment" at bounding box center [728, 299] width 29 height 29
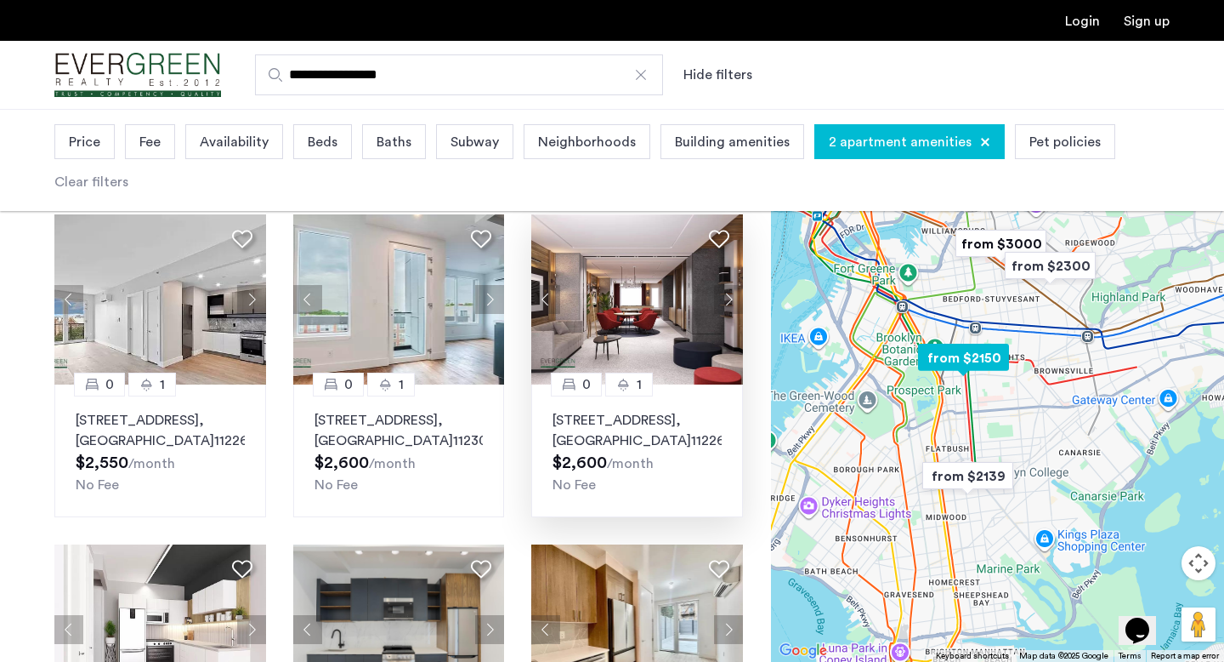
click at [646, 440] on p "219 Lenox Road, Unit 6E, Brooklyn , NY 11226" at bounding box center [637, 430] width 169 height 41
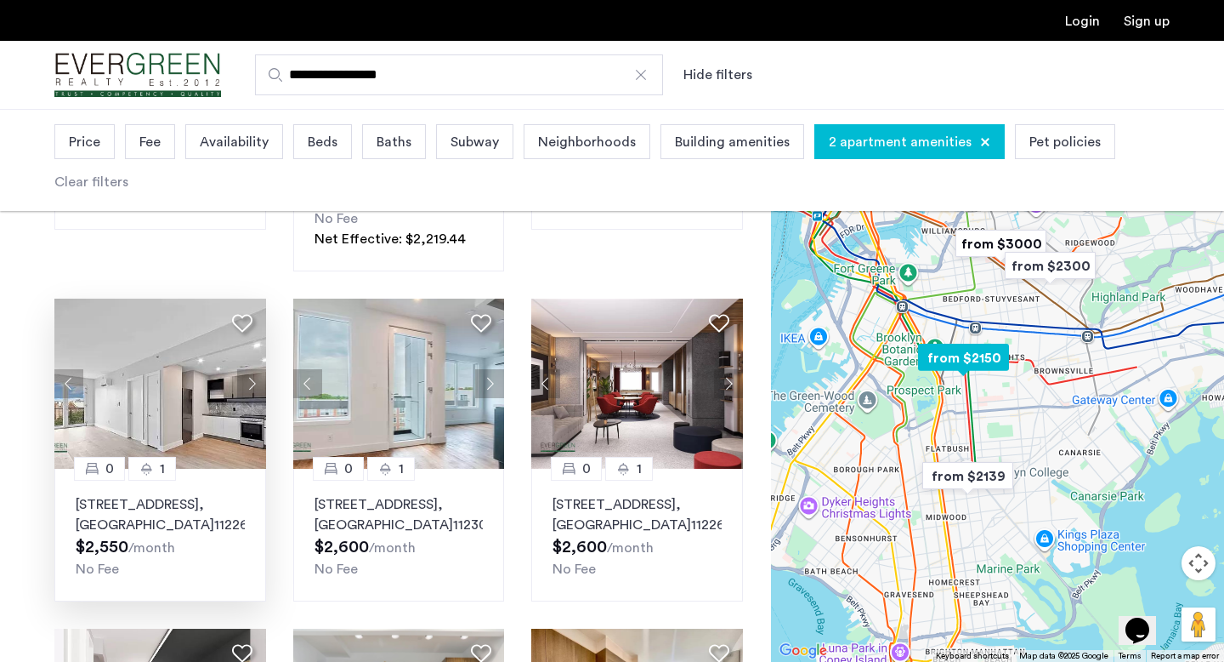
scroll to position [732, 0]
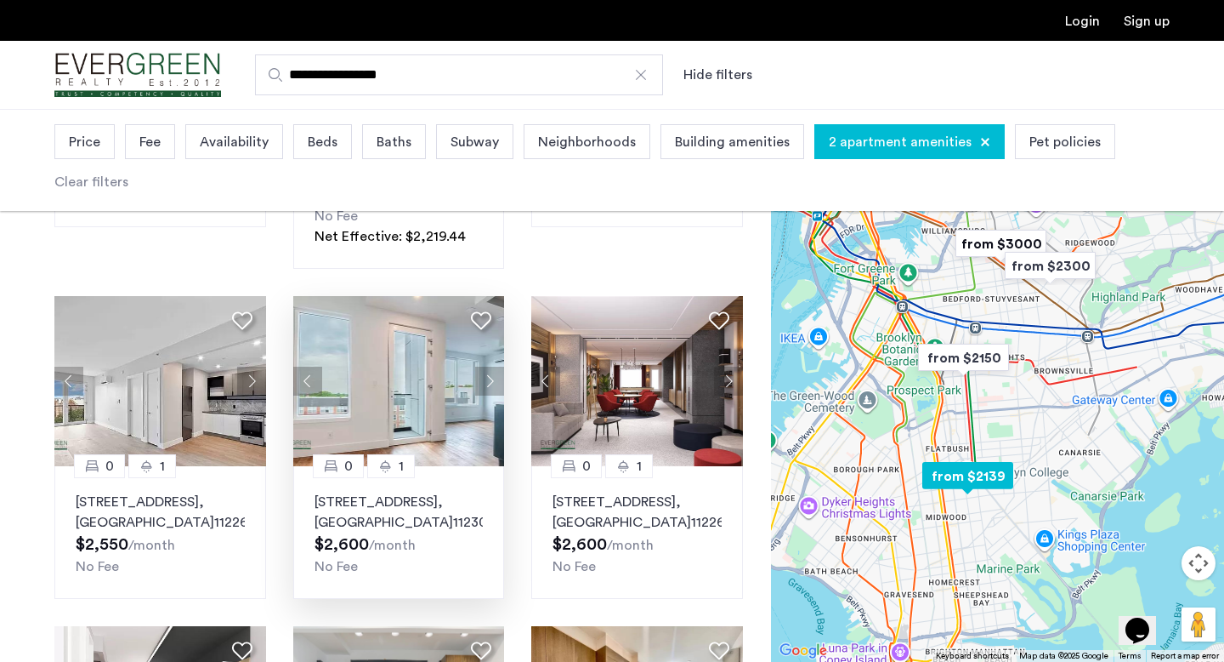
click at [309, 395] on button "Previous apartment" at bounding box center [307, 380] width 29 height 29
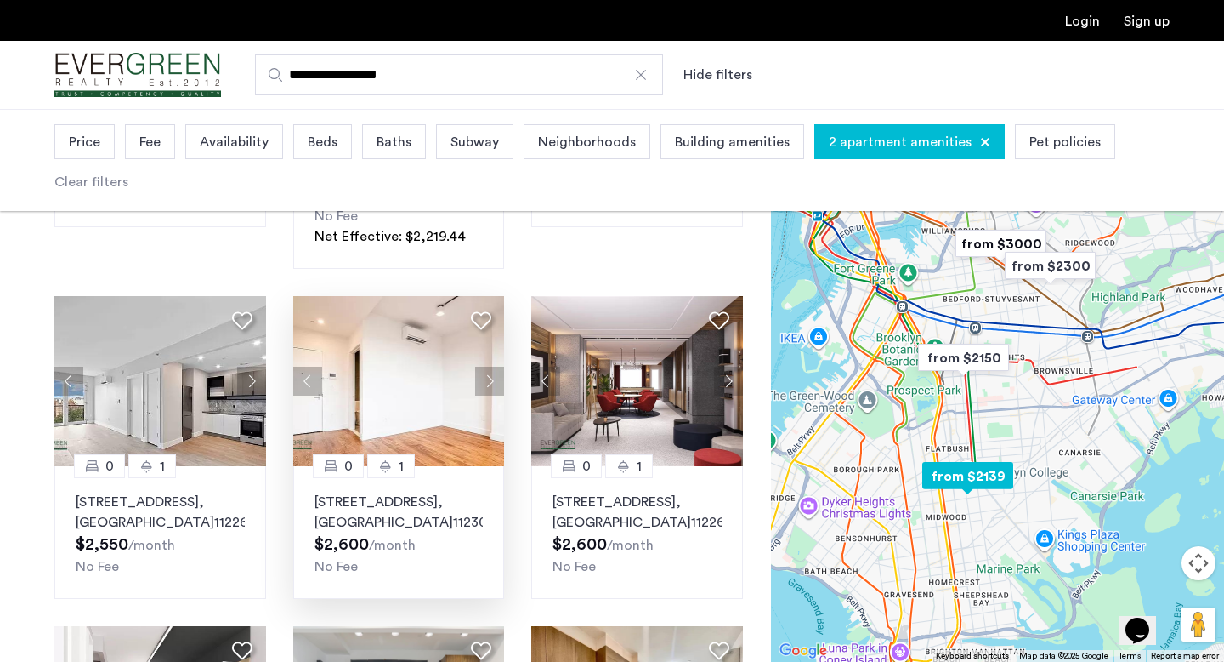
click at [309, 395] on button "Previous apartment" at bounding box center [307, 380] width 29 height 29
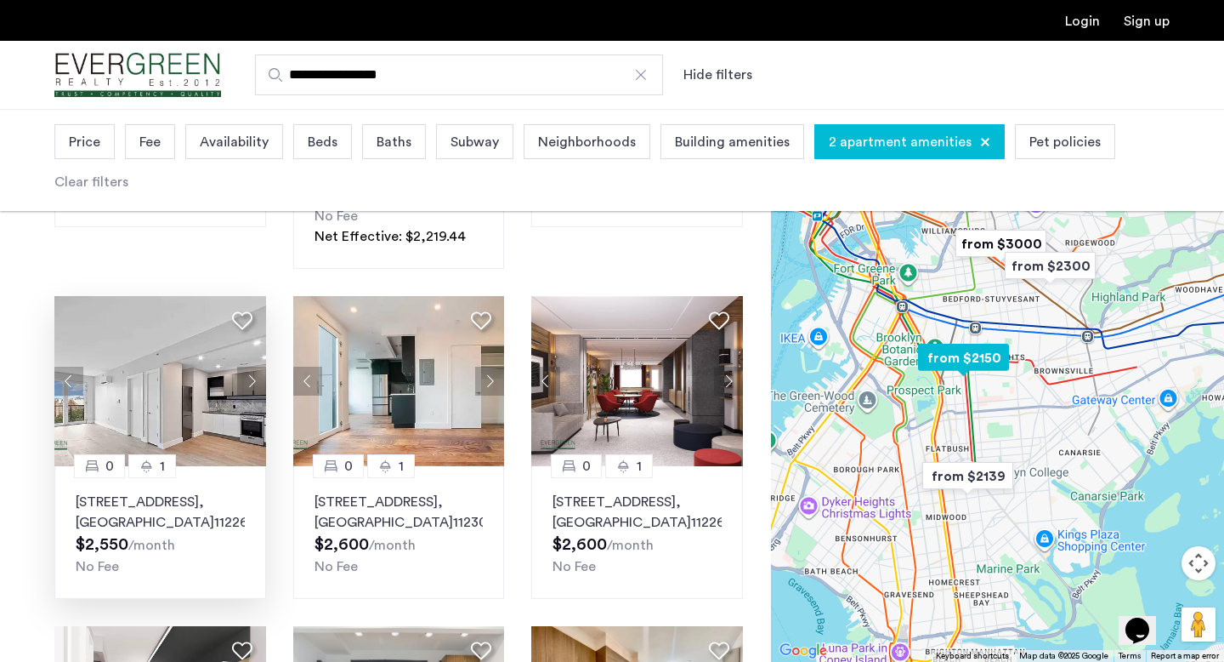
scroll to position [1197, 0]
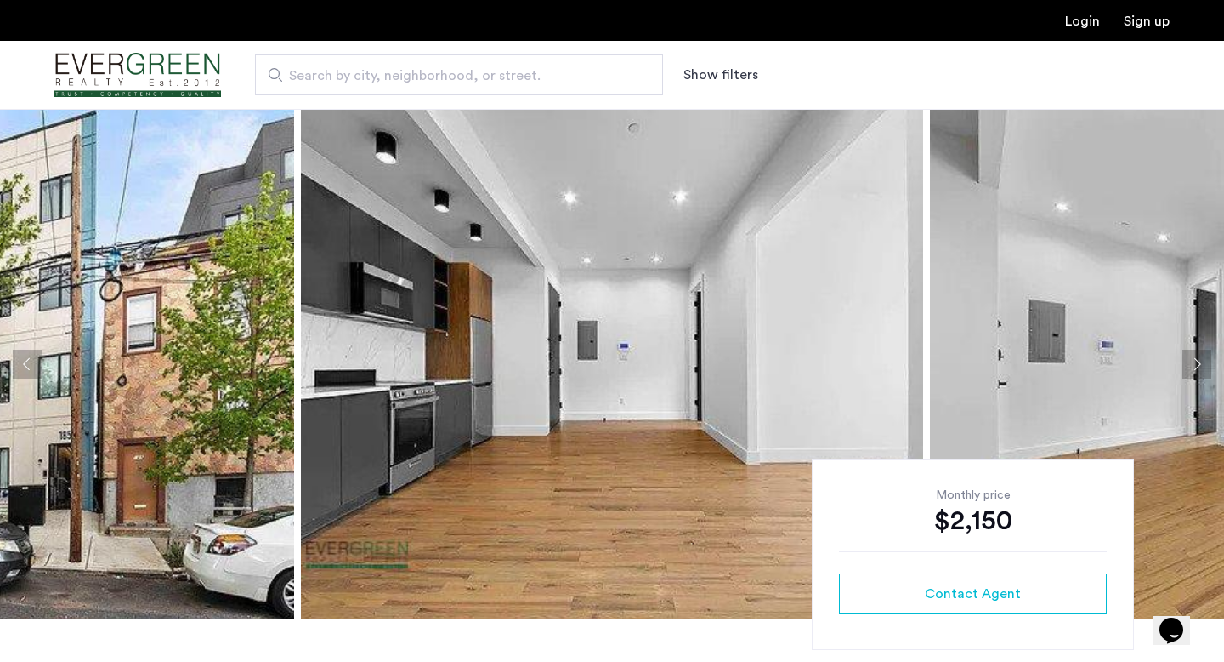
click at [1187, 365] on button "Next apartment" at bounding box center [1197, 363] width 29 height 29
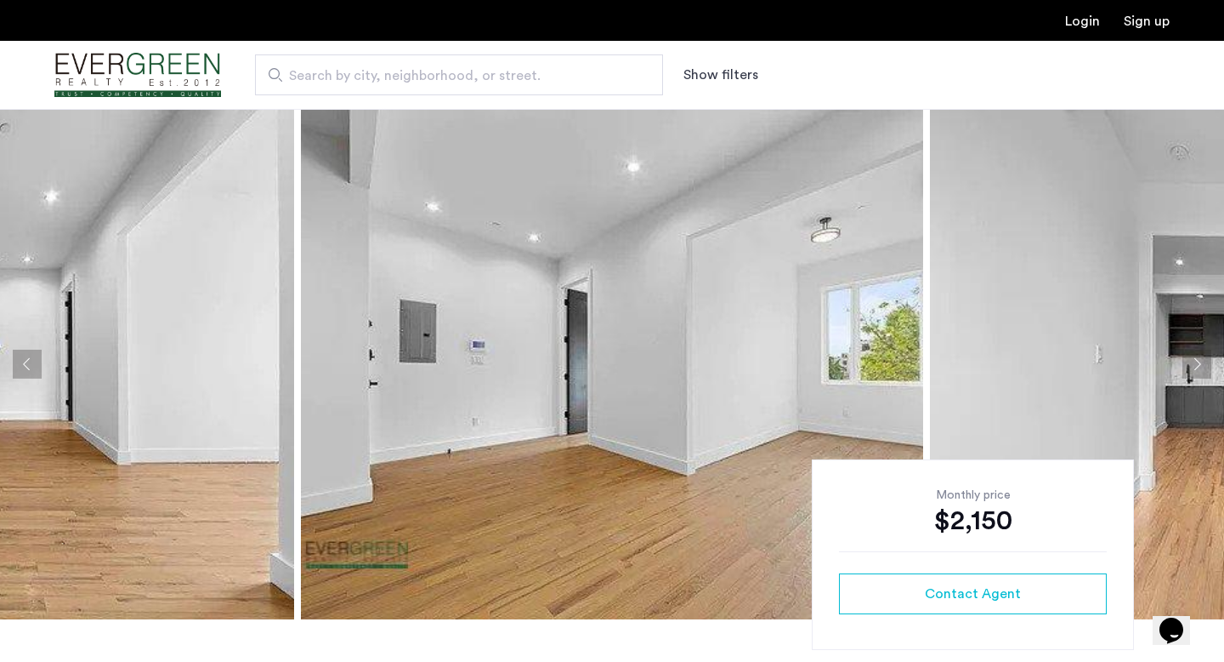
click at [1187, 365] on button "Next apartment" at bounding box center [1197, 363] width 29 height 29
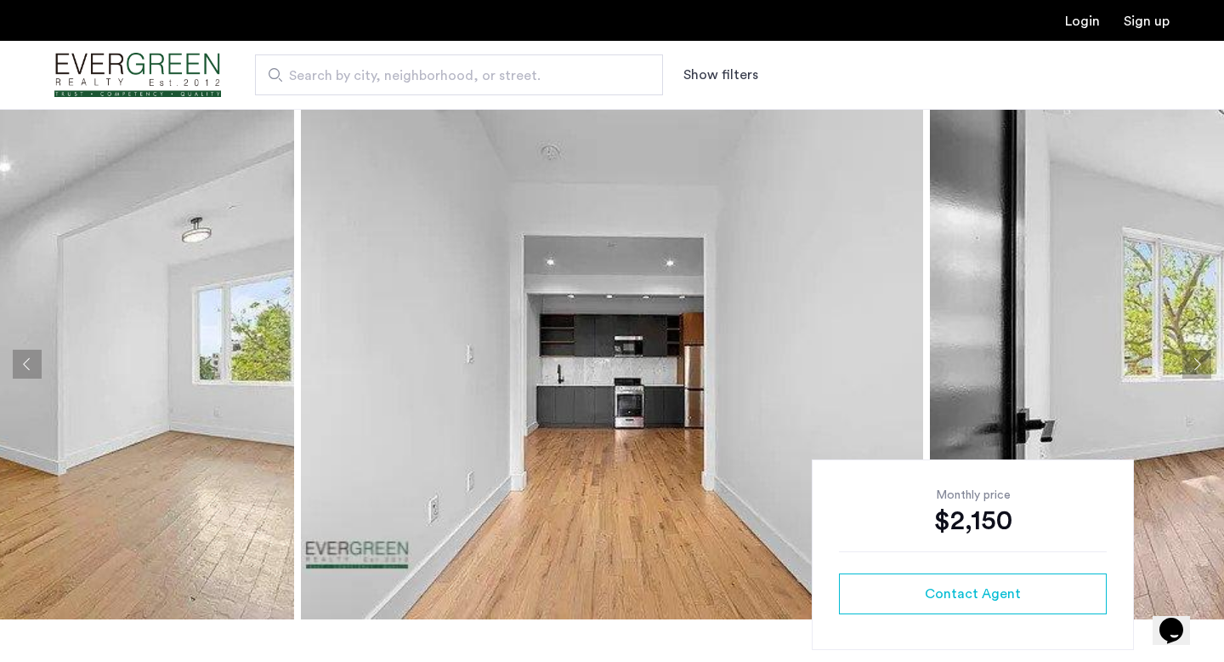
click at [1187, 365] on button "Next apartment" at bounding box center [1197, 363] width 29 height 29
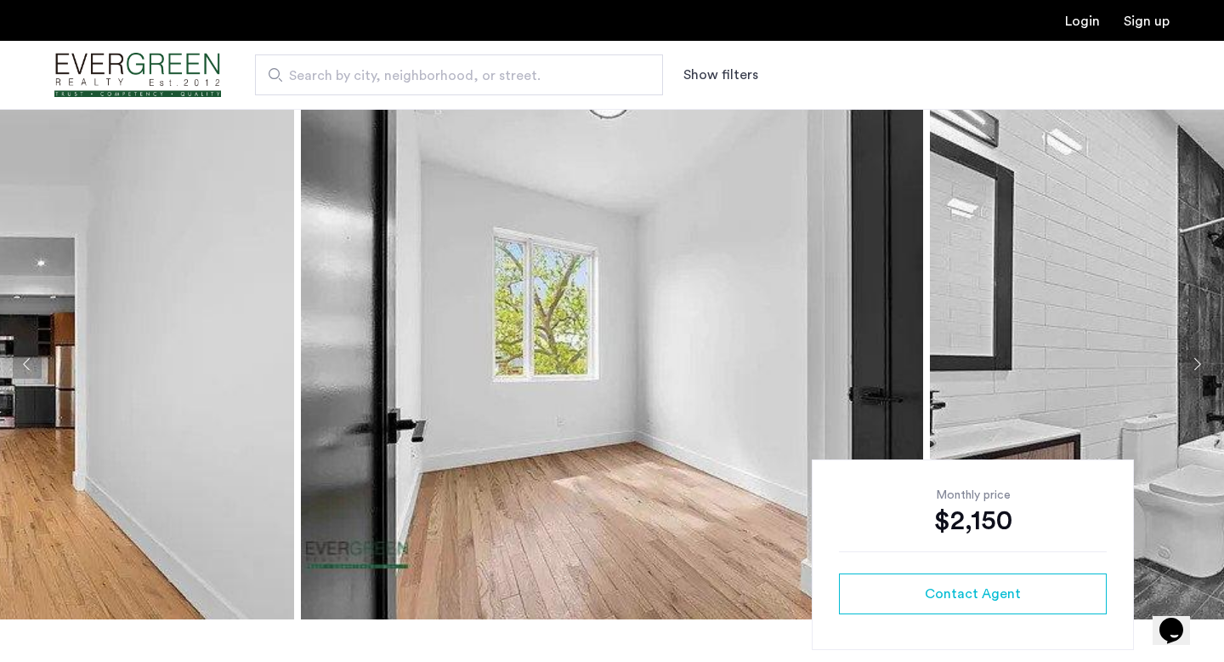
click at [1187, 365] on button "Next apartment" at bounding box center [1197, 363] width 29 height 29
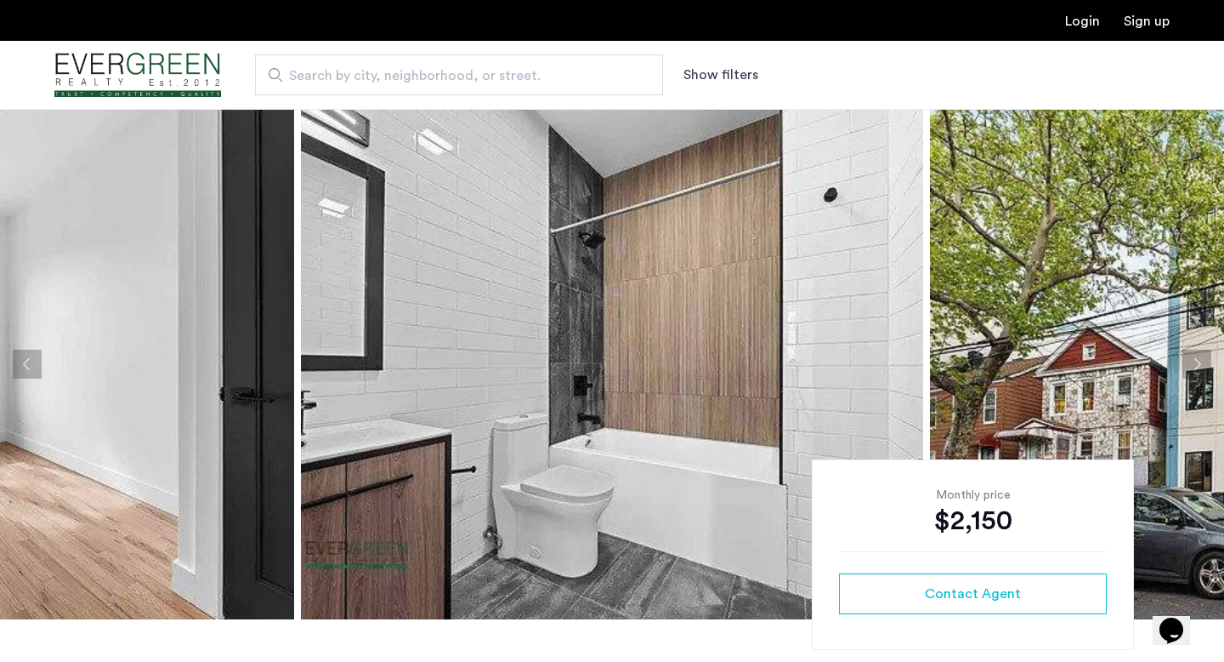
click at [1187, 365] on button "Next apartment" at bounding box center [1197, 363] width 29 height 29
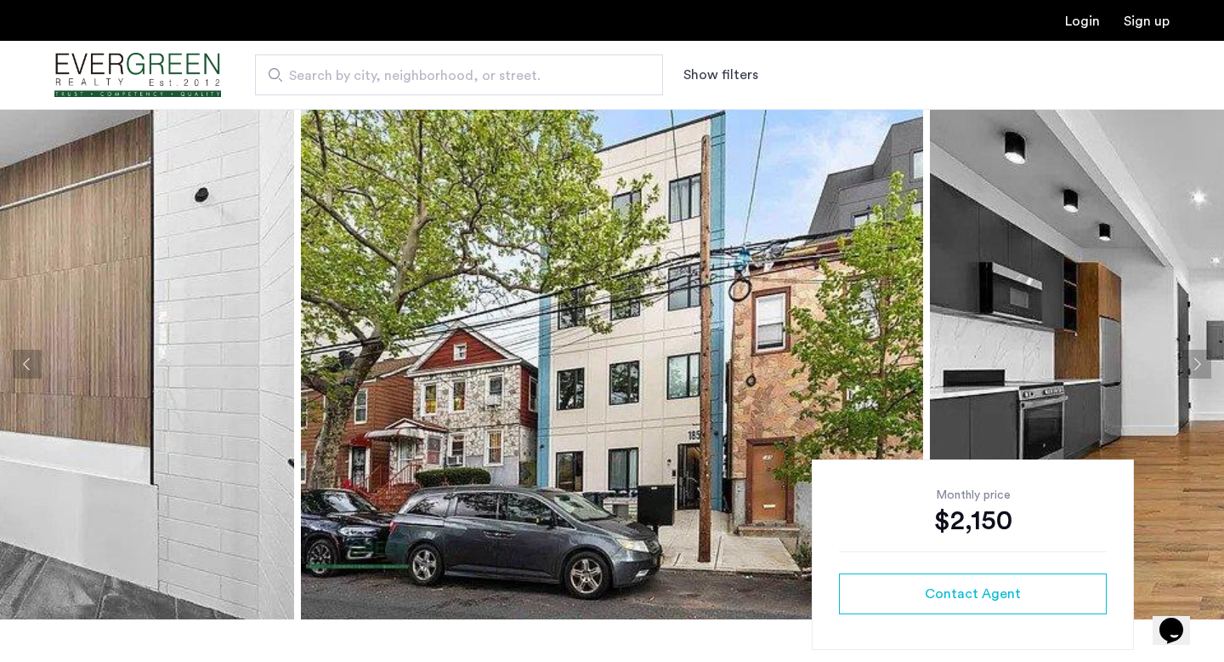
click at [1187, 365] on button "Next apartment" at bounding box center [1197, 363] width 29 height 29
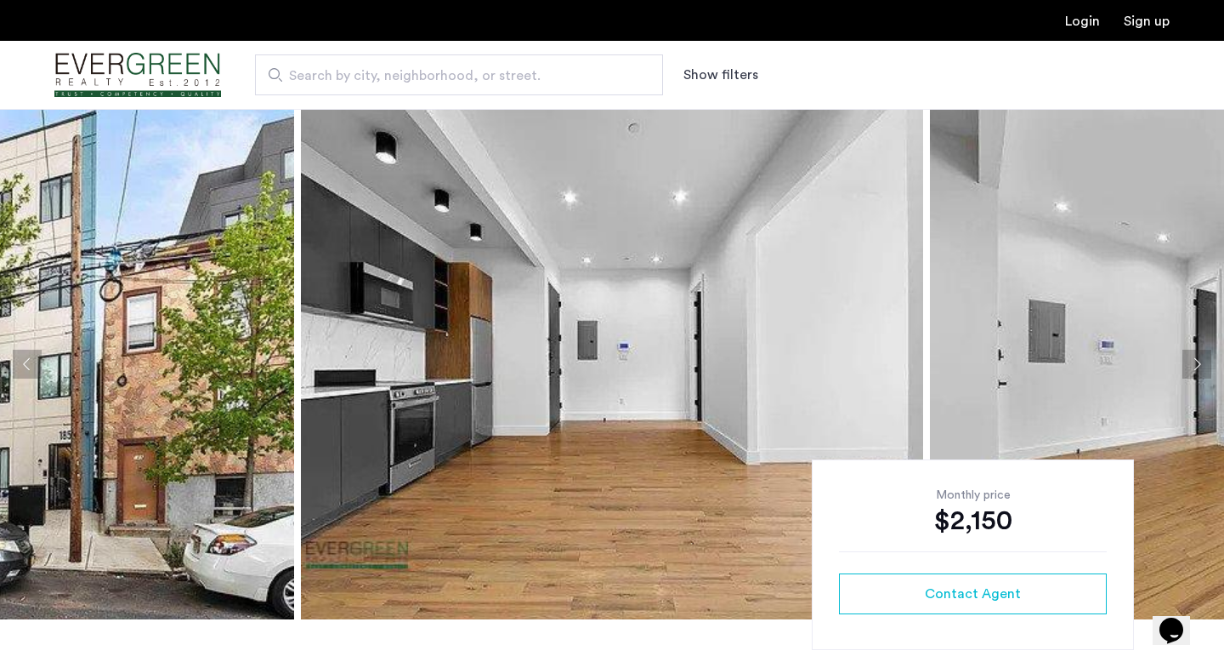
click at [1187, 366] on button "Next apartment" at bounding box center [1197, 363] width 29 height 29
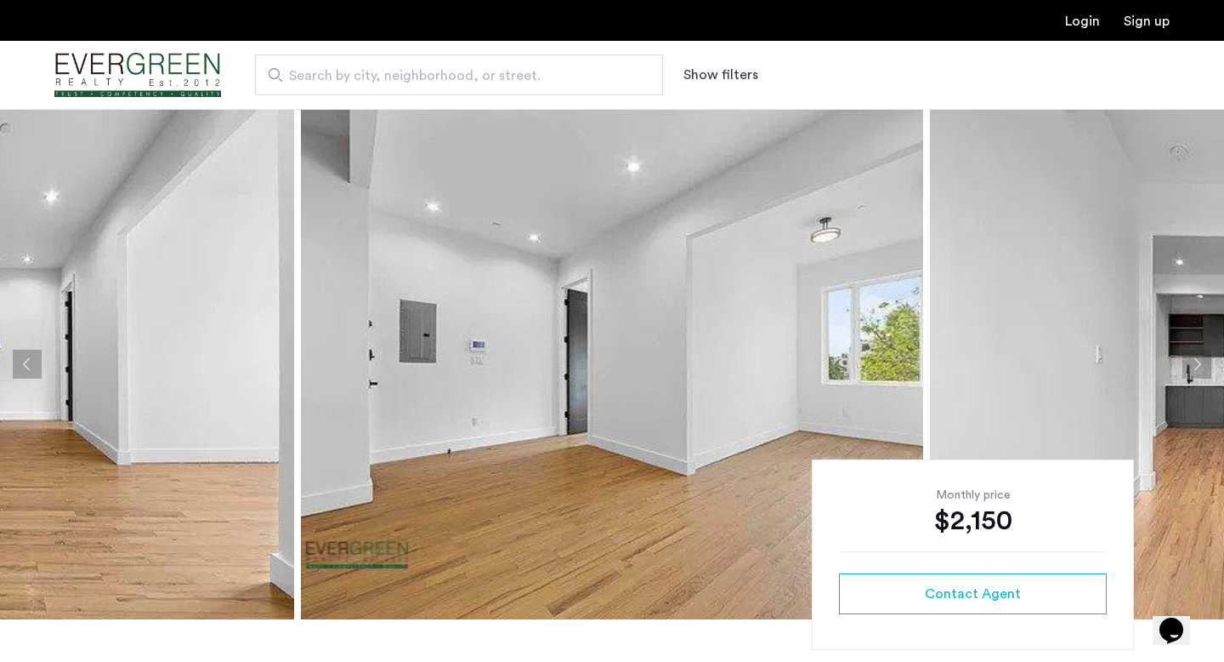
click at [1187, 366] on button "Next apartment" at bounding box center [1197, 363] width 29 height 29
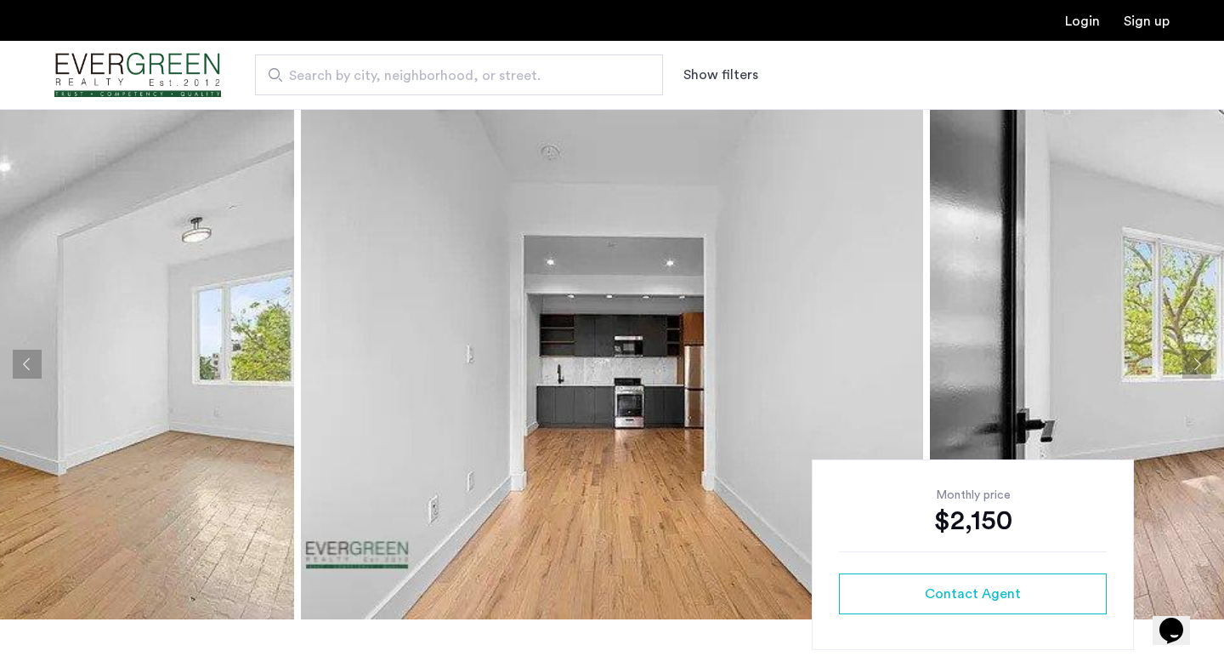
click at [1187, 366] on button "Next apartment" at bounding box center [1197, 363] width 29 height 29
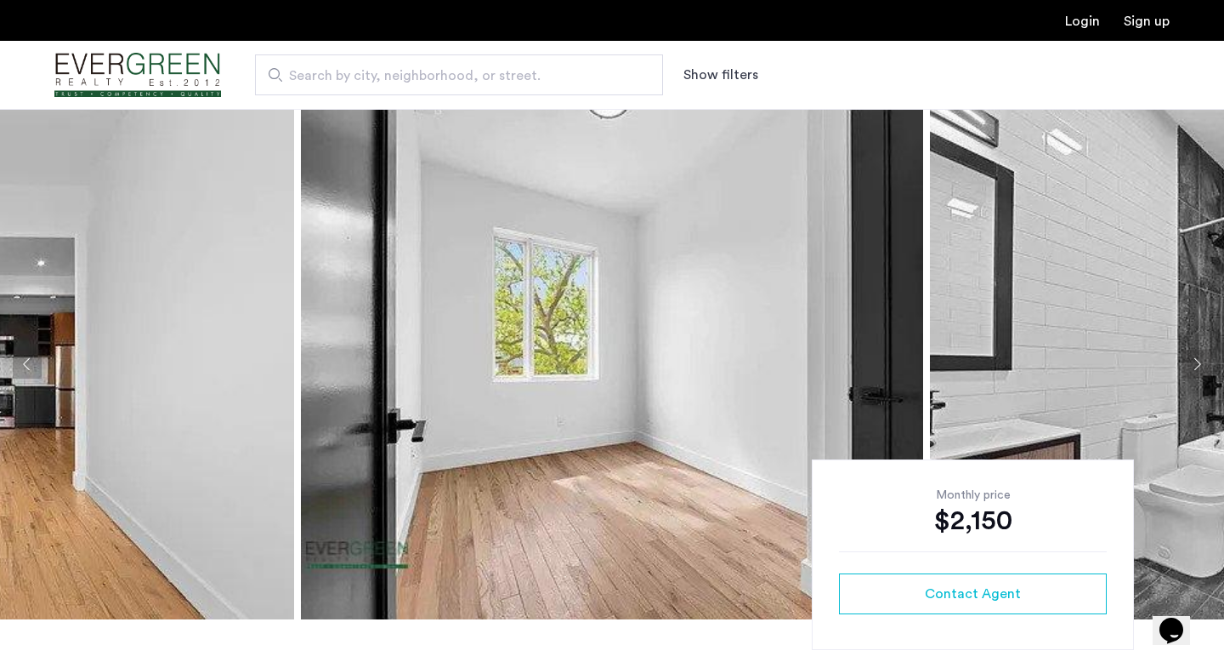
click at [1187, 366] on button "Next apartment" at bounding box center [1197, 363] width 29 height 29
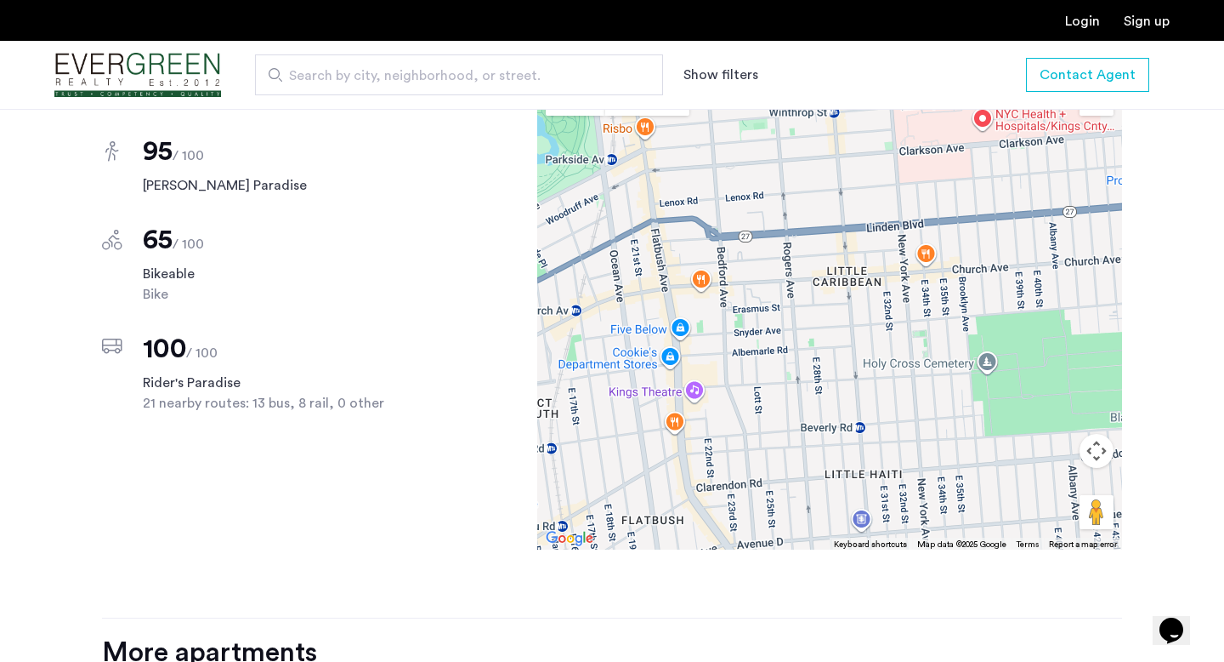
scroll to position [1213, 0]
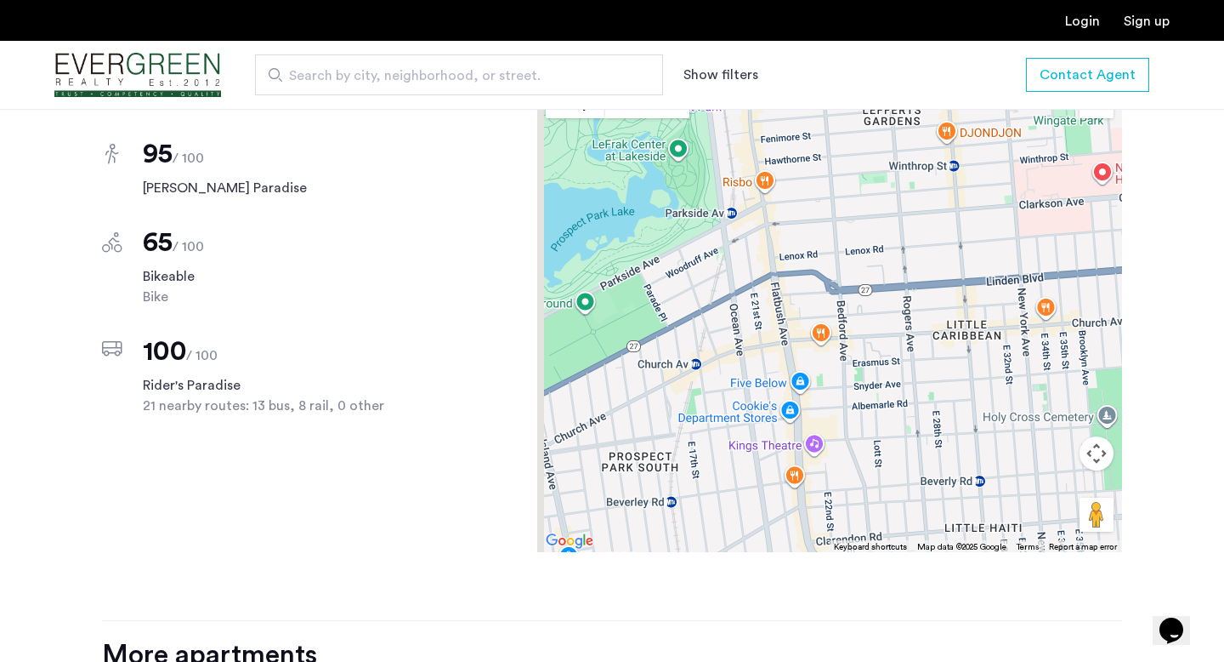
drag, startPoint x: 867, startPoint y: 419, endPoint x: 990, endPoint y: 470, distance: 132.7
click at [990, 470] on div at bounding box center [829, 314] width 585 height 476
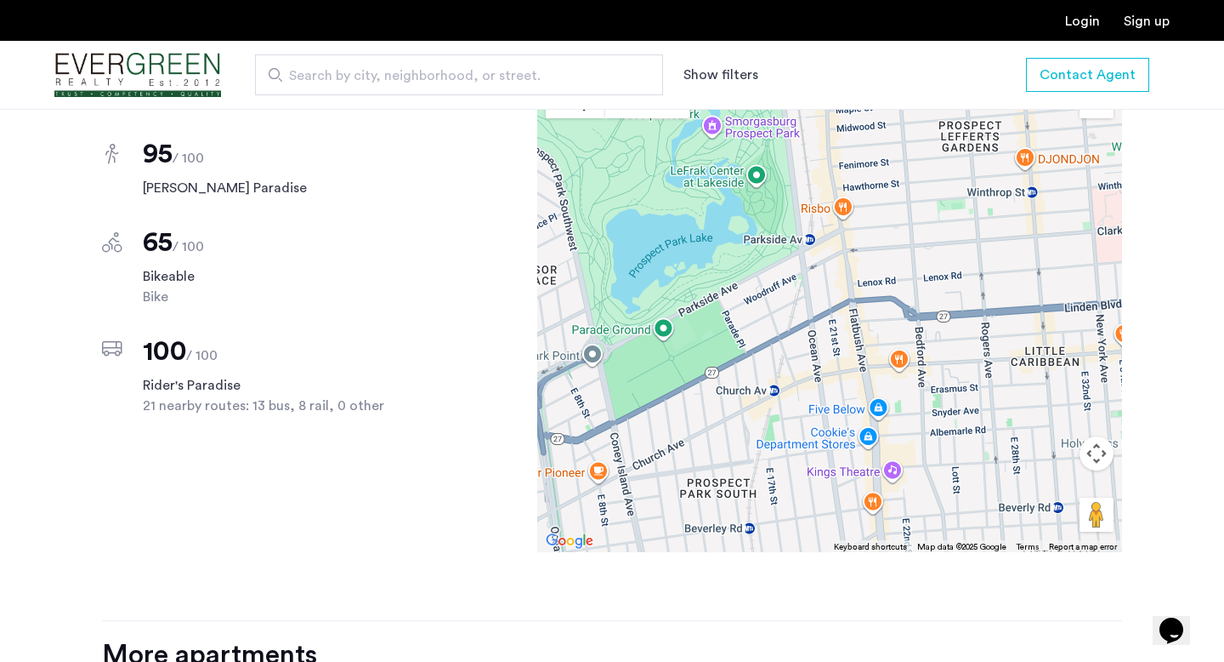
drag, startPoint x: 844, startPoint y: 461, endPoint x: 924, endPoint y: 487, distance: 85.0
click at [924, 487] on div at bounding box center [829, 314] width 585 height 476
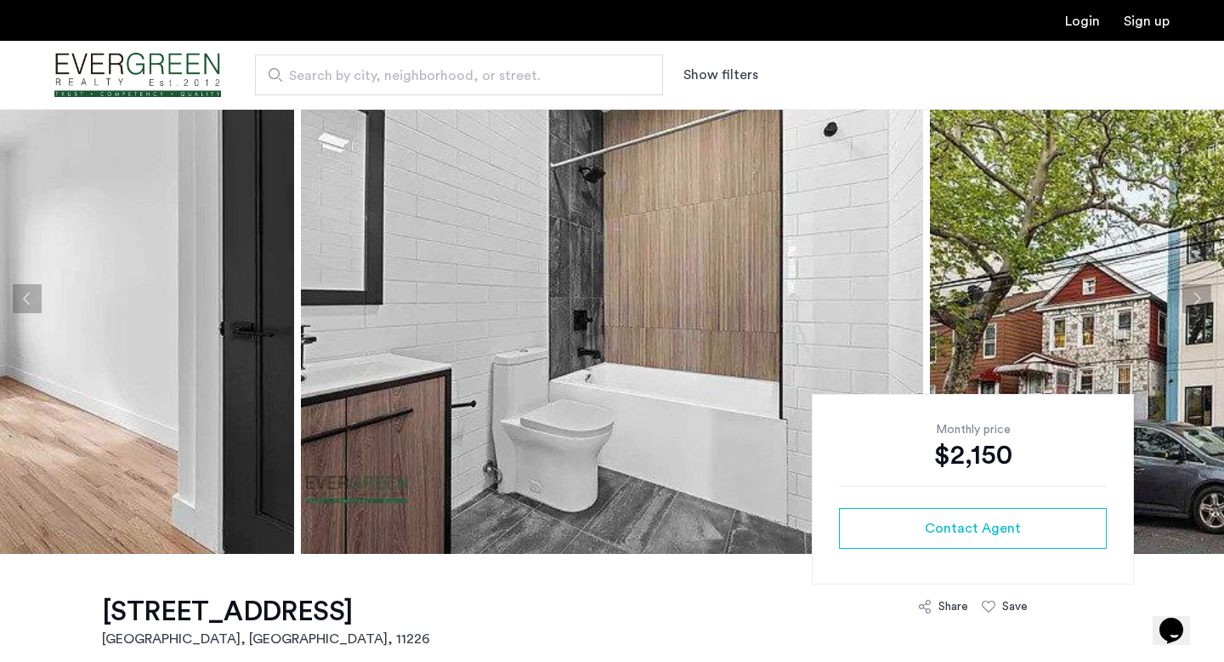
scroll to position [63, 0]
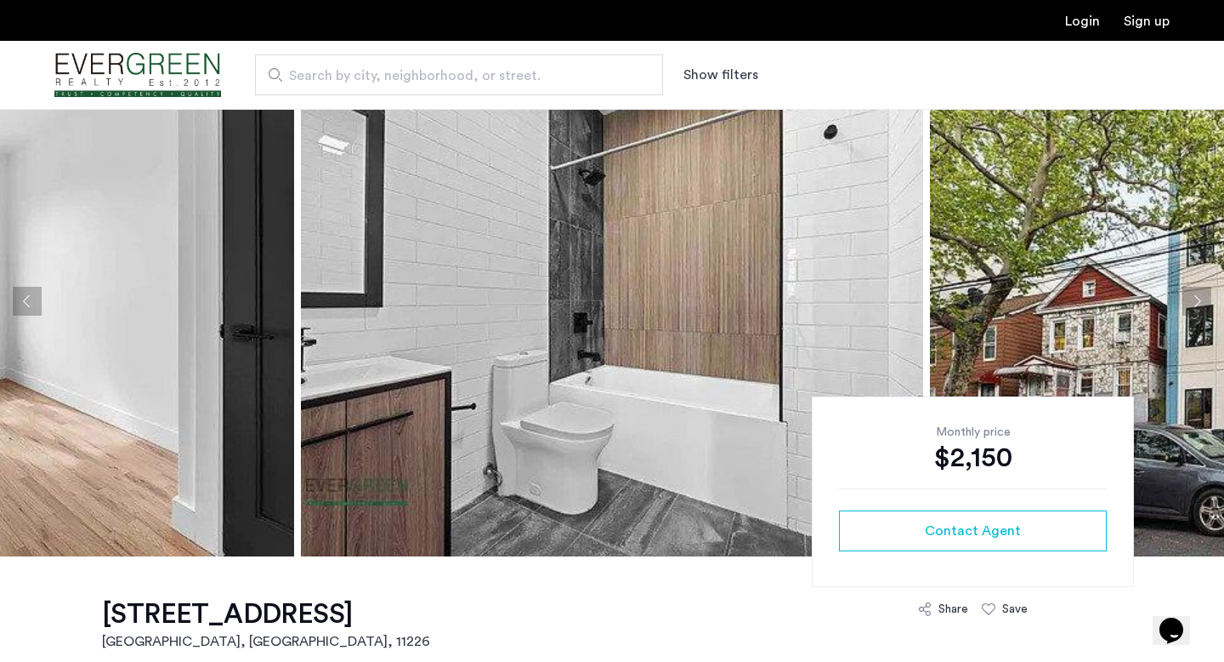
click at [1198, 294] on button "Next apartment" at bounding box center [1197, 301] width 29 height 29
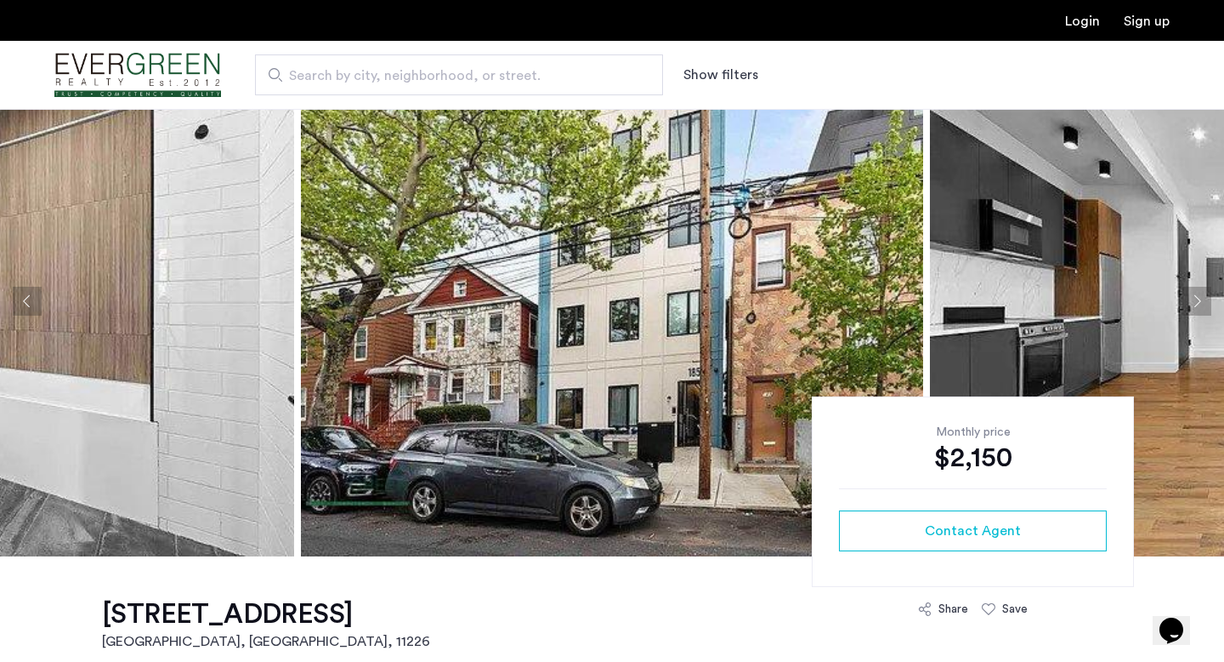
click at [1198, 294] on button "Next apartment" at bounding box center [1197, 301] width 29 height 29
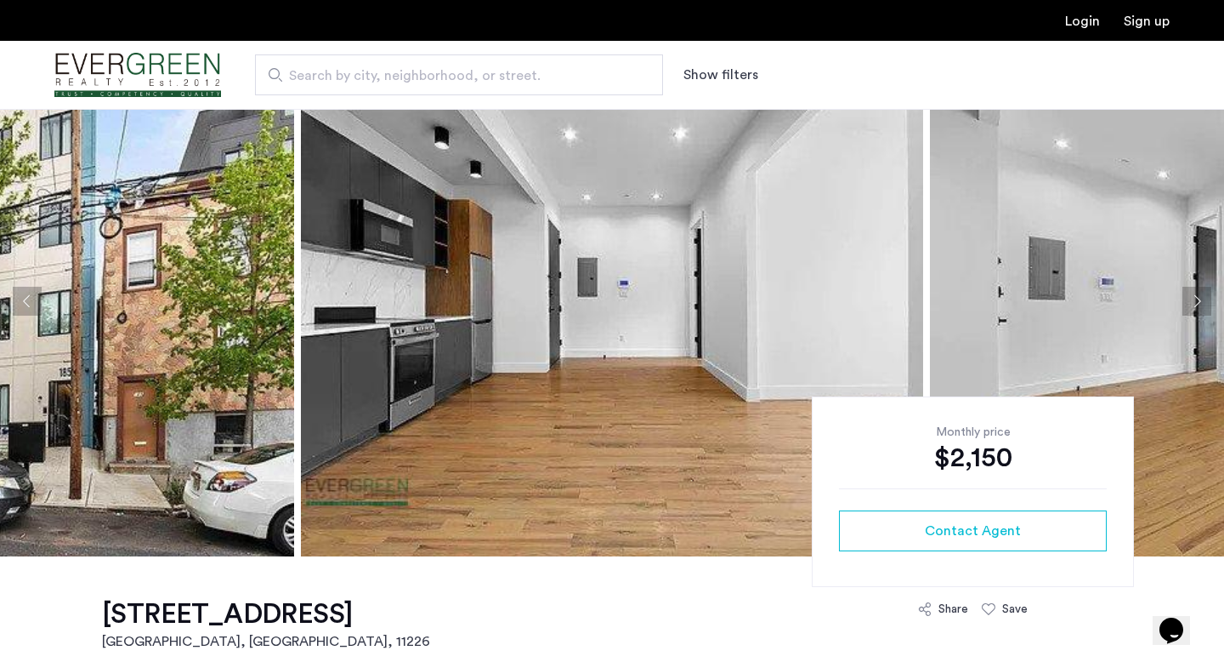
click at [1198, 295] on button "Next apartment" at bounding box center [1197, 301] width 29 height 29
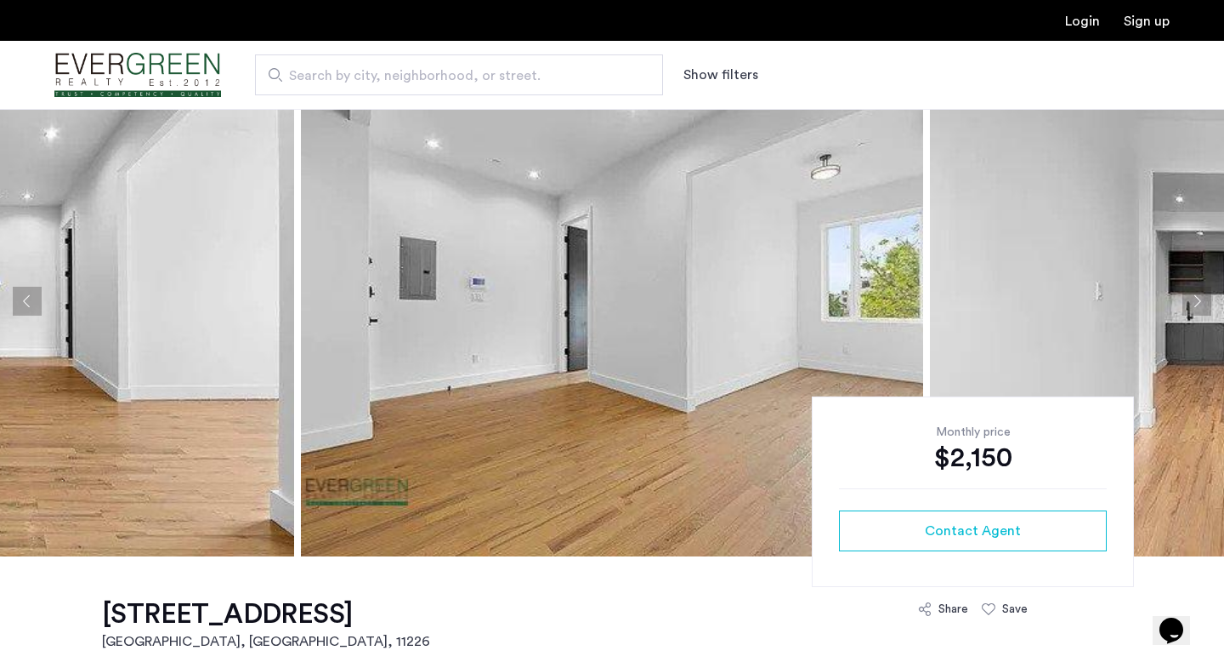
click at [1198, 295] on button "Next apartment" at bounding box center [1197, 301] width 29 height 29
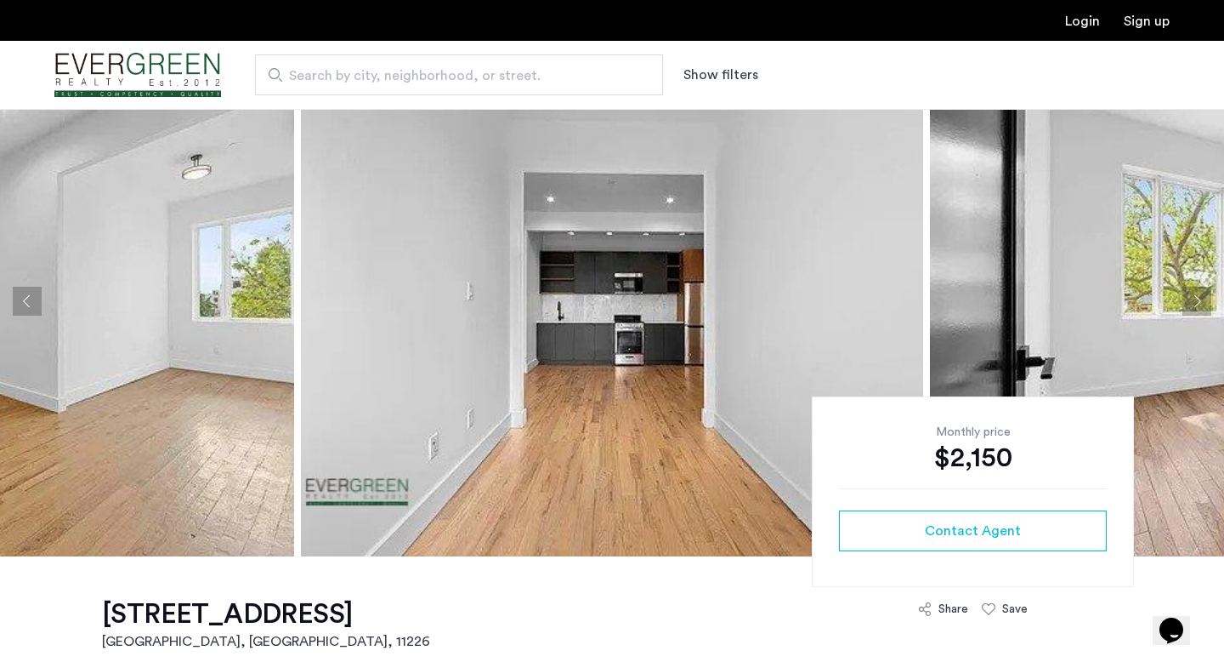
click at [1198, 296] on button "Next apartment" at bounding box center [1197, 301] width 29 height 29
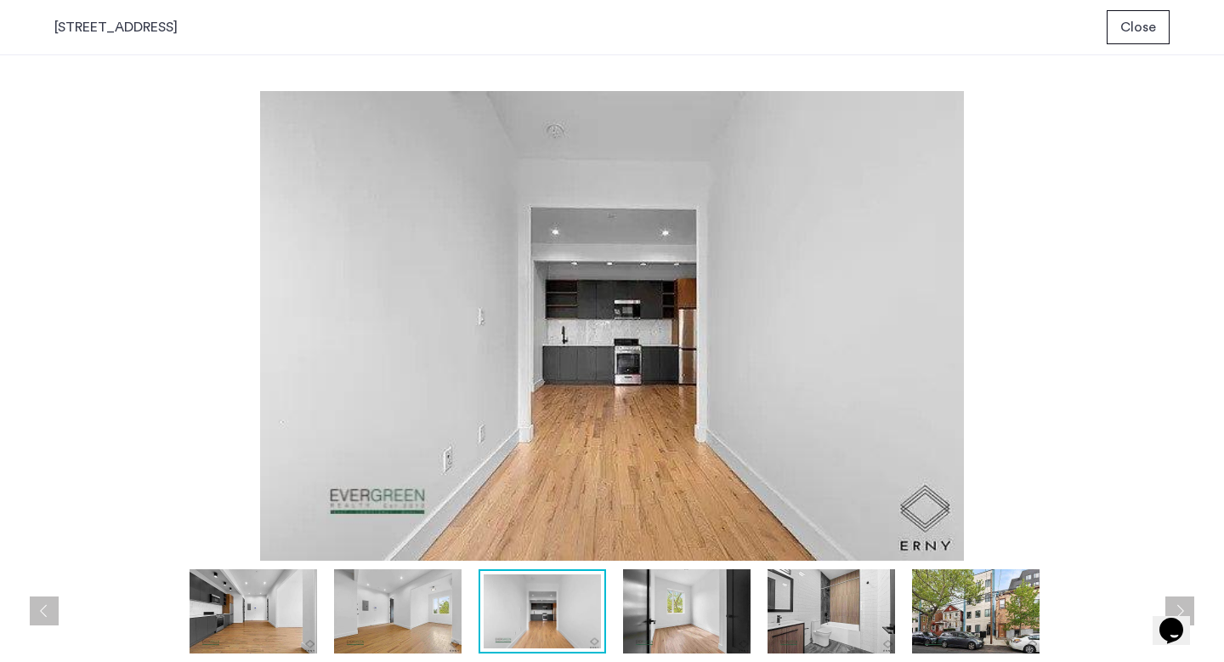
scroll to position [0, 0]
click at [370, 599] on img at bounding box center [398, 611] width 128 height 84
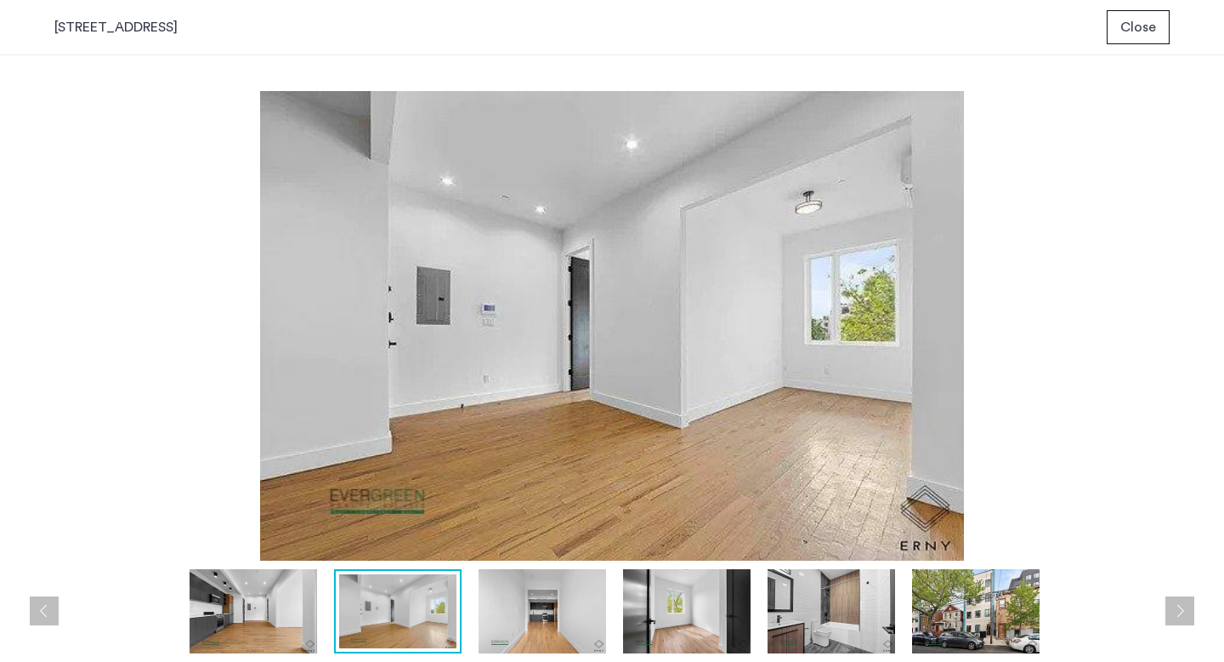
click at [1116, 49] on div "156 Erasmus Street, Unit 4B Close" at bounding box center [612, 27] width 1224 height 55
click at [1134, 21] on span "Close" at bounding box center [1139, 27] width 36 height 20
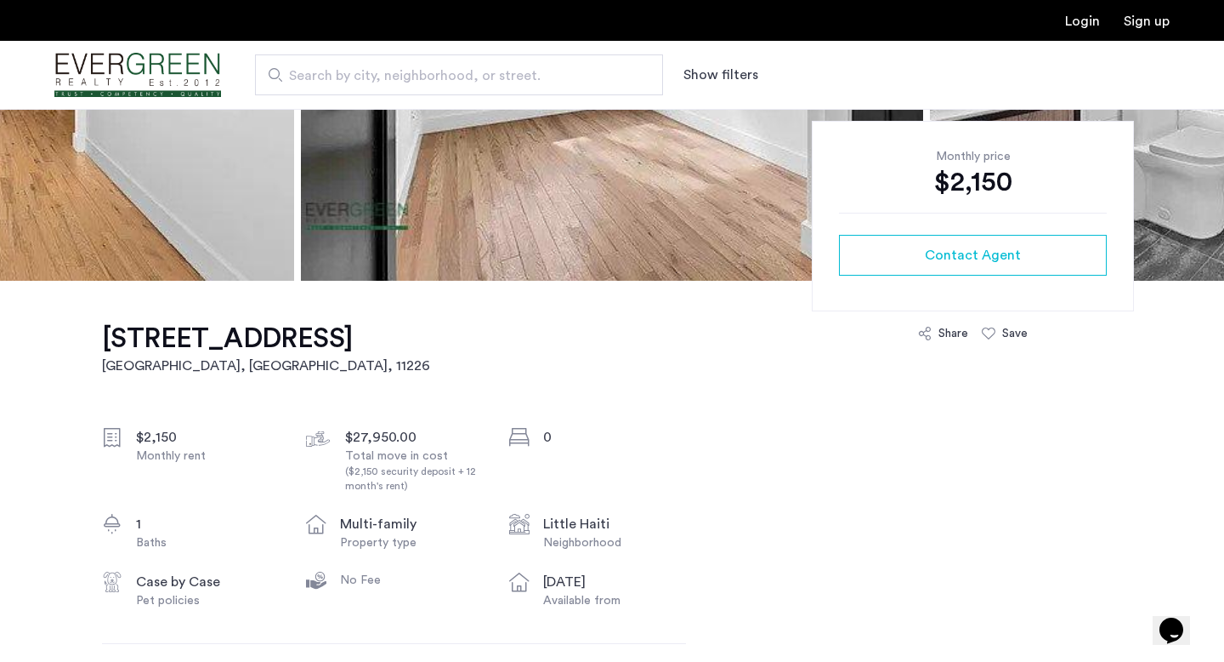
scroll to position [151, 0]
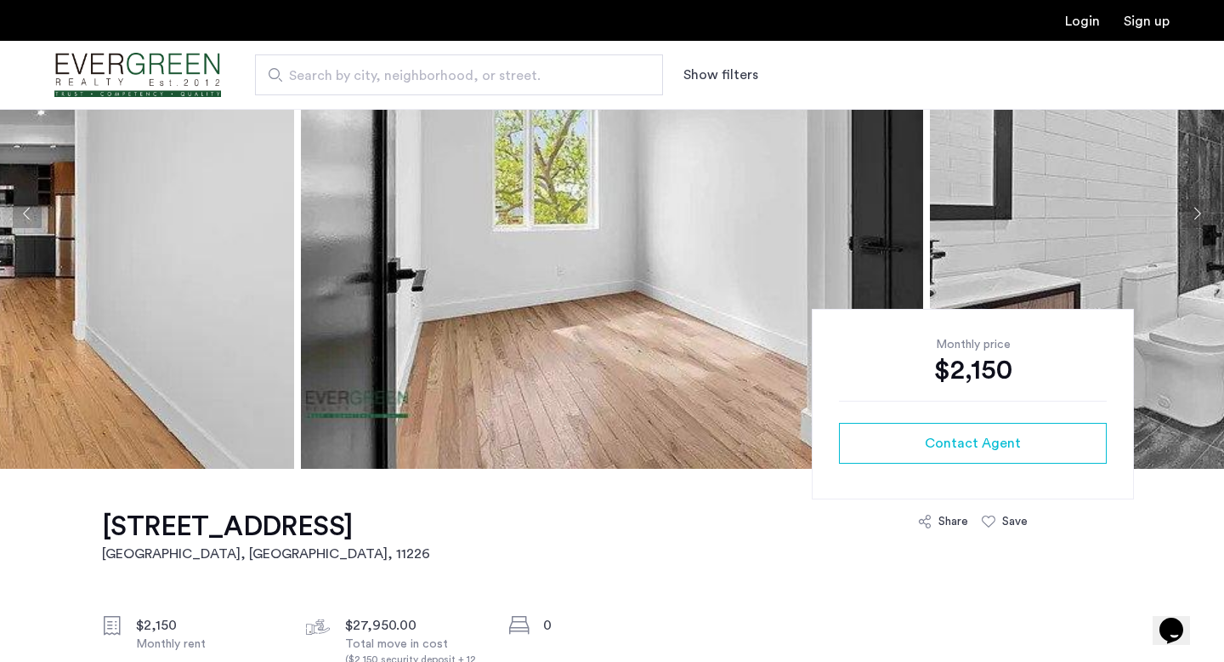
click at [20, 206] on button "Previous apartment" at bounding box center [27, 213] width 29 height 29
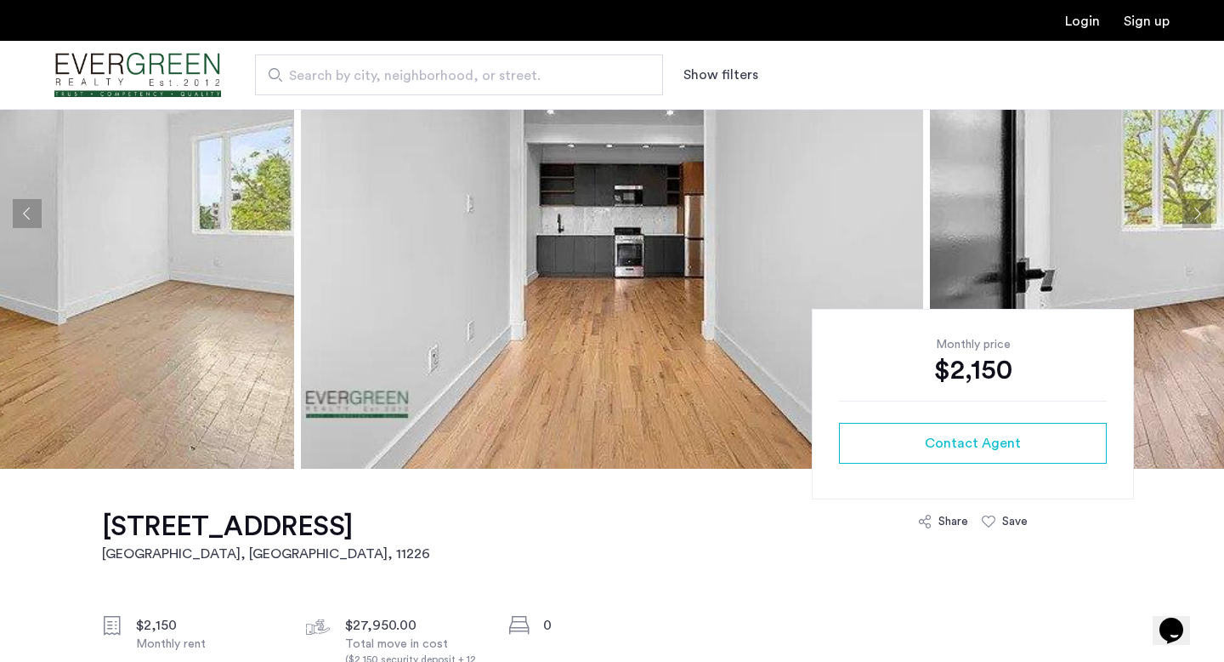
click at [26, 213] on button "Previous apartment" at bounding box center [27, 213] width 29 height 29
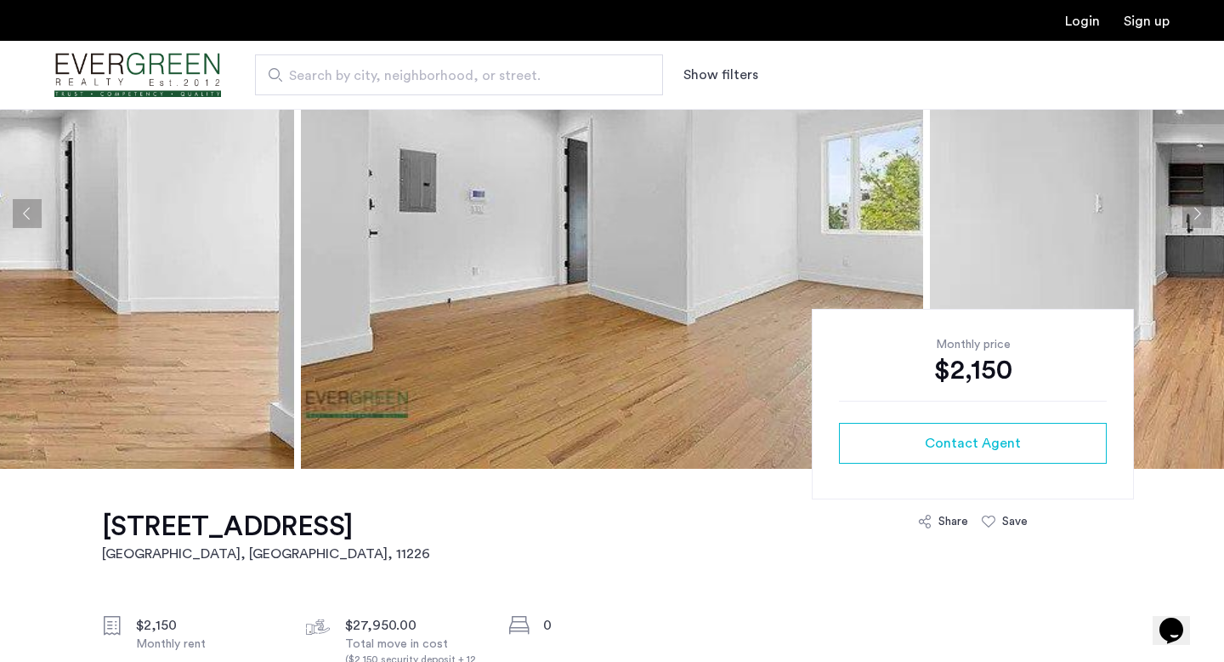
click at [26, 214] on button "Previous apartment" at bounding box center [27, 213] width 29 height 29
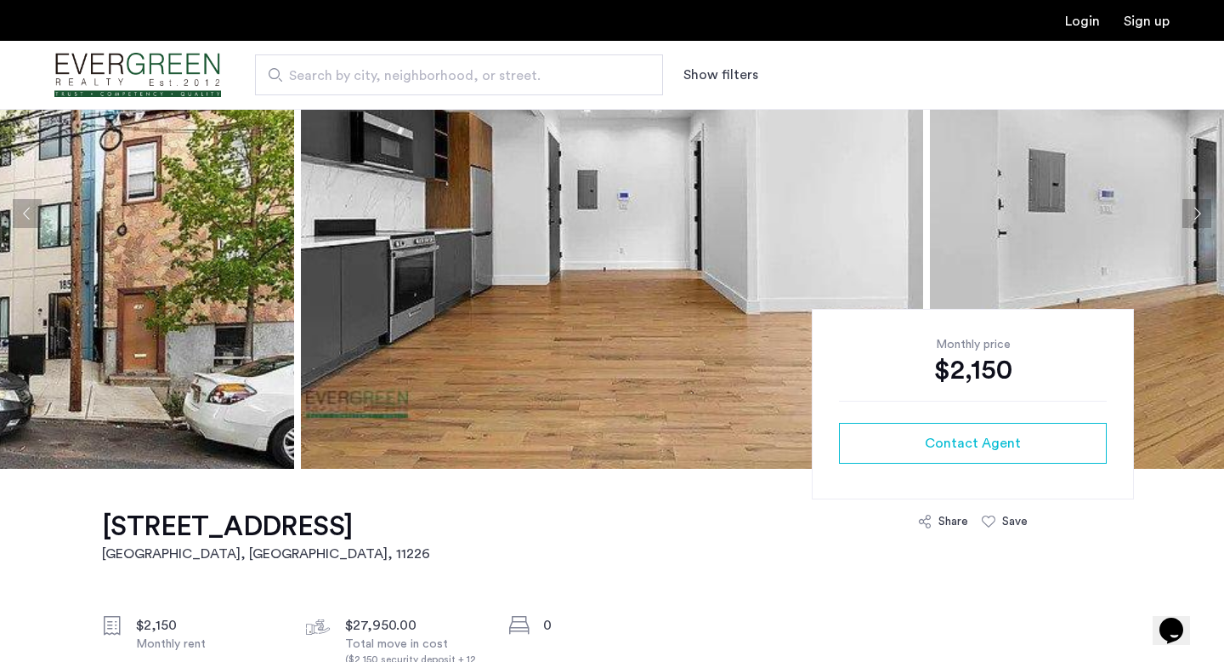
click at [26, 213] on button "Previous apartment" at bounding box center [27, 213] width 29 height 29
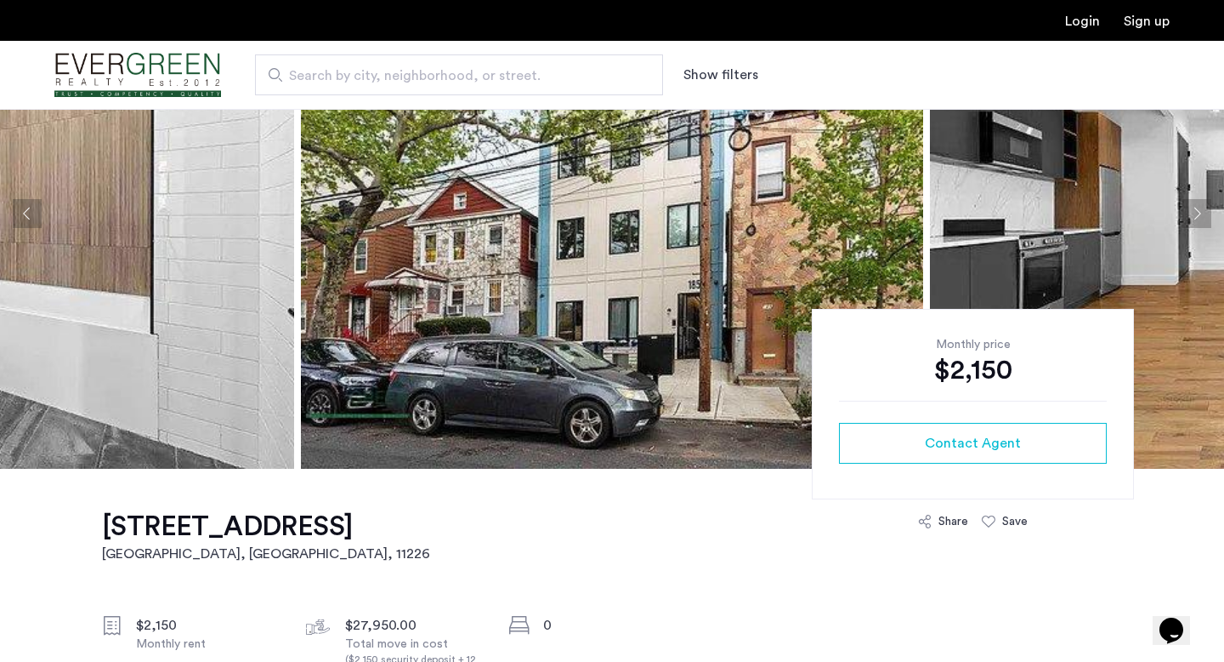
click at [26, 213] on button "Previous apartment" at bounding box center [27, 213] width 29 height 29
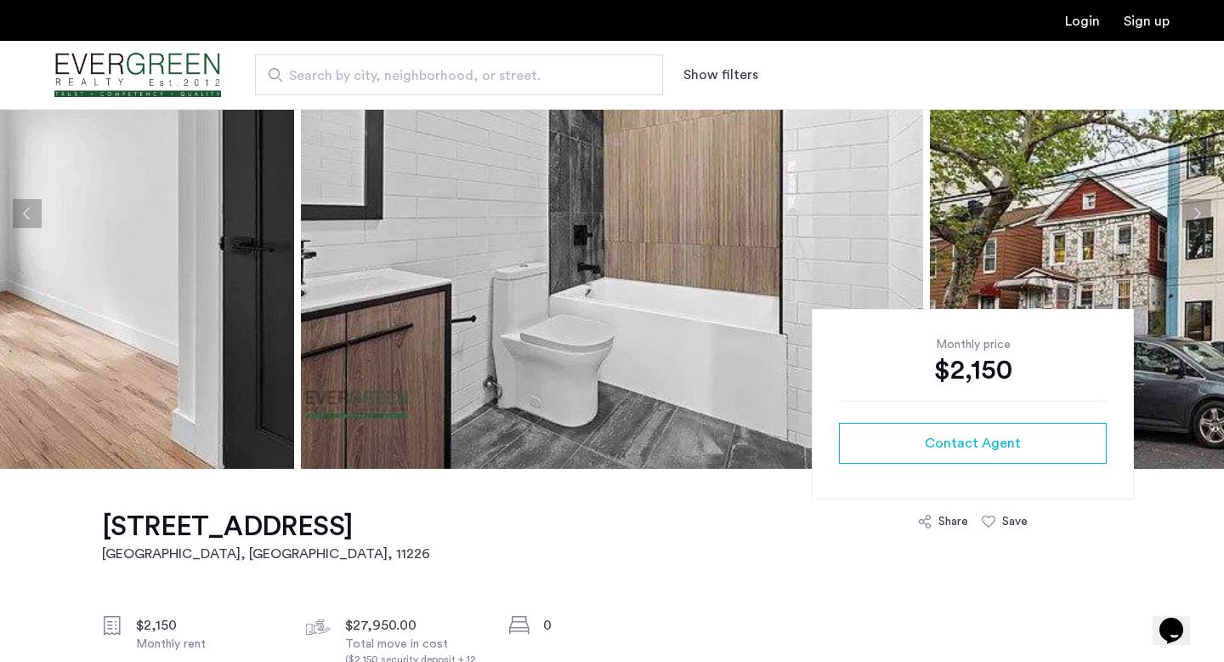
click at [26, 213] on button "Previous apartment" at bounding box center [27, 213] width 29 height 29
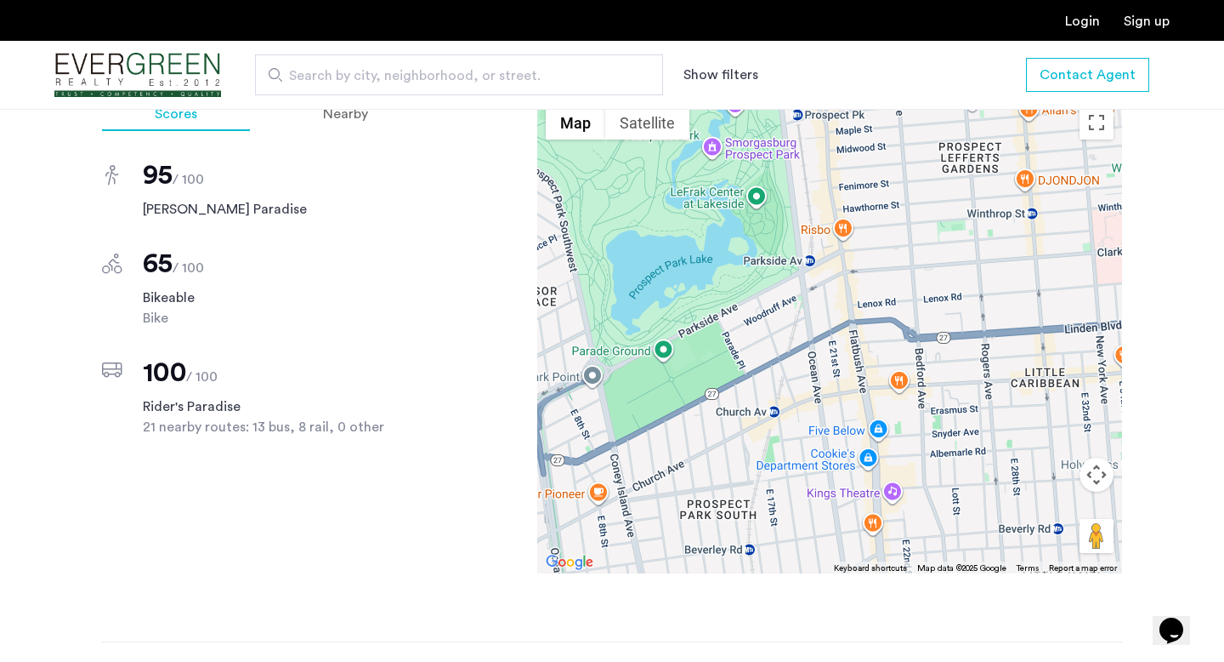
scroll to position [1035, 0]
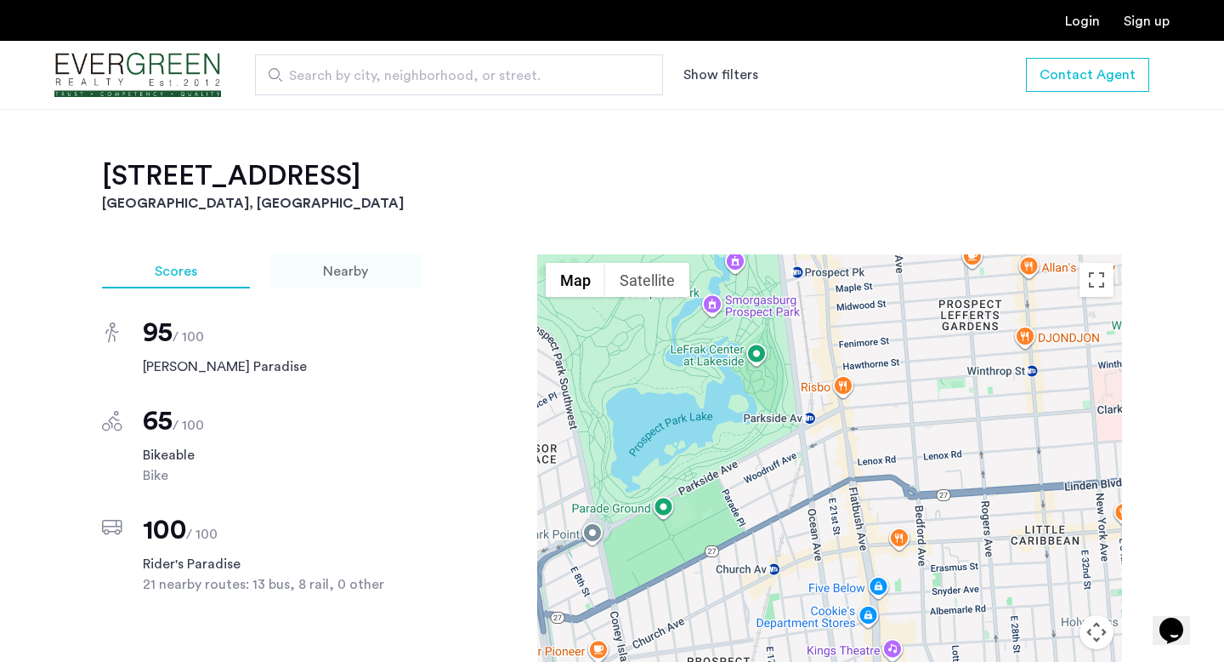
click at [380, 288] on div "Nearby" at bounding box center [345, 271] width 151 height 34
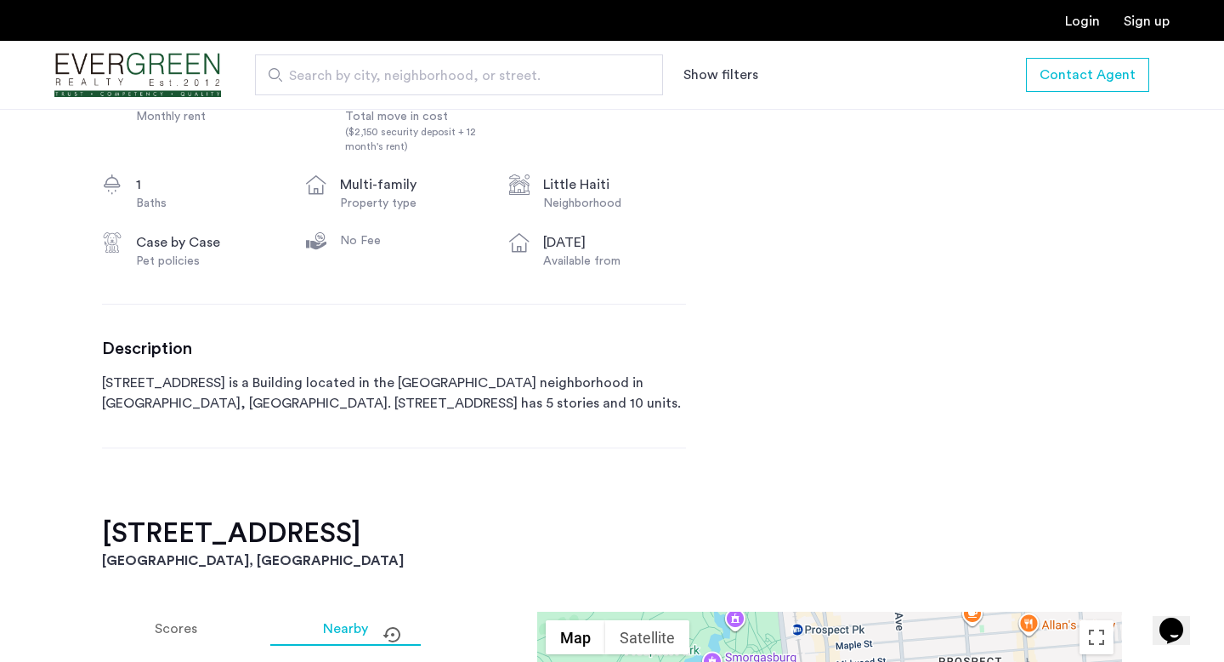
scroll to position [580, 0]
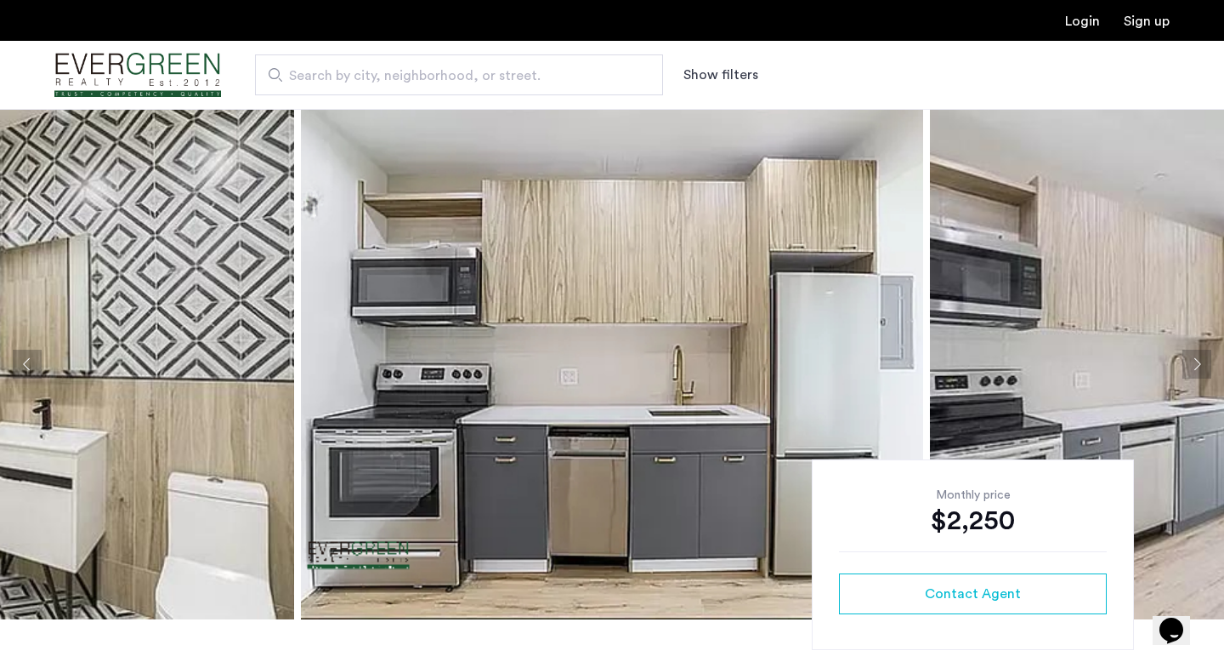
click at [1191, 367] on button "Next apartment" at bounding box center [1197, 363] width 29 height 29
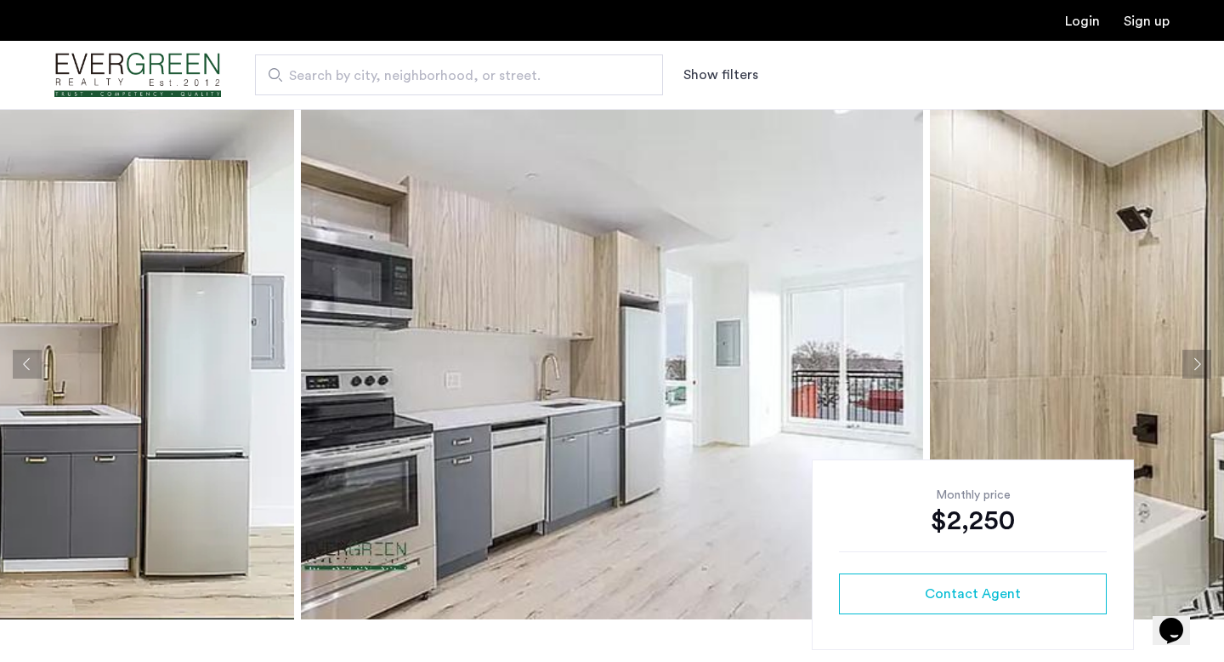
click at [1191, 367] on button "Next apartment" at bounding box center [1197, 363] width 29 height 29
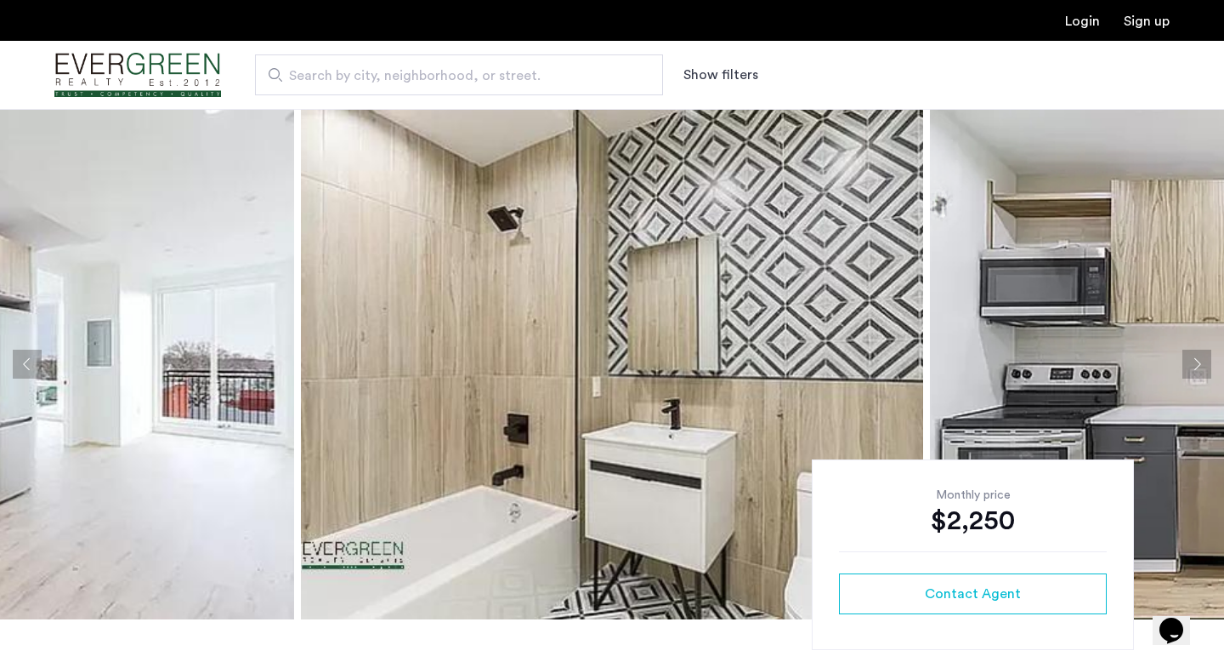
click at [1191, 367] on button "Next apartment" at bounding box center [1197, 363] width 29 height 29
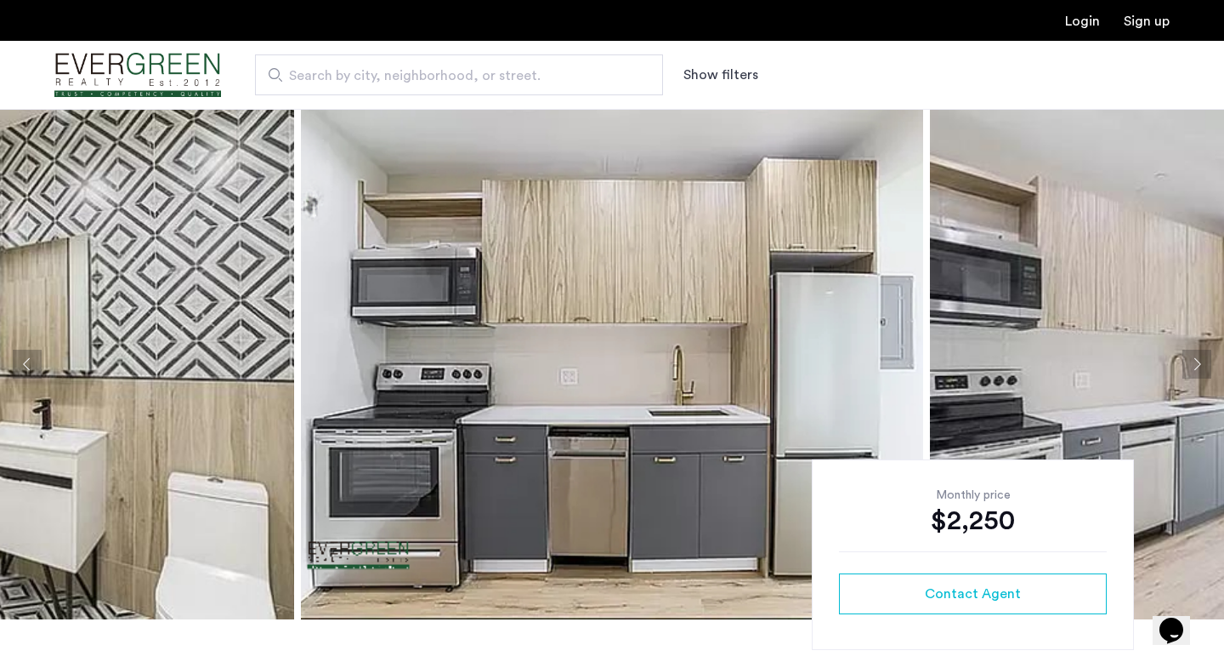
click at [1191, 367] on button "Next apartment" at bounding box center [1197, 363] width 29 height 29
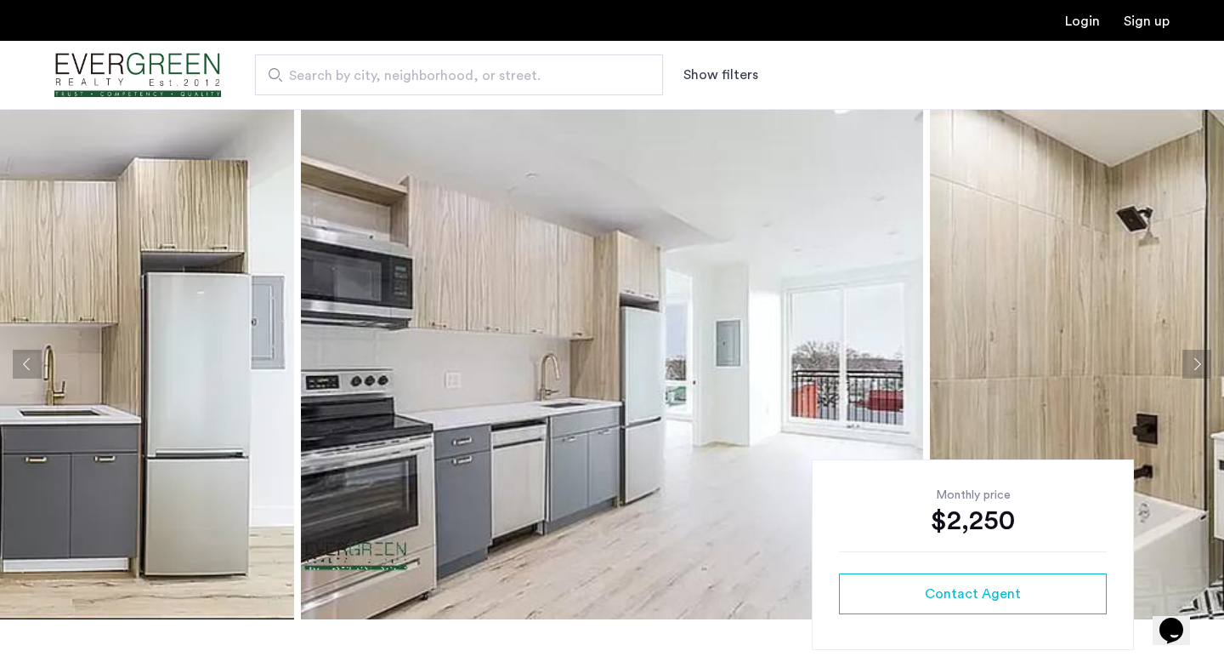
click at [1196, 355] on button "Next apartment" at bounding box center [1197, 363] width 29 height 29
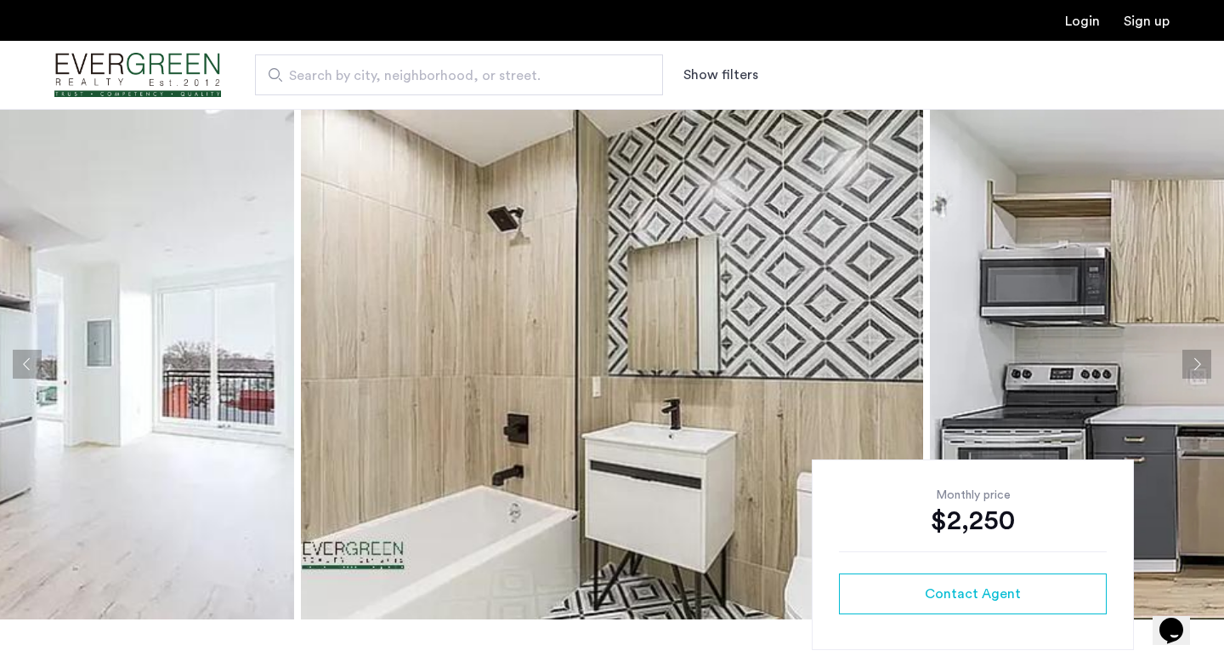
click at [1196, 355] on button "Next apartment" at bounding box center [1197, 363] width 29 height 29
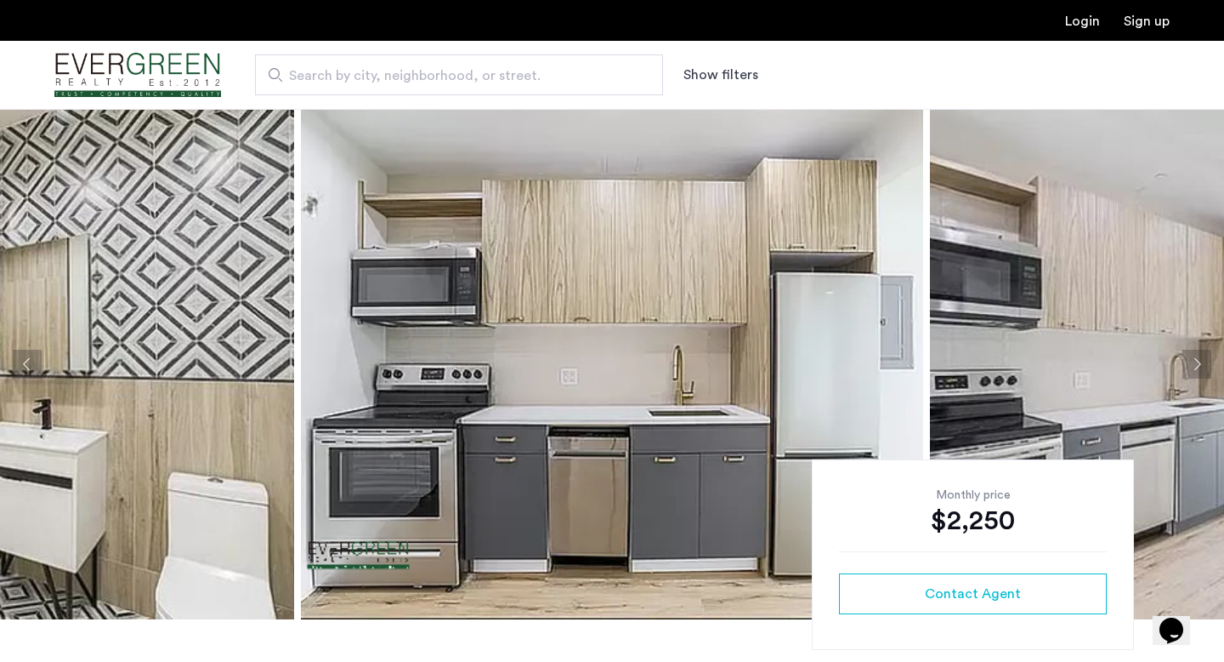
click at [1195, 355] on button "Next apartment" at bounding box center [1197, 363] width 29 height 29
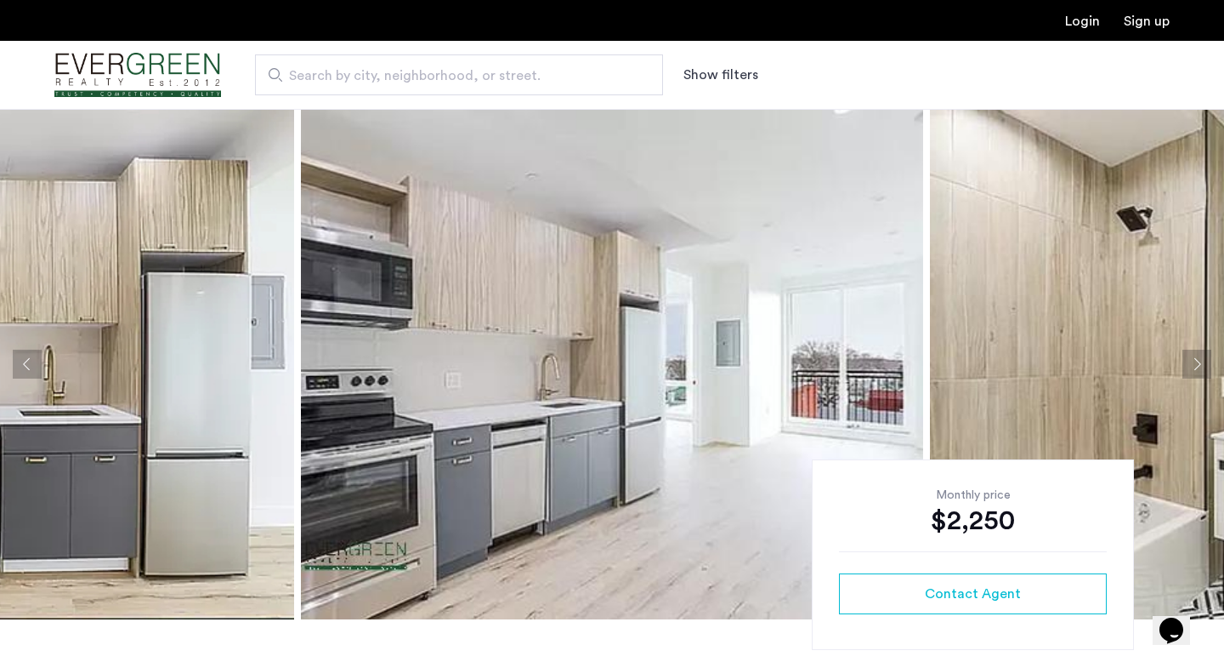
click at [1195, 355] on button "Next apartment" at bounding box center [1197, 363] width 29 height 29
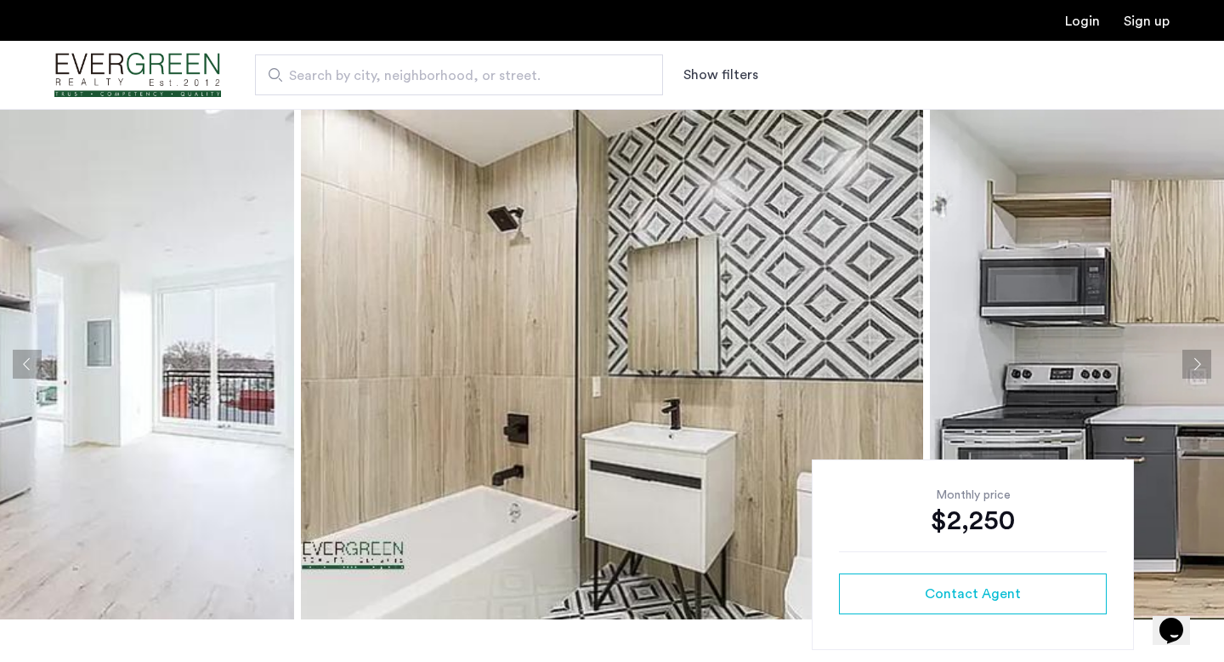
click at [1195, 355] on button "Next apartment" at bounding box center [1197, 363] width 29 height 29
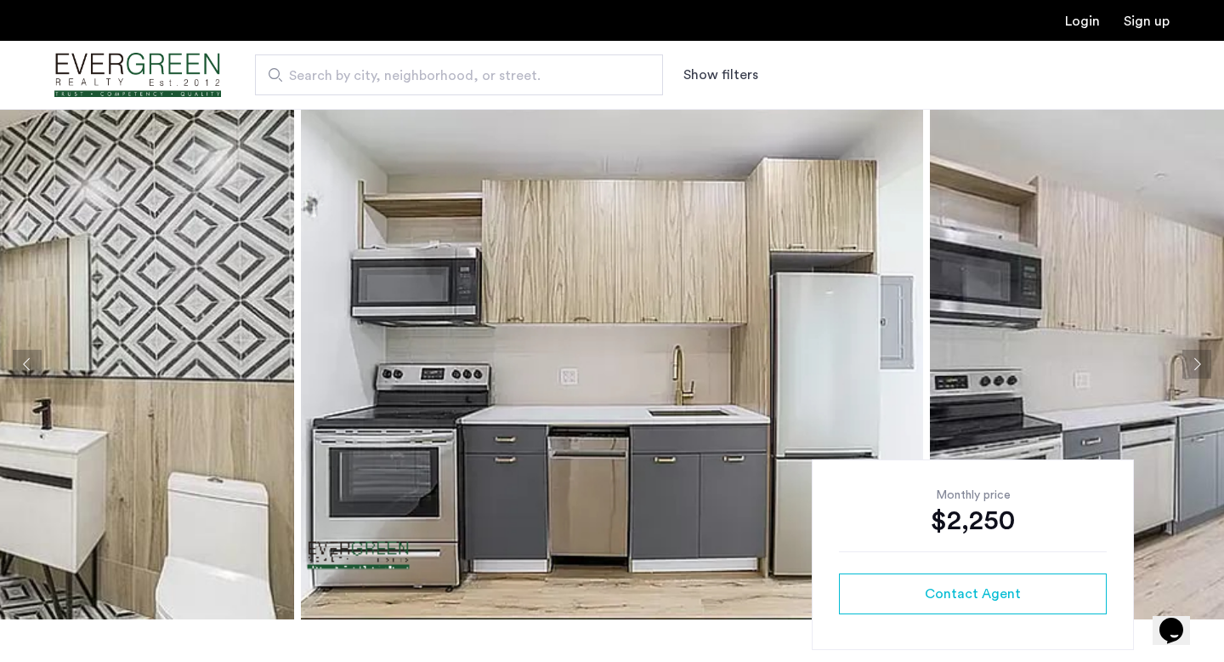
click at [1195, 355] on button "Next apartment" at bounding box center [1197, 363] width 29 height 29
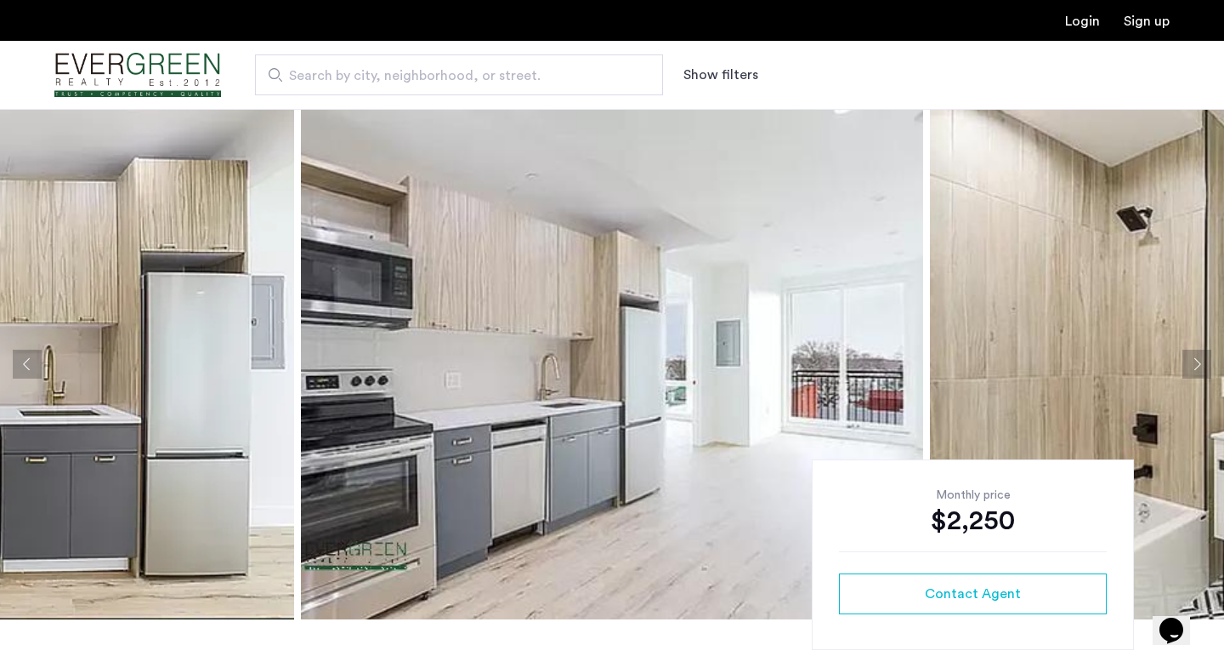
click at [1195, 355] on button "Next apartment" at bounding box center [1197, 363] width 29 height 29
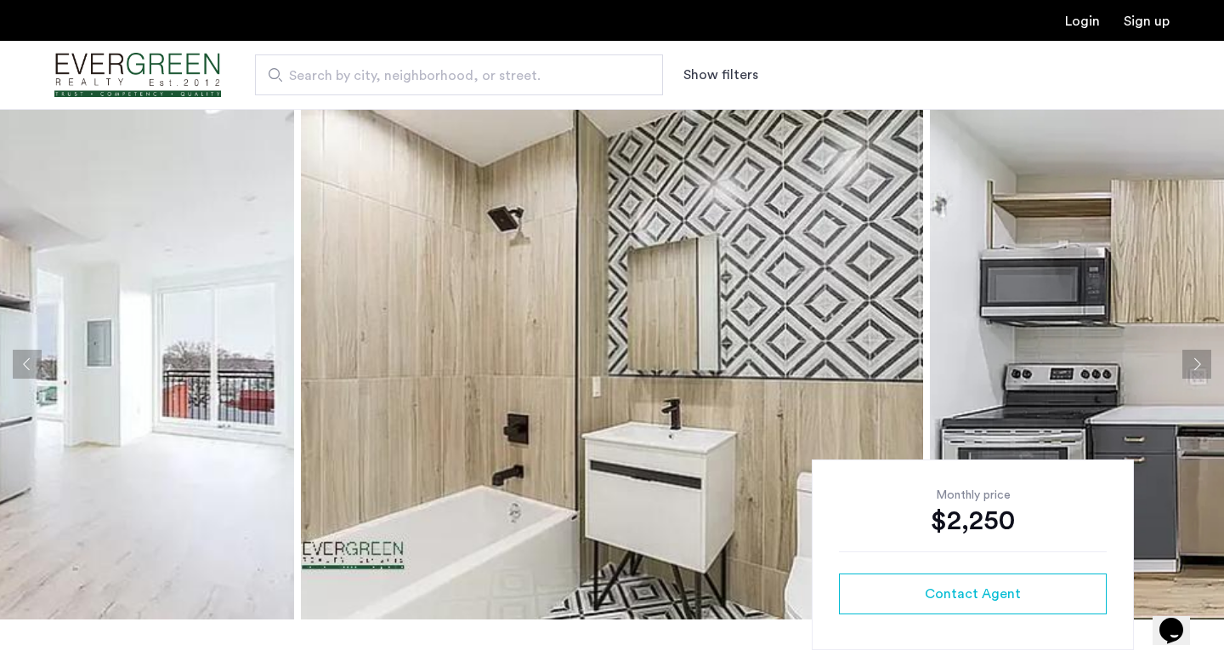
click at [1195, 355] on button "Next apartment" at bounding box center [1197, 363] width 29 height 29
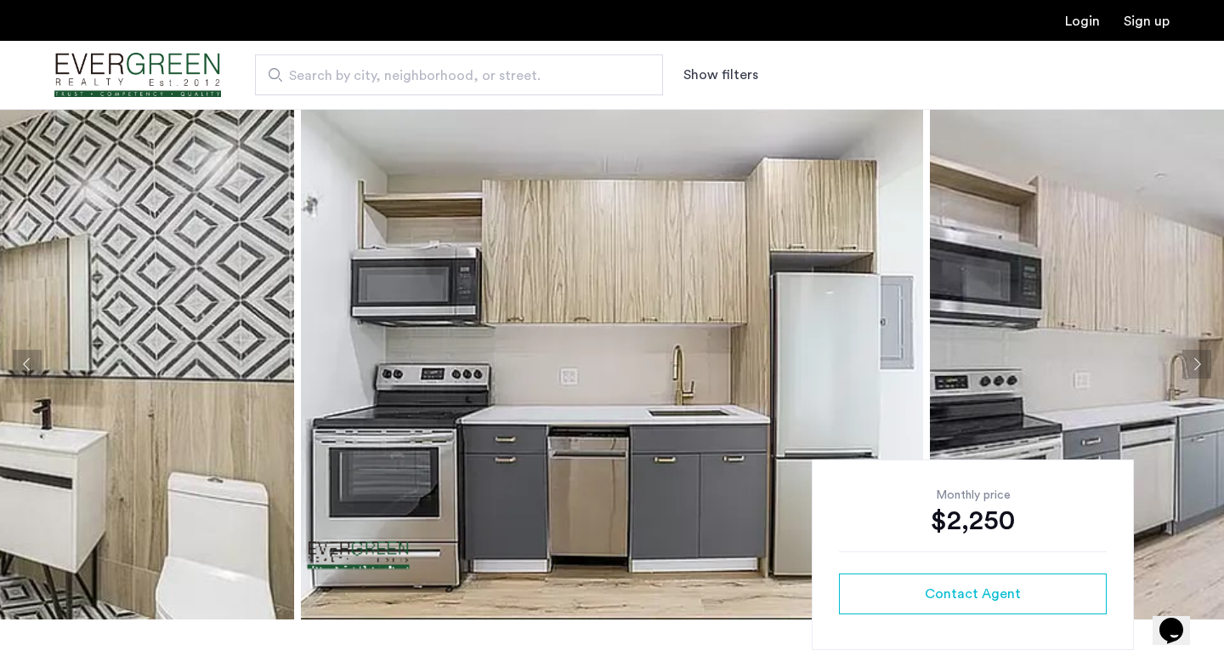
click at [1195, 355] on button "Next apartment" at bounding box center [1197, 363] width 29 height 29
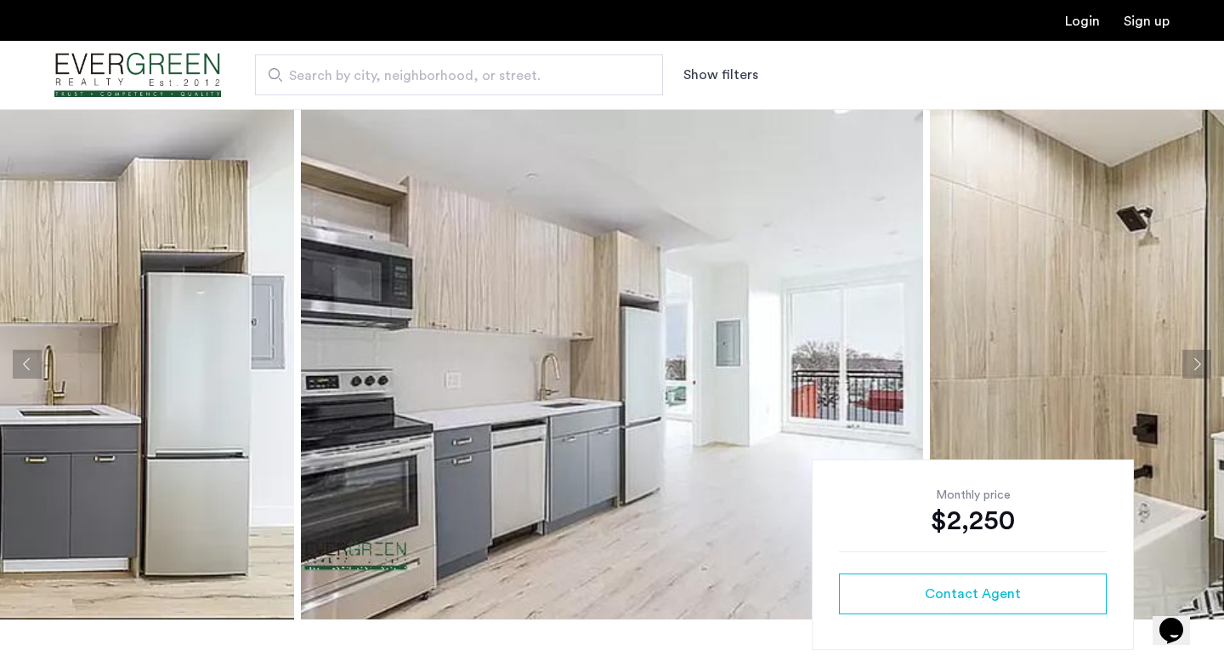
click at [1195, 355] on button "Next apartment" at bounding box center [1197, 363] width 29 height 29
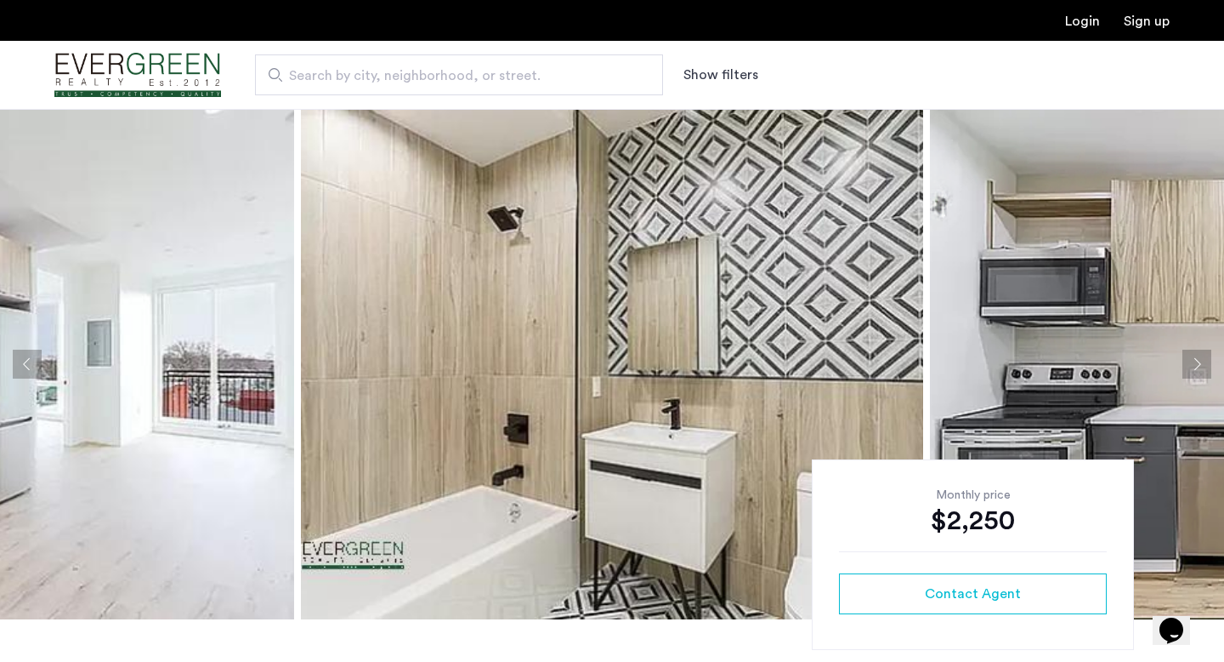
click at [1195, 355] on button "Next apartment" at bounding box center [1197, 363] width 29 height 29
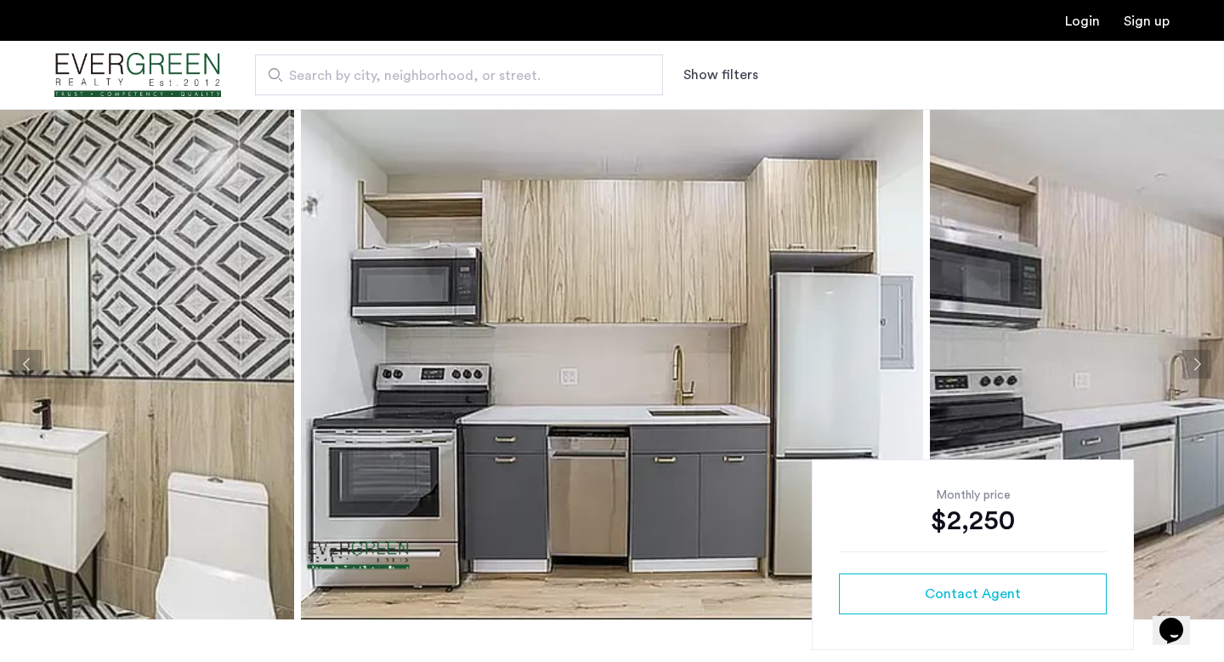
click at [1195, 355] on button "Next apartment" at bounding box center [1197, 363] width 29 height 29
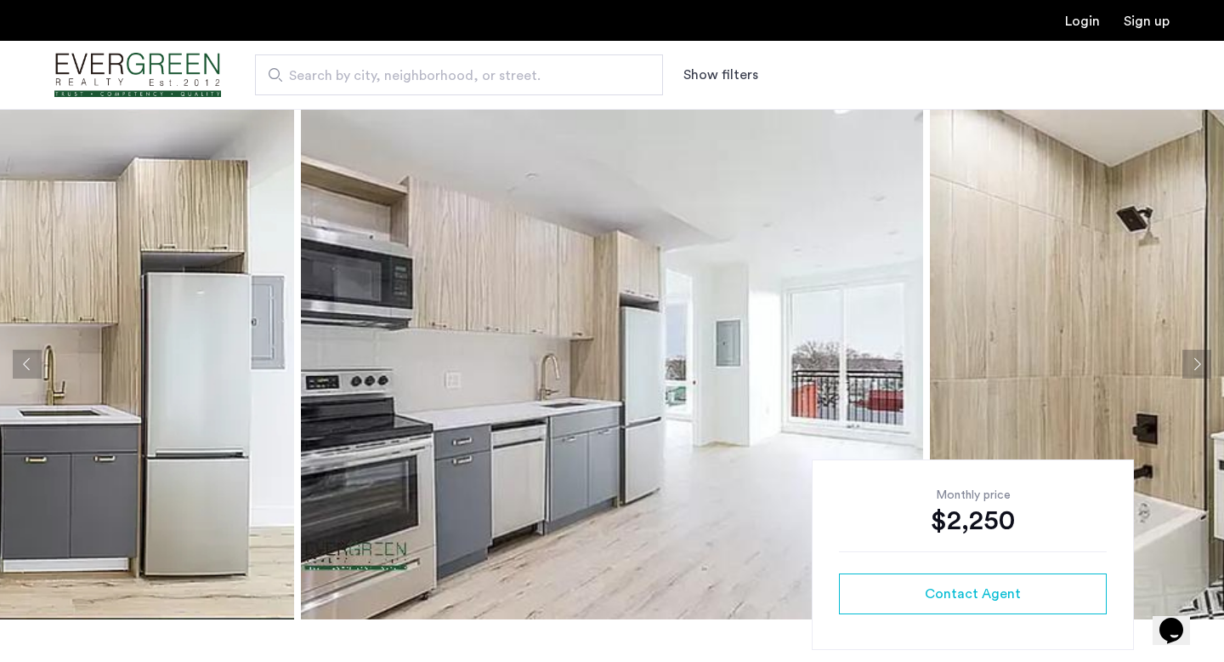
click at [1195, 355] on button "Next apartment" at bounding box center [1197, 363] width 29 height 29
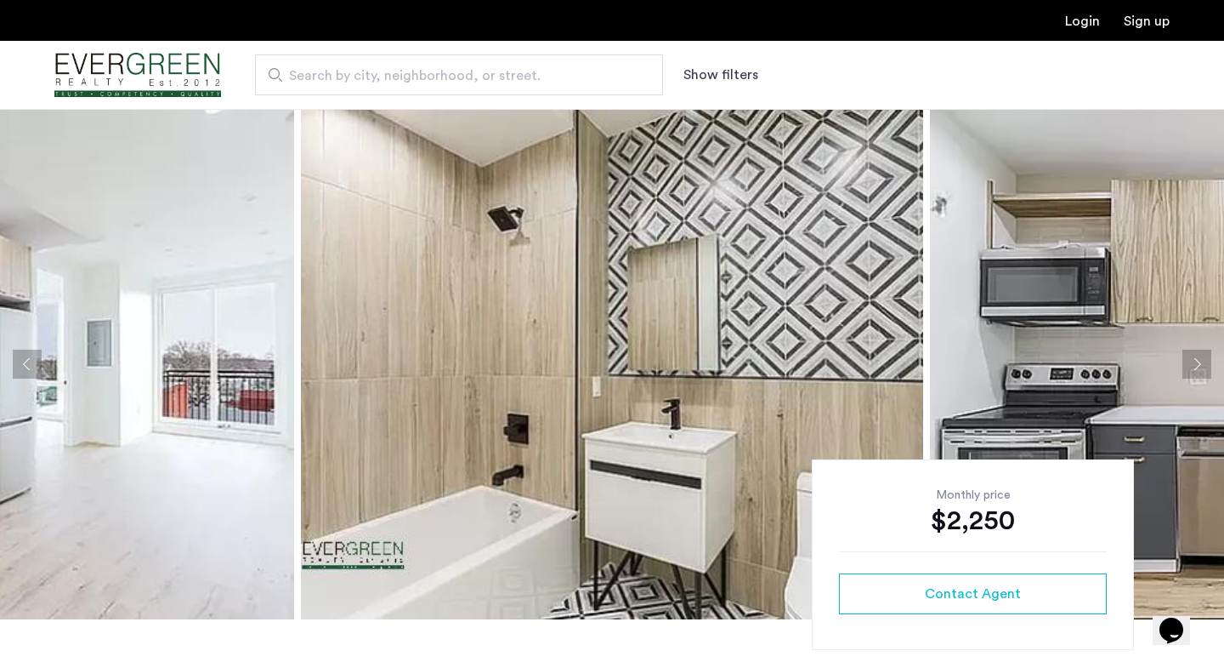
click at [1195, 355] on button "Next apartment" at bounding box center [1197, 363] width 29 height 29
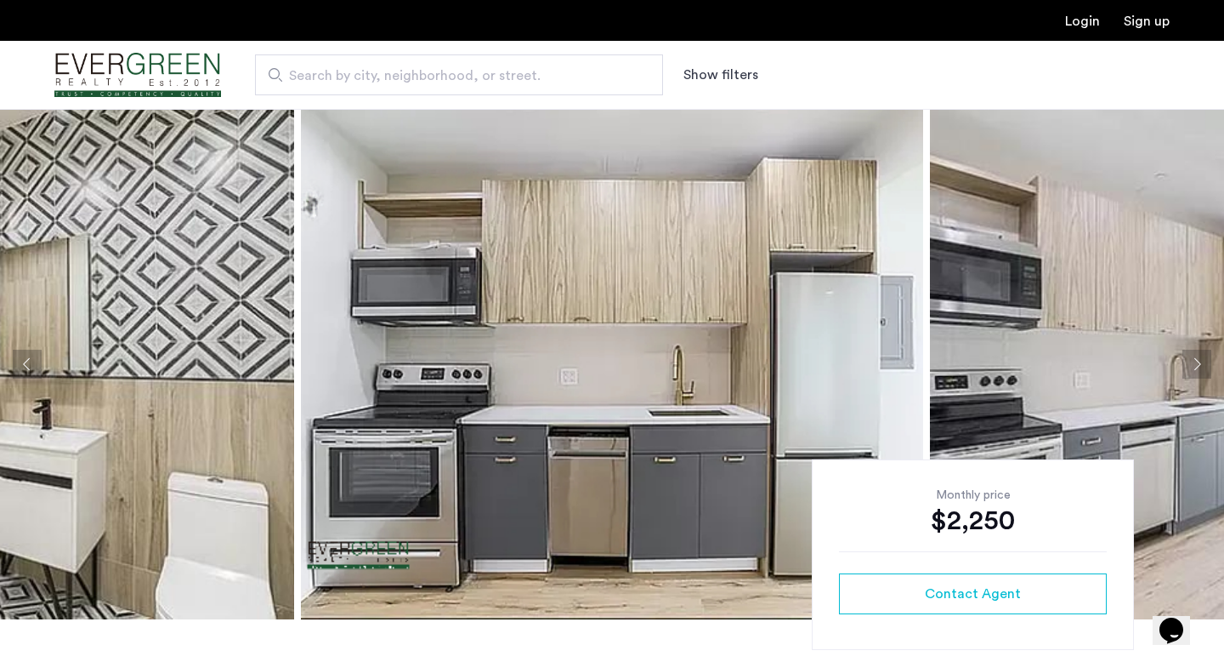
click at [1195, 355] on button "Next apartment" at bounding box center [1197, 363] width 29 height 29
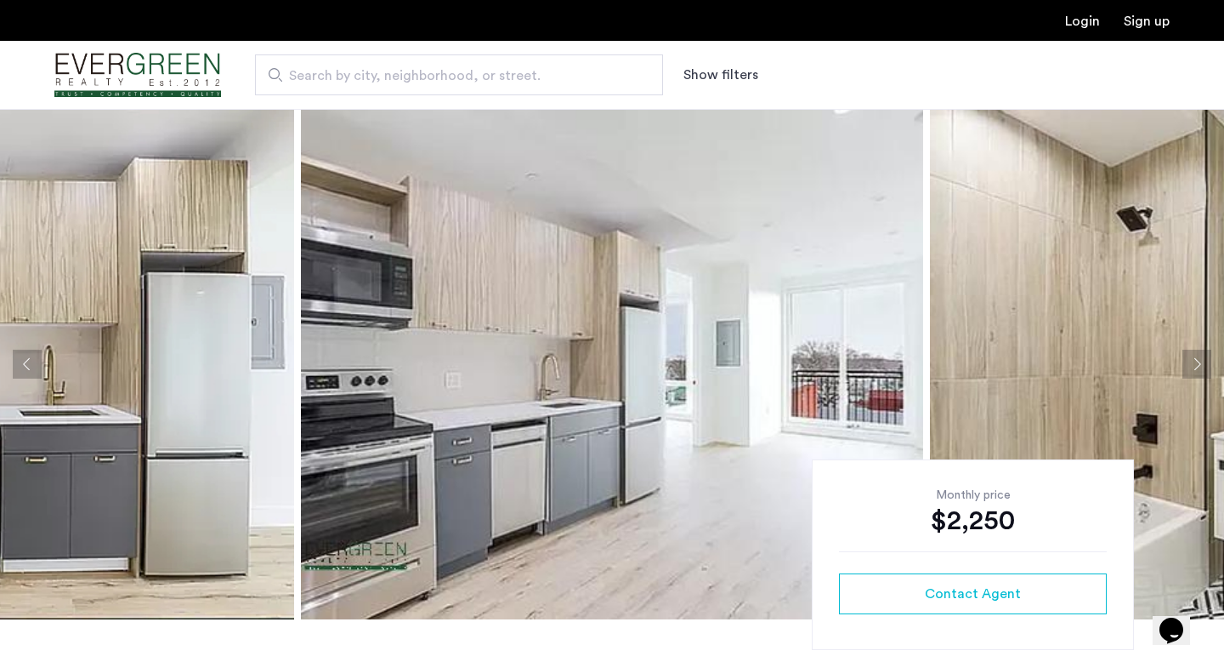
click at [1199, 353] on button "Next apartment" at bounding box center [1197, 363] width 29 height 29
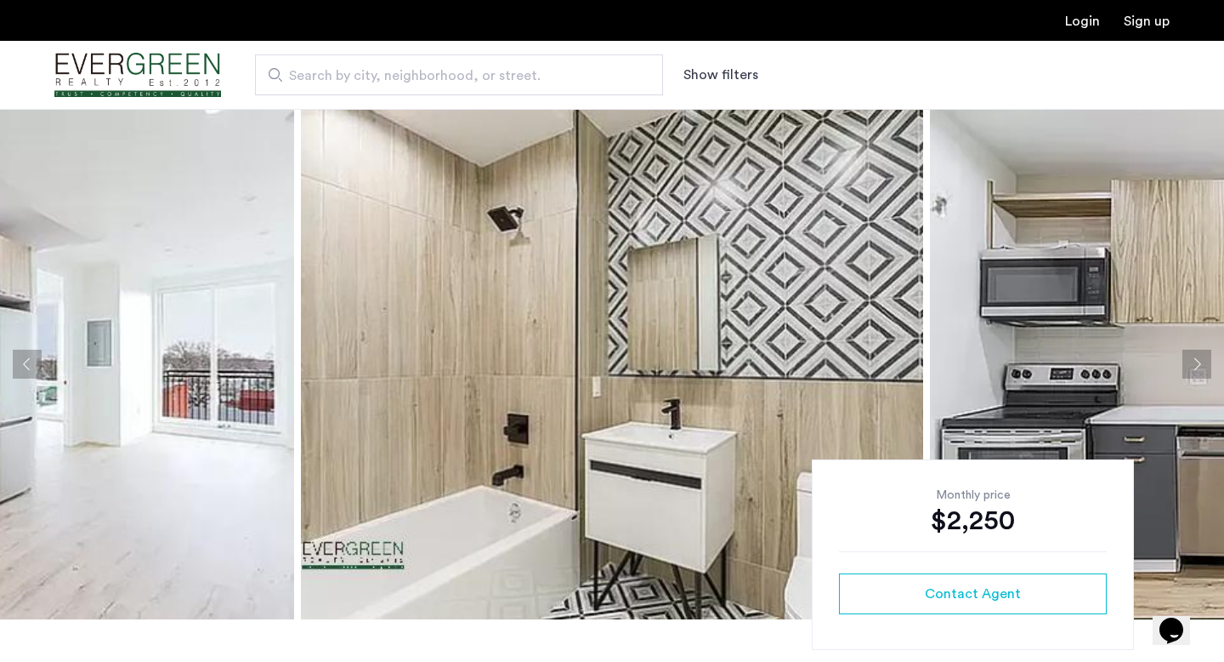
click at [1199, 353] on button "Next apartment" at bounding box center [1197, 363] width 29 height 29
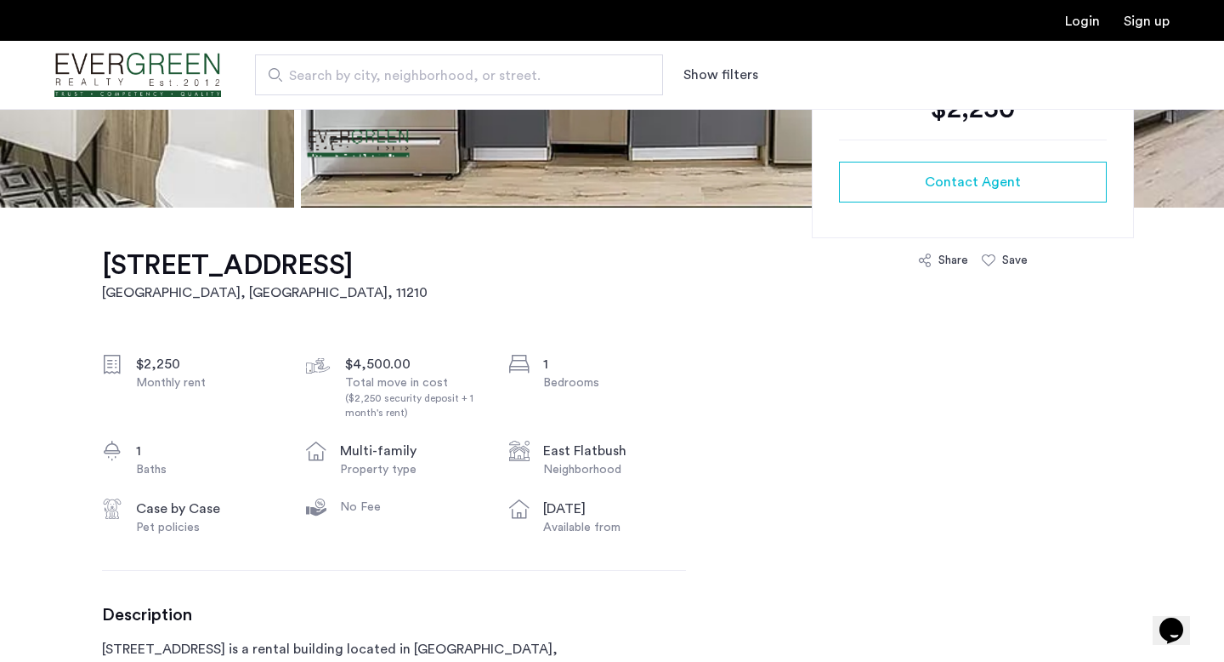
scroll to position [699, 0]
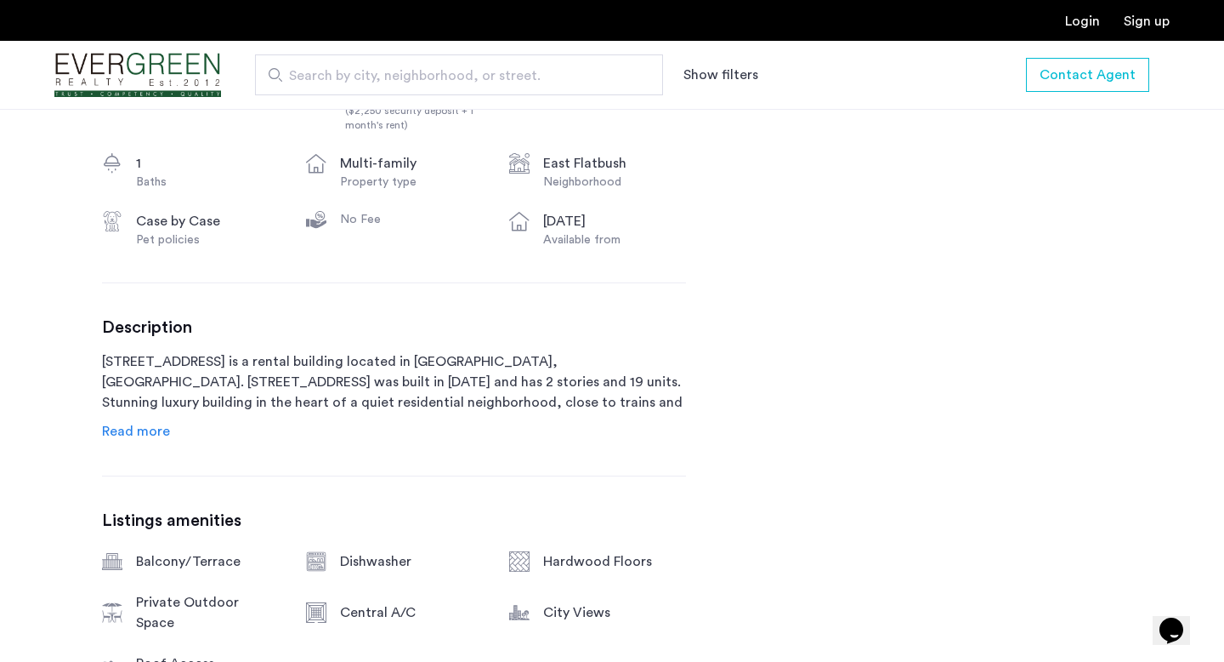
click at [150, 433] on span "Read more" at bounding box center [136, 431] width 68 height 14
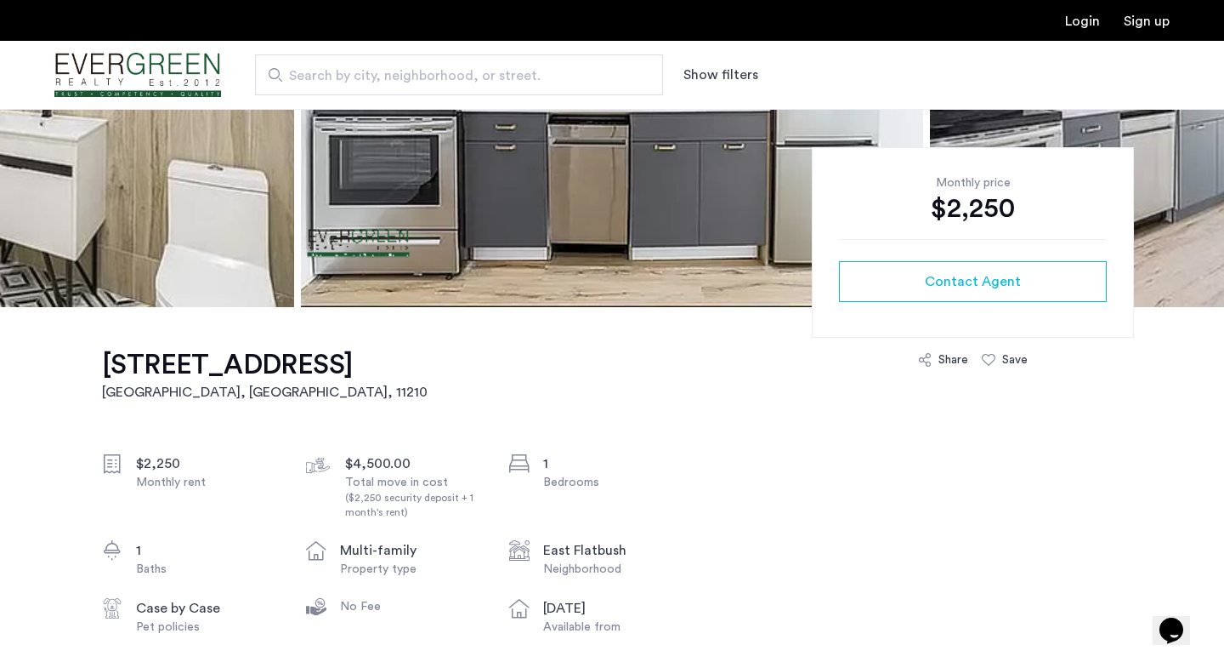
scroll to position [0, 0]
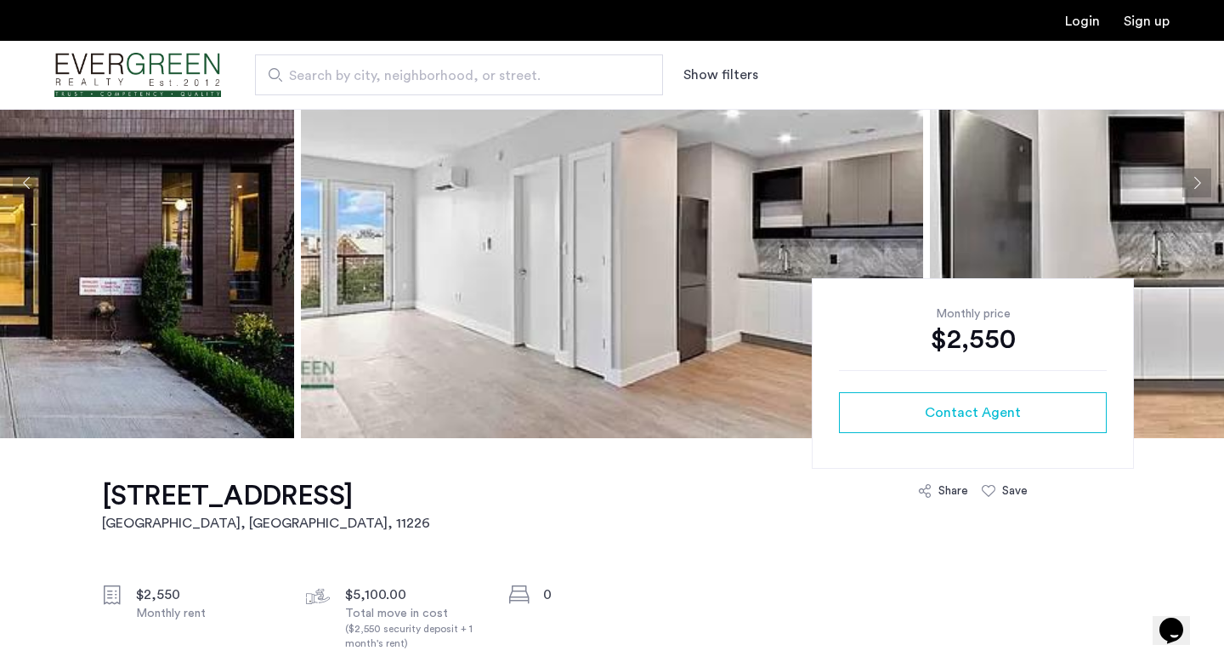
scroll to position [180, 0]
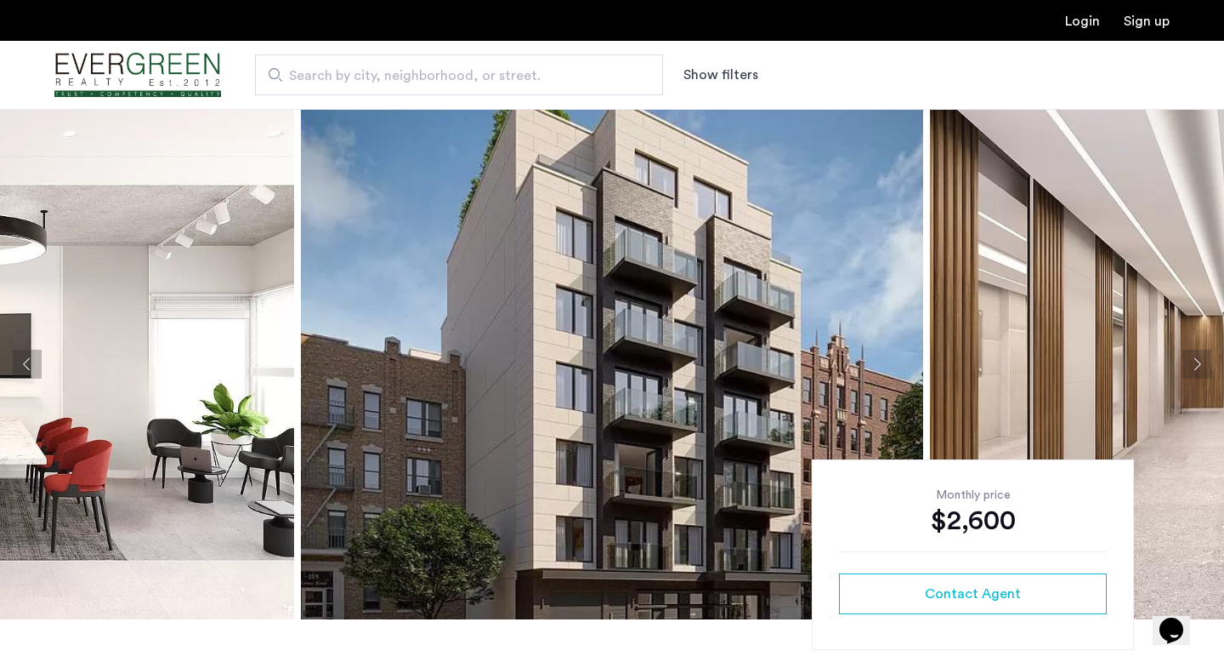
click at [1190, 365] on button "Next apartment" at bounding box center [1197, 363] width 29 height 29
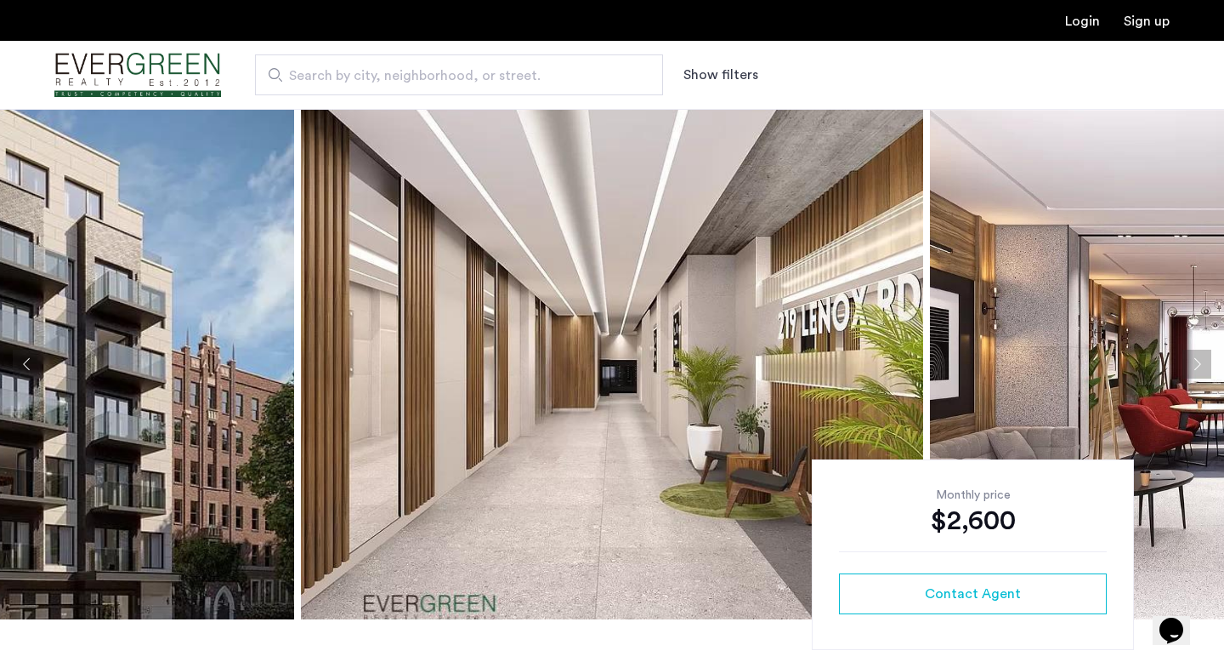
click at [1190, 365] on button "Next apartment" at bounding box center [1197, 363] width 29 height 29
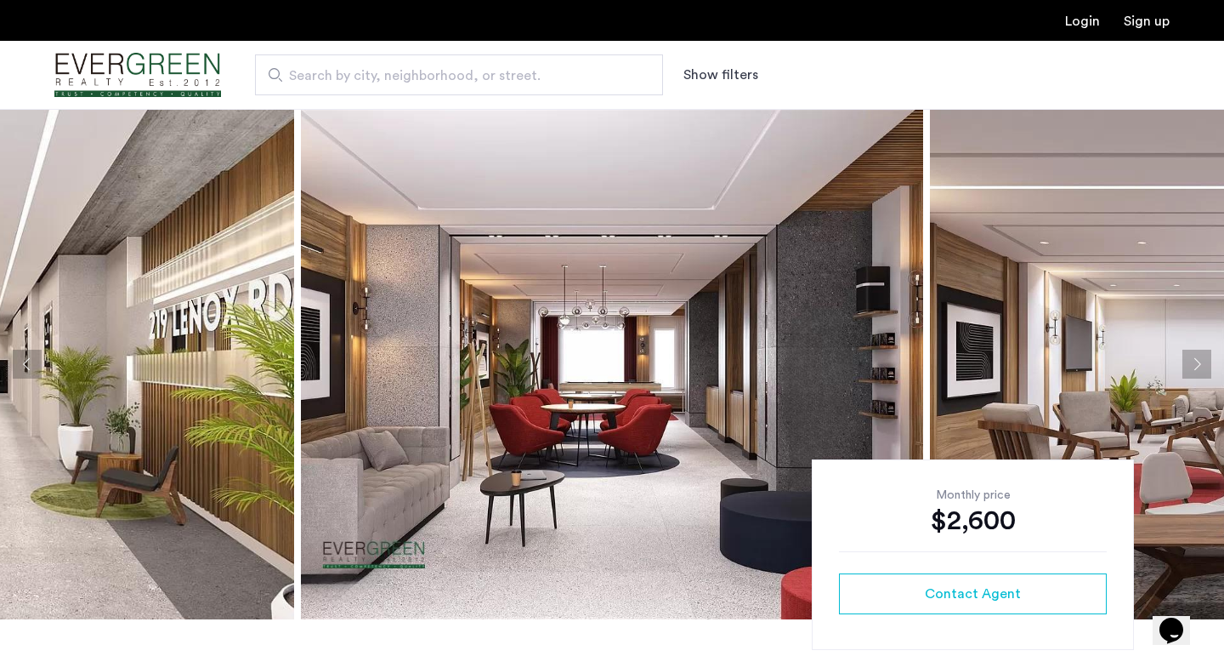
click at [1190, 365] on button "Next apartment" at bounding box center [1197, 363] width 29 height 29
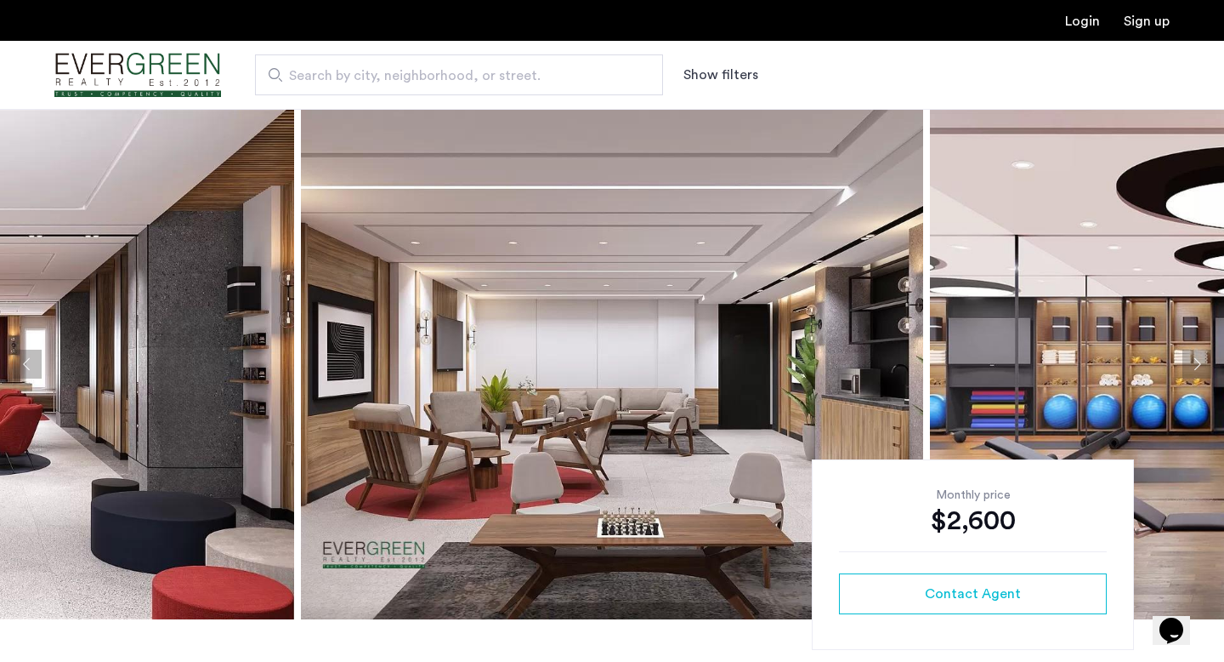
click at [1190, 365] on button "Next apartment" at bounding box center [1197, 363] width 29 height 29
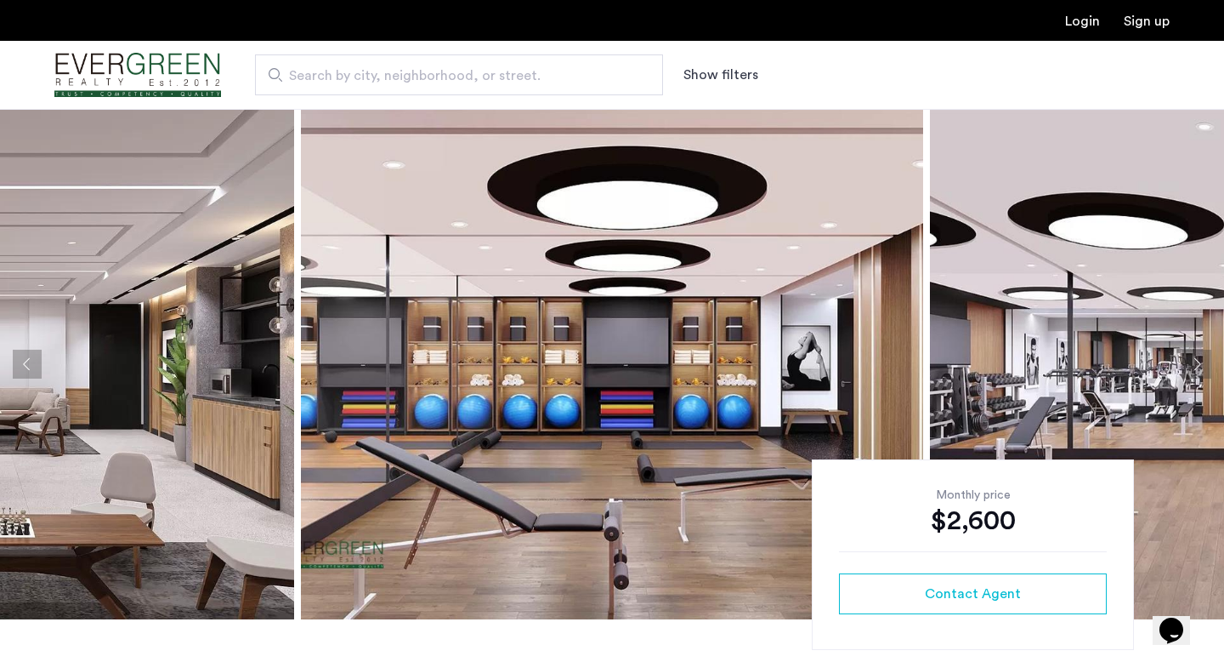
click at [1190, 365] on button "Next apartment" at bounding box center [1197, 363] width 29 height 29
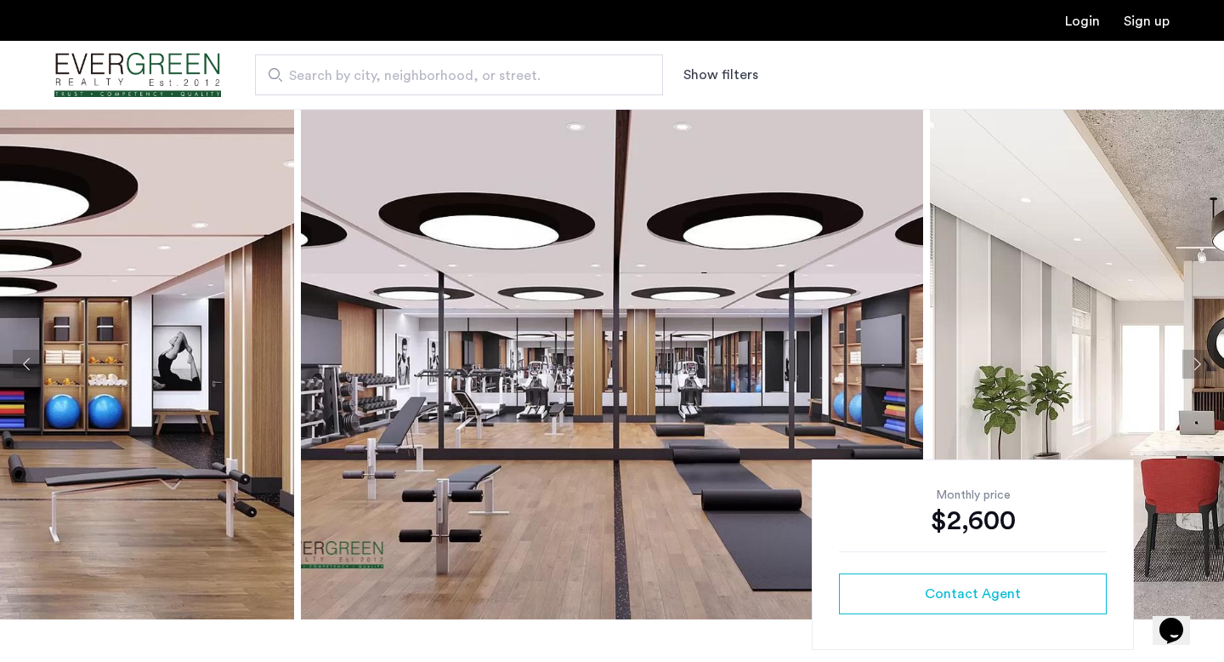
click at [1190, 365] on button "Next apartment" at bounding box center [1197, 363] width 29 height 29
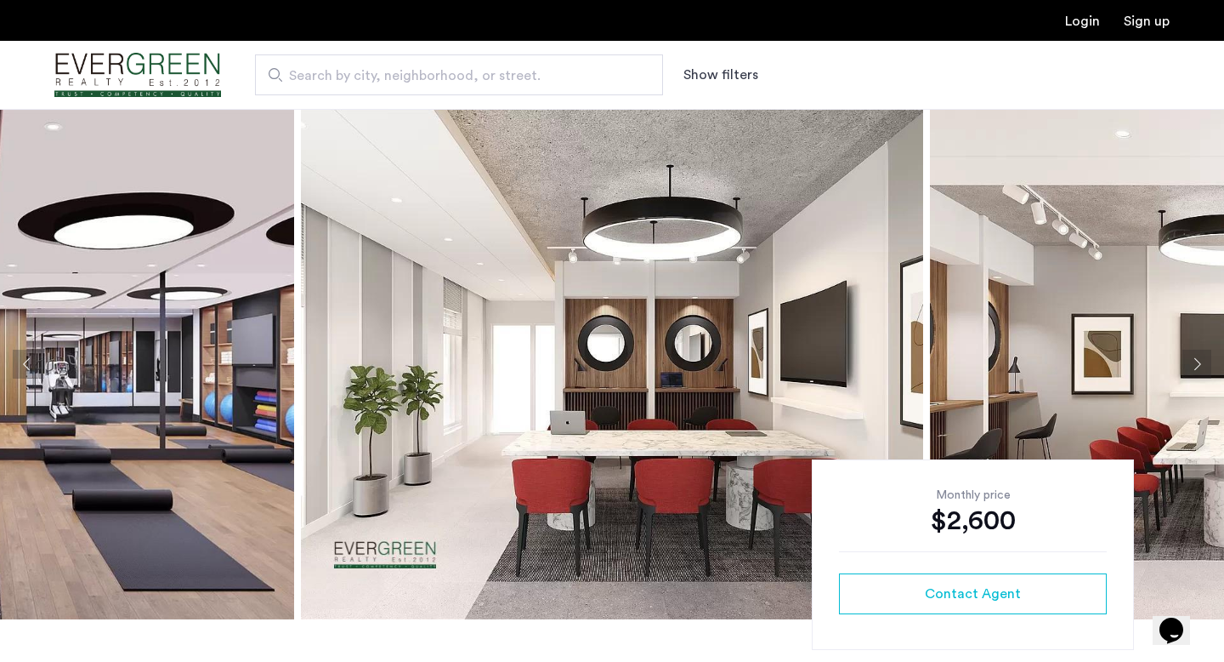
click at [1190, 365] on button "Next apartment" at bounding box center [1197, 363] width 29 height 29
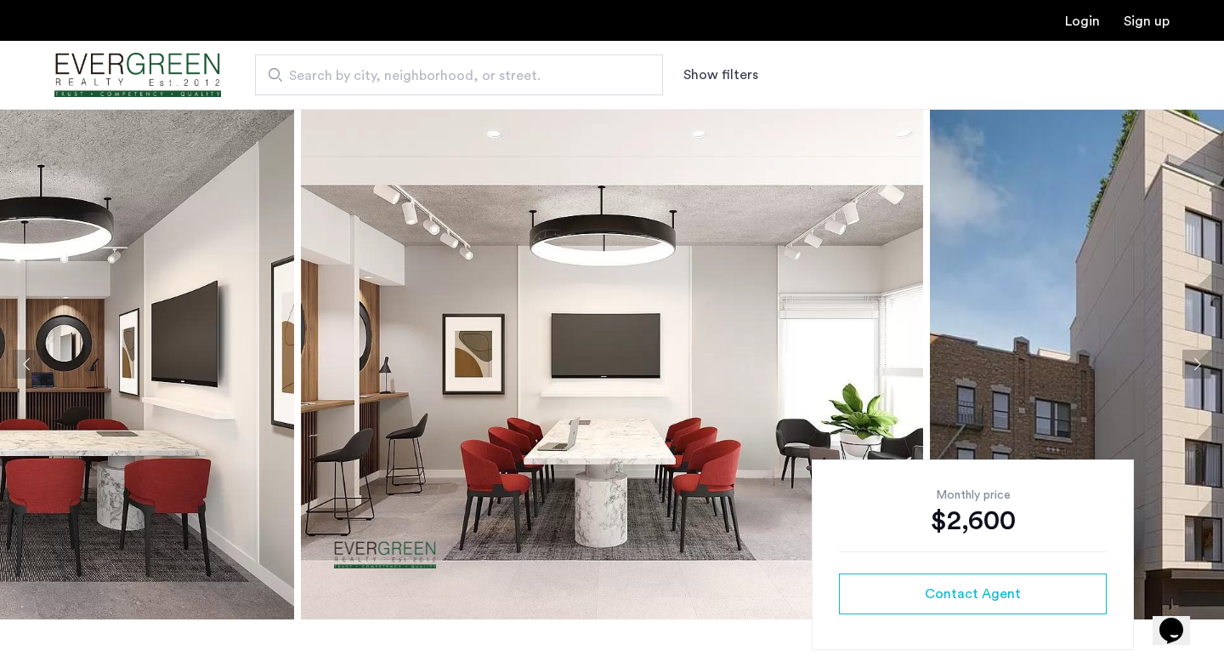
click at [1201, 360] on button "Next apartment" at bounding box center [1197, 363] width 29 height 29
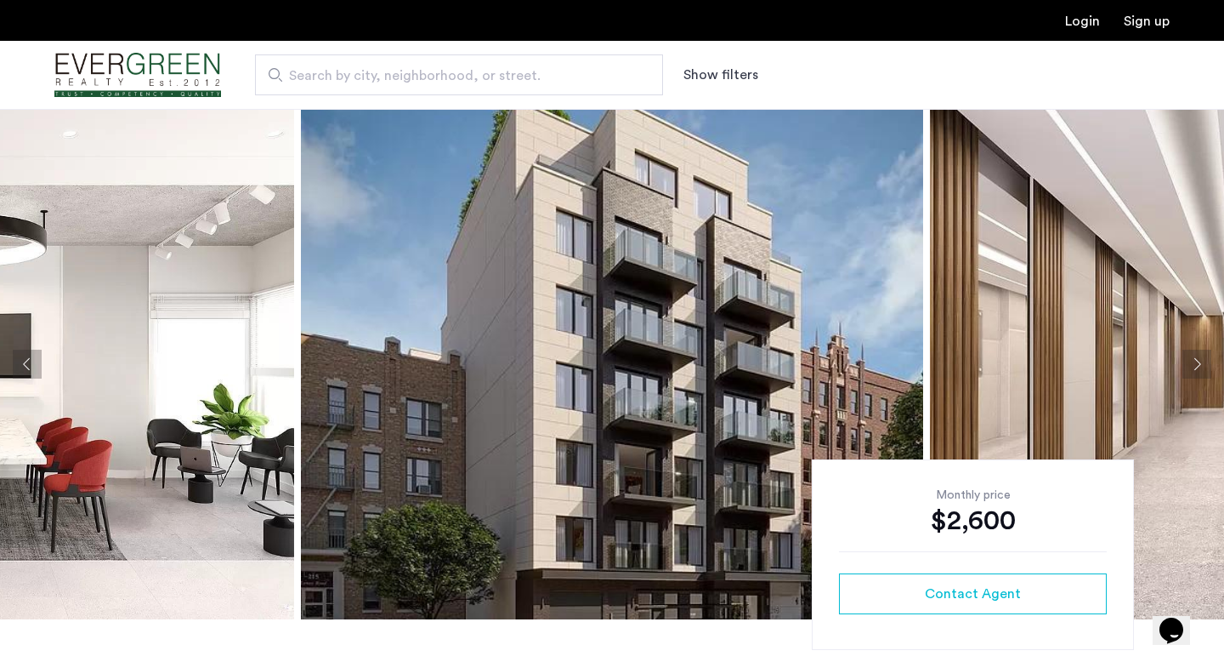
click at [1201, 360] on button "Next apartment" at bounding box center [1197, 363] width 29 height 29
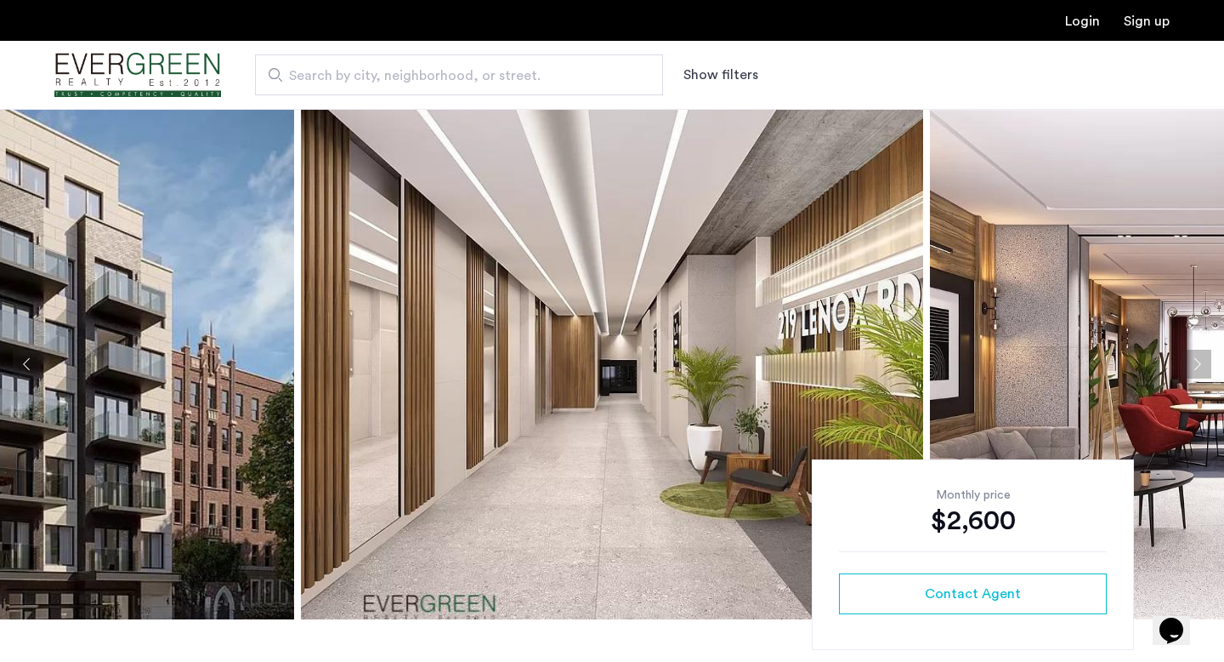
click at [1201, 360] on button "Next apartment" at bounding box center [1197, 363] width 29 height 29
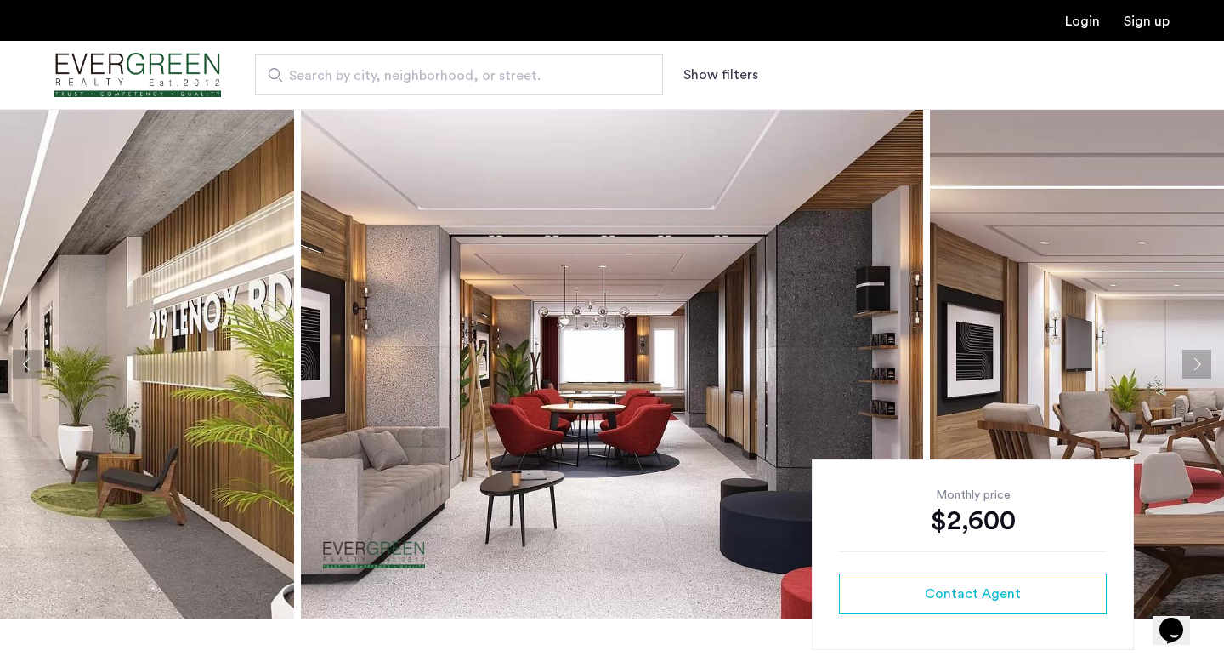
click at [1201, 360] on button "Next apartment" at bounding box center [1197, 363] width 29 height 29
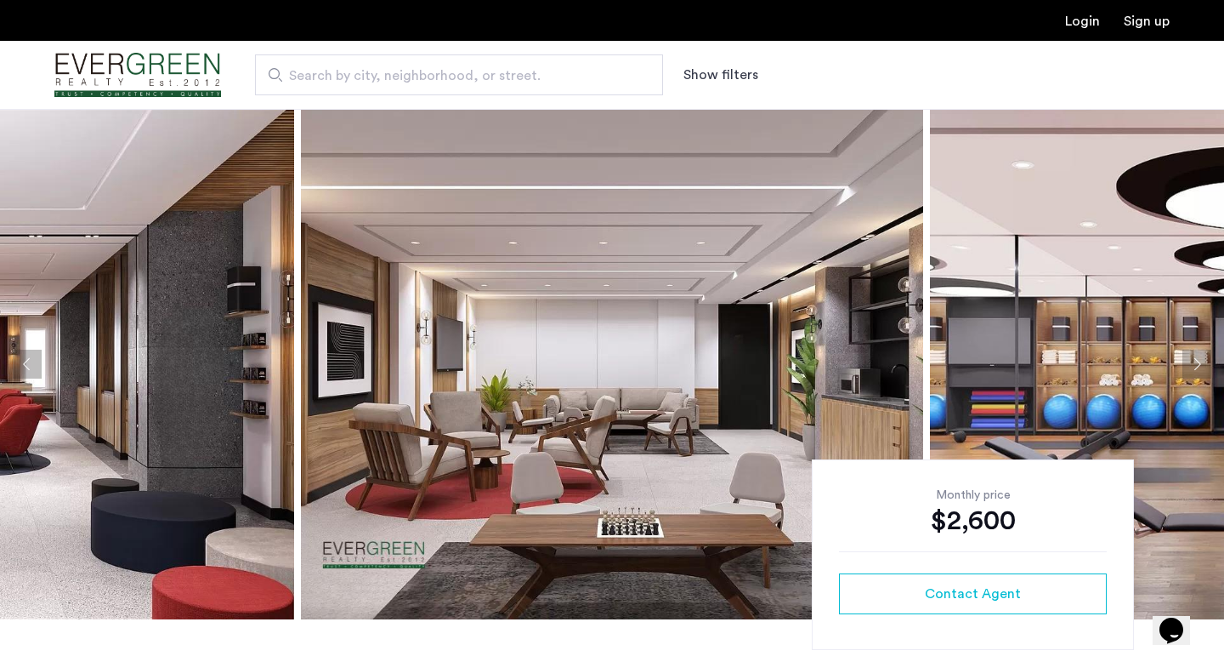
click at [1201, 360] on button "Next apartment" at bounding box center [1197, 363] width 29 height 29
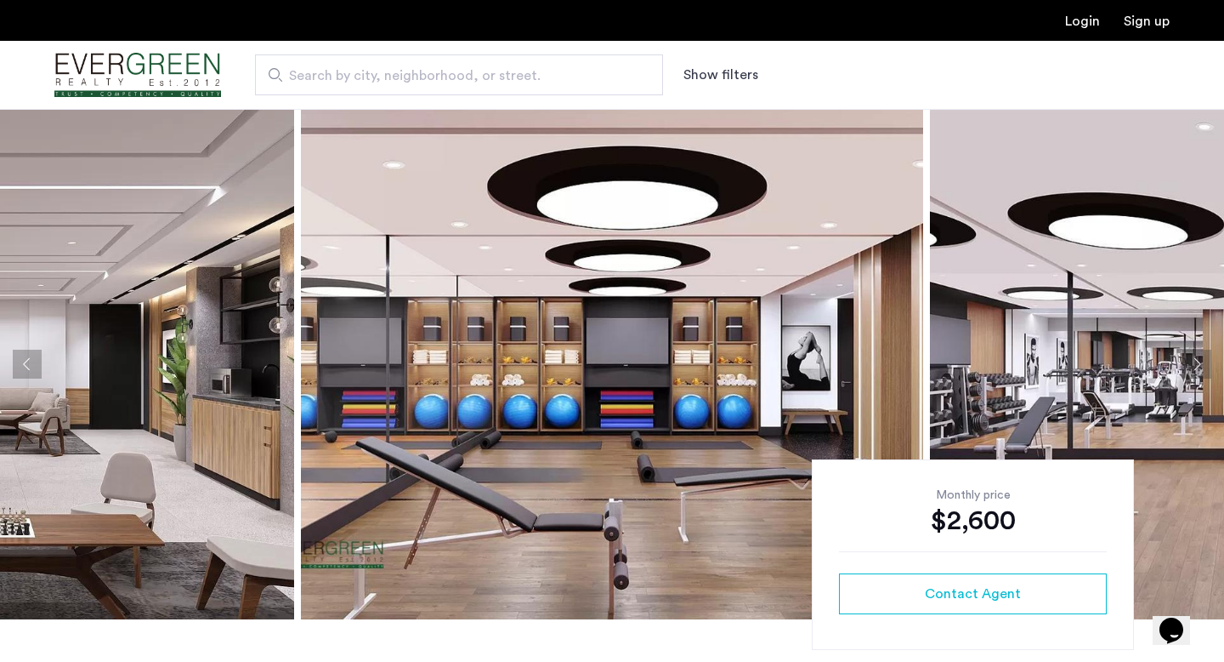
click at [1201, 360] on button "Next apartment" at bounding box center [1197, 363] width 29 height 29
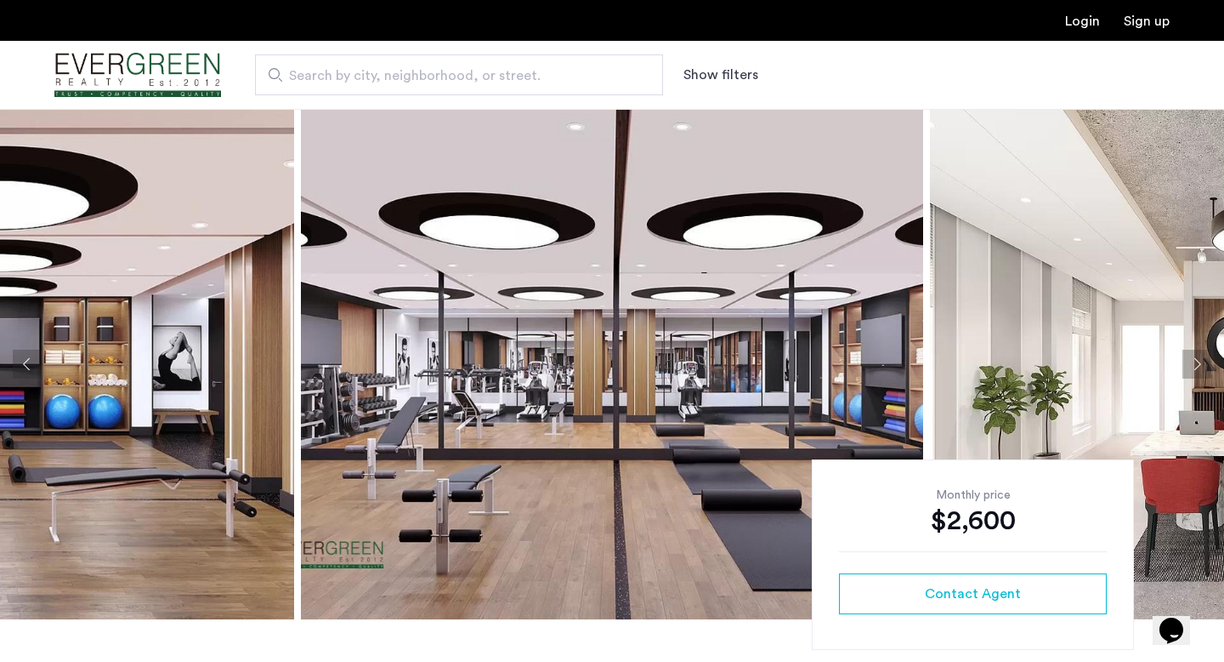
click at [1201, 360] on button "Next apartment" at bounding box center [1197, 363] width 29 height 29
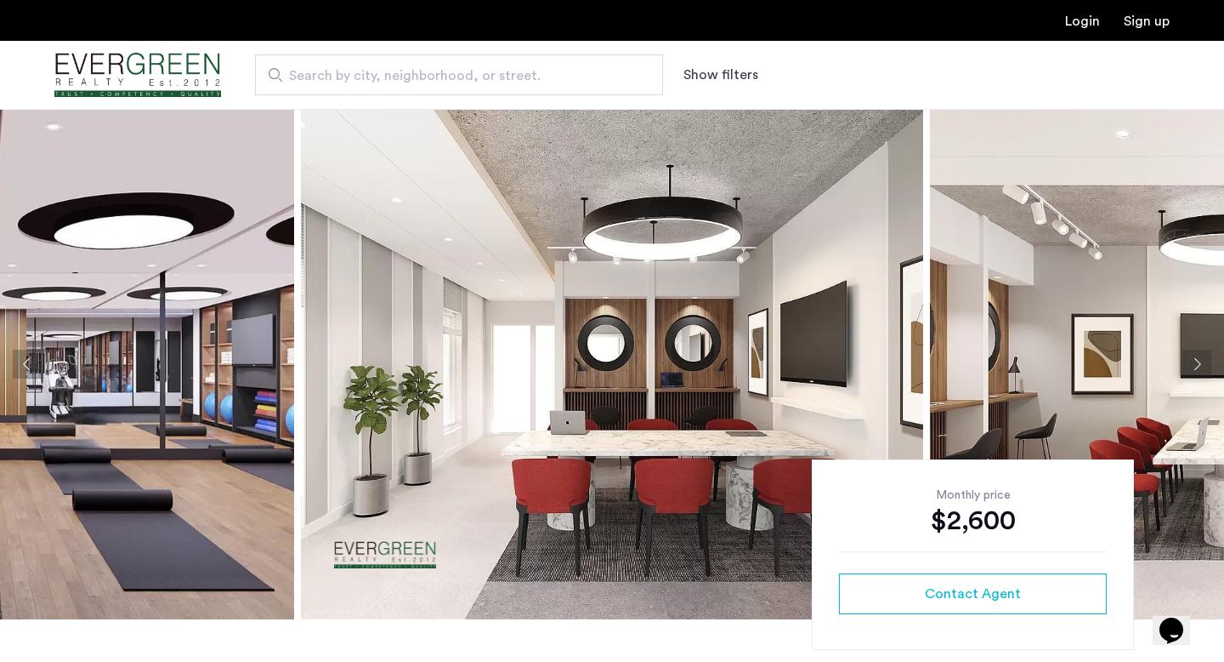
click at [1201, 360] on button "Next apartment" at bounding box center [1197, 363] width 29 height 29
